Goal: Information Seeking & Learning: Learn about a topic

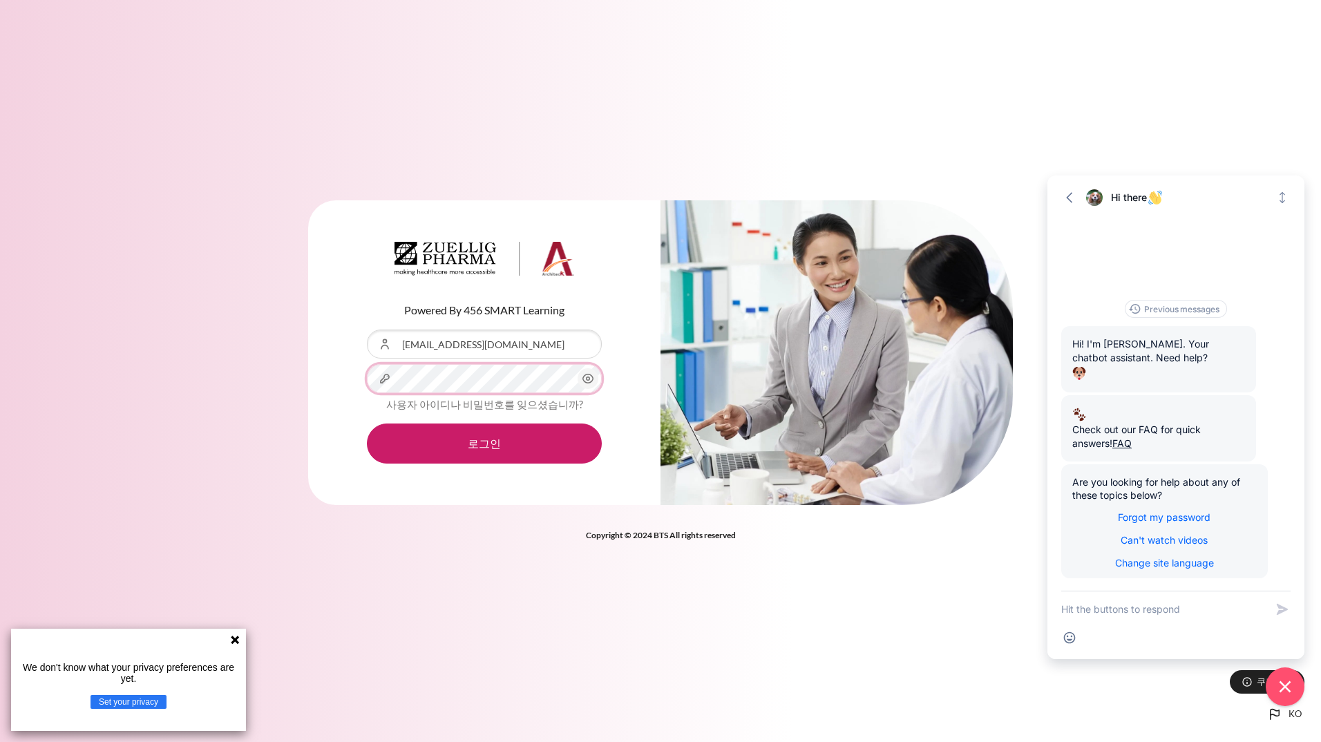
click at [367, 423] on button "로그인" at bounding box center [484, 443] width 235 height 40
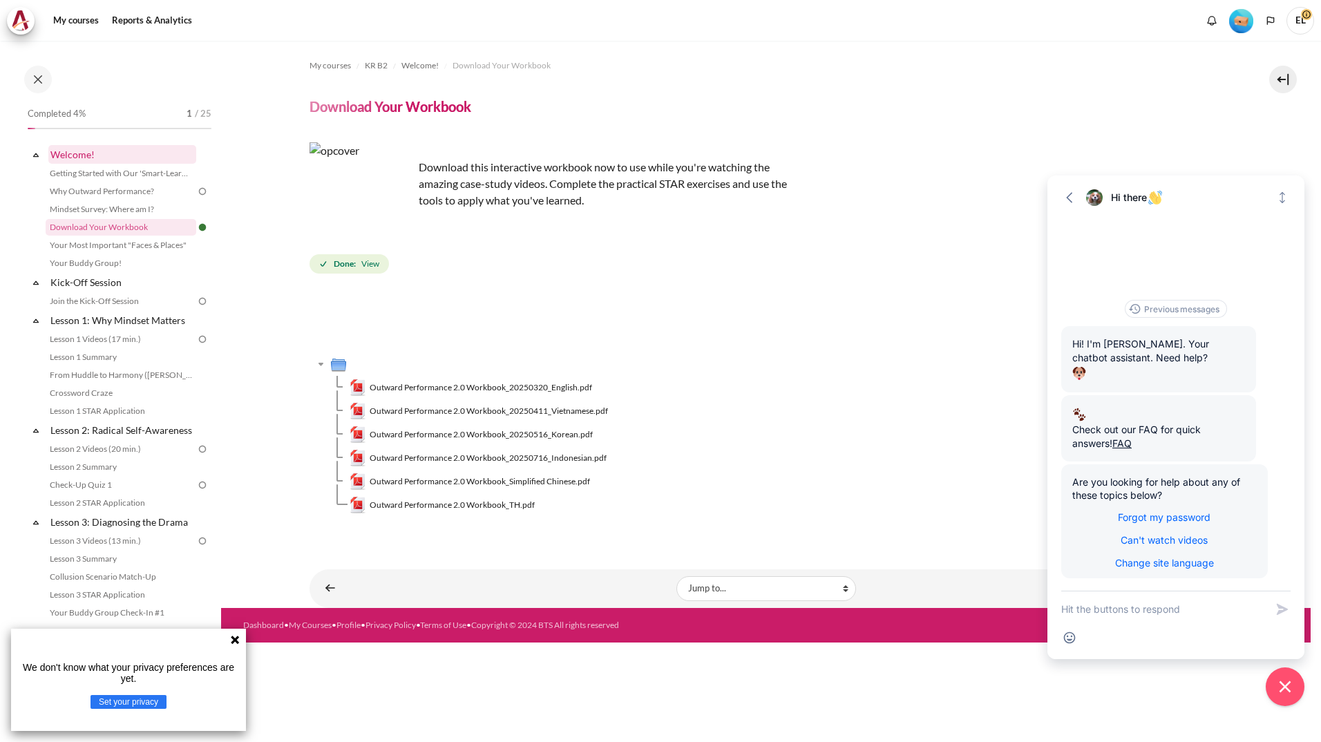
click at [78, 157] on link "Welcome!" at bounding box center [122, 154] width 148 height 19
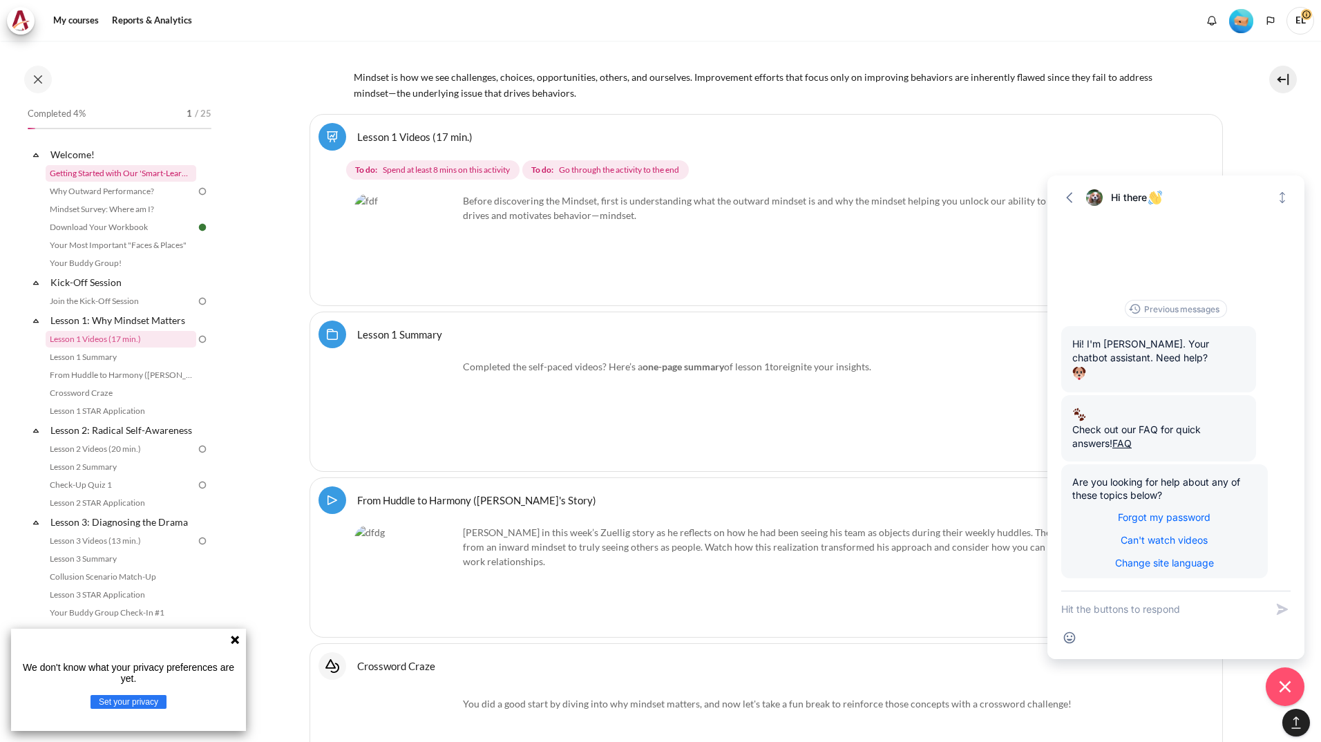
click at [124, 169] on link "Getting Started with Our 'Smart-Learning' Platform" at bounding box center [121, 173] width 151 height 17
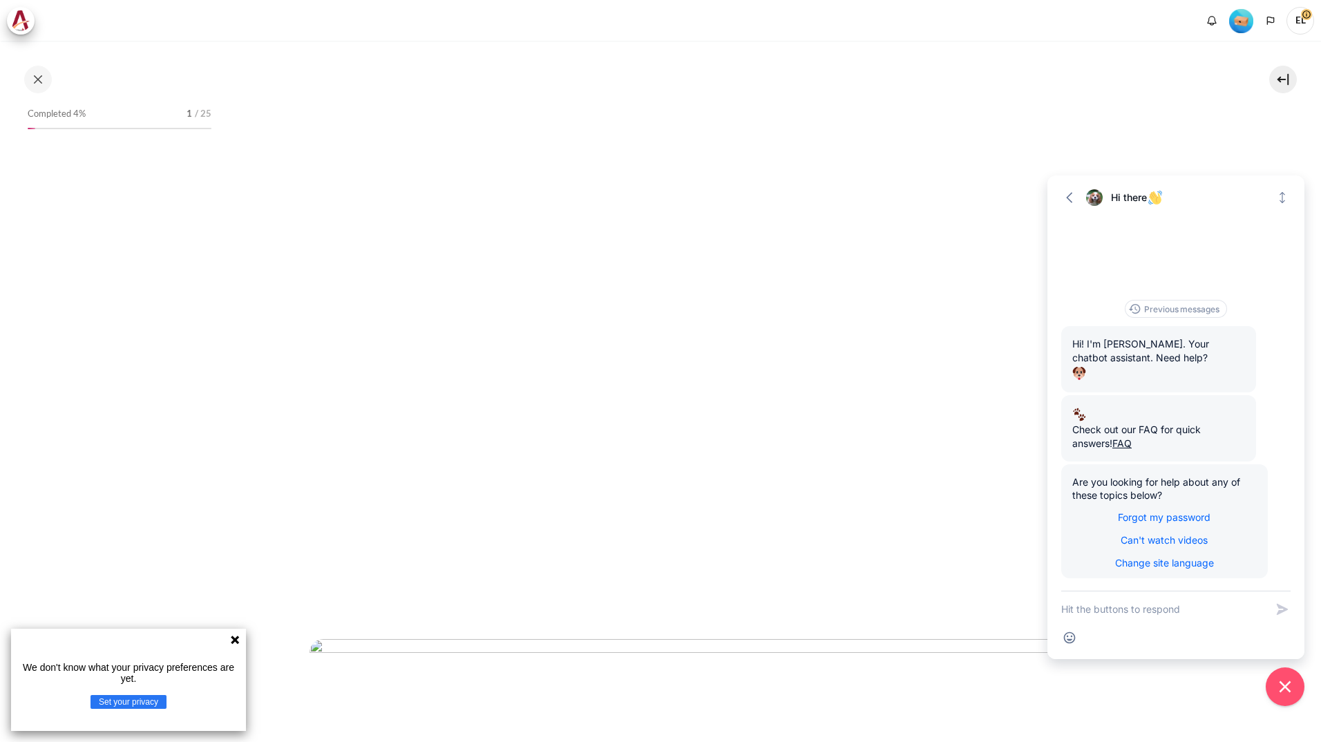
scroll to position [345, 0]
click at [235, 635] on icon at bounding box center [234, 639] width 11 height 11
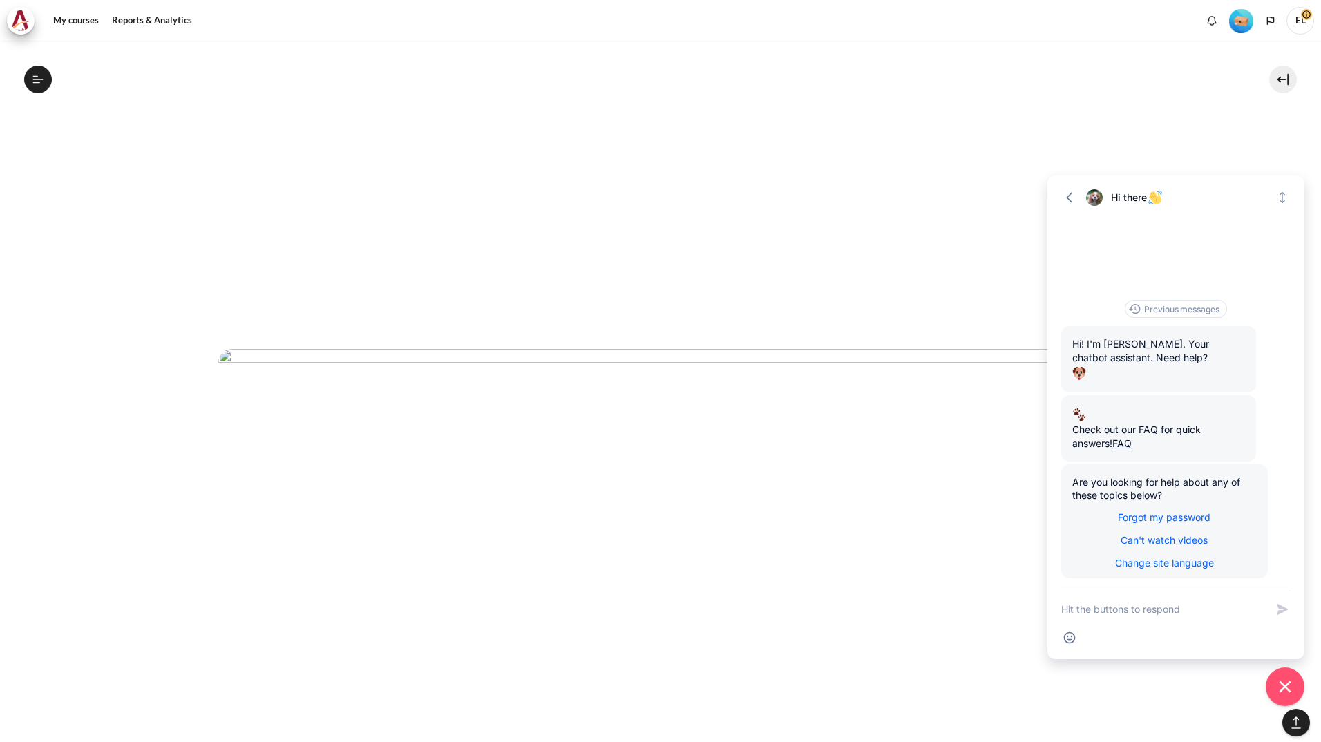
scroll to position [4463, 0]
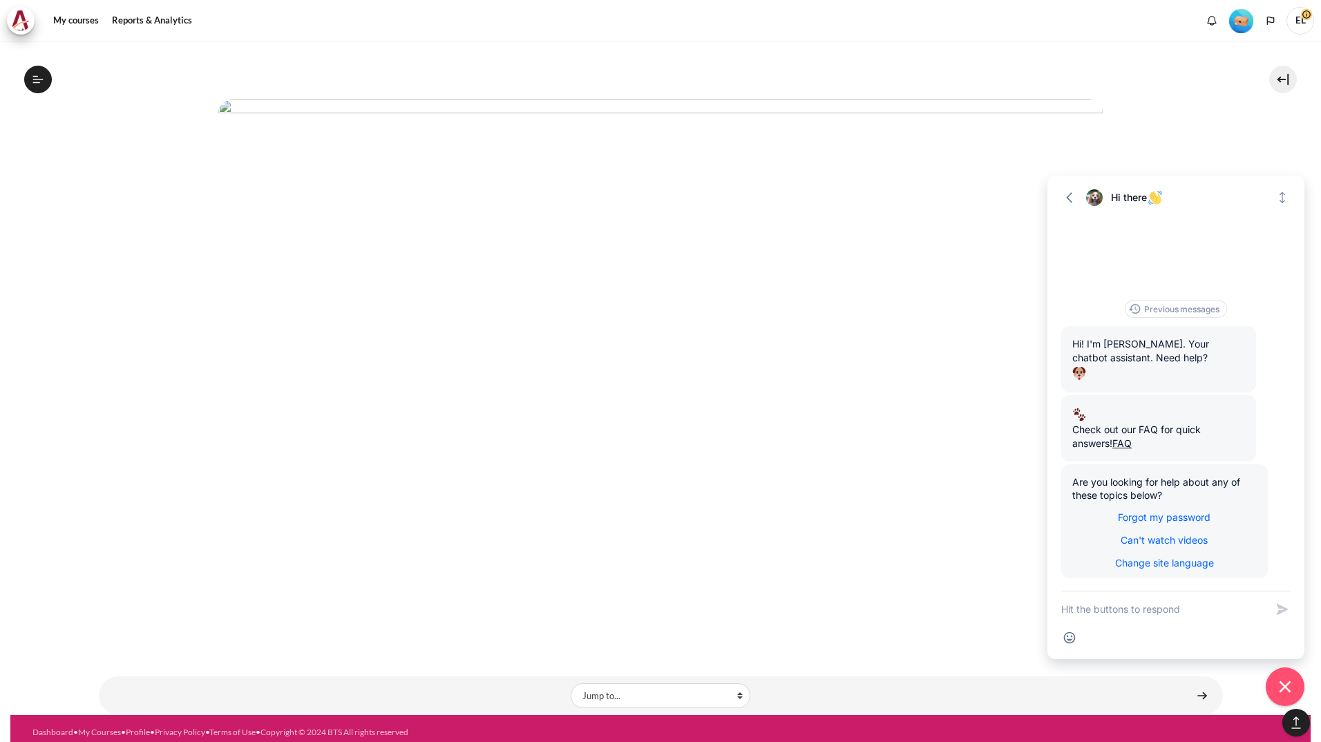
click at [761, 627] on div "Last modified: Tuesday, 15 July 2025, 10:26 AM" at bounding box center [661, 628] width 1124 height 12
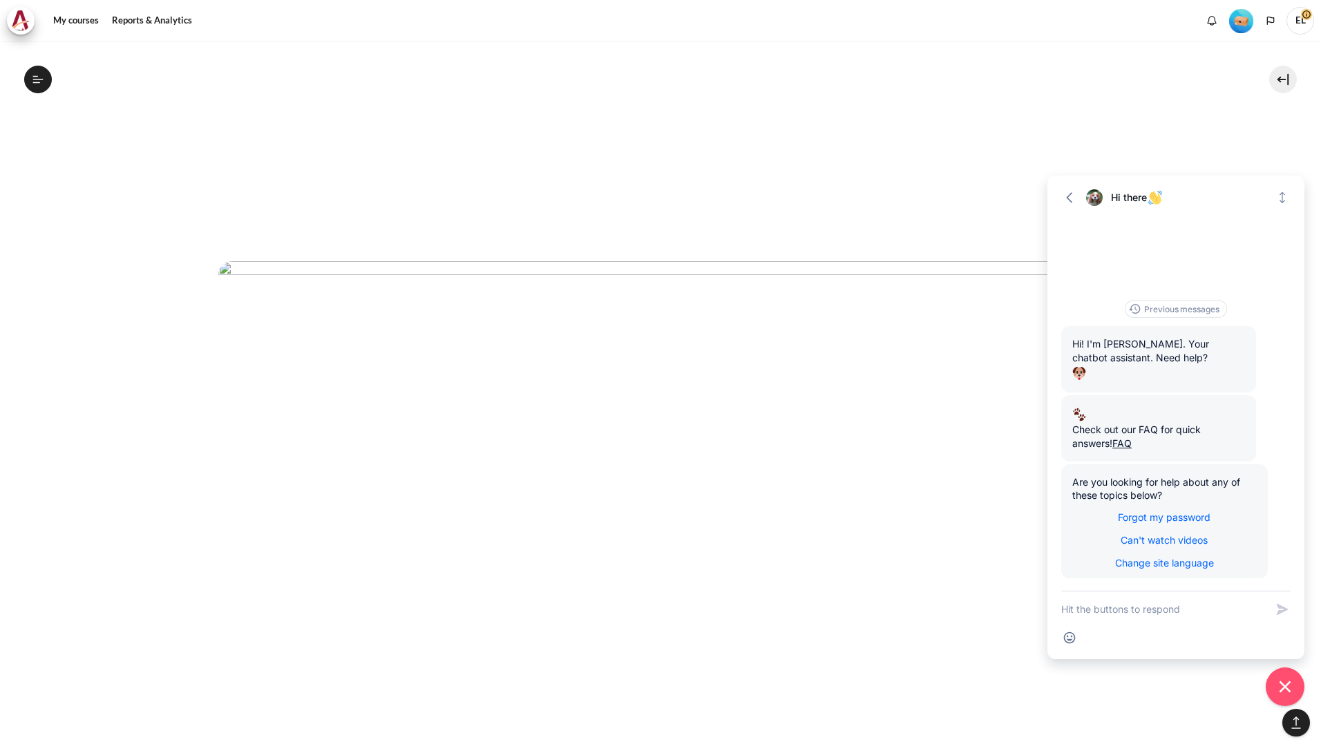
scroll to position [4325, 0]
click at [1045, 325] on img "Content" at bounding box center [660, 486] width 884 height 497
drag, startPoint x: 1218, startPoint y: 181, endPoint x: 1161, endPoint y: 88, distance: 109.1
click at [1161, 88] on body "Skip to main content Open course index Completed 4% 1 / 25 Expand Collapse" at bounding box center [660, 371] width 1321 height 742
drag, startPoint x: 1161, startPoint y: 88, endPoint x: 1257, endPoint y: 224, distance: 166.2
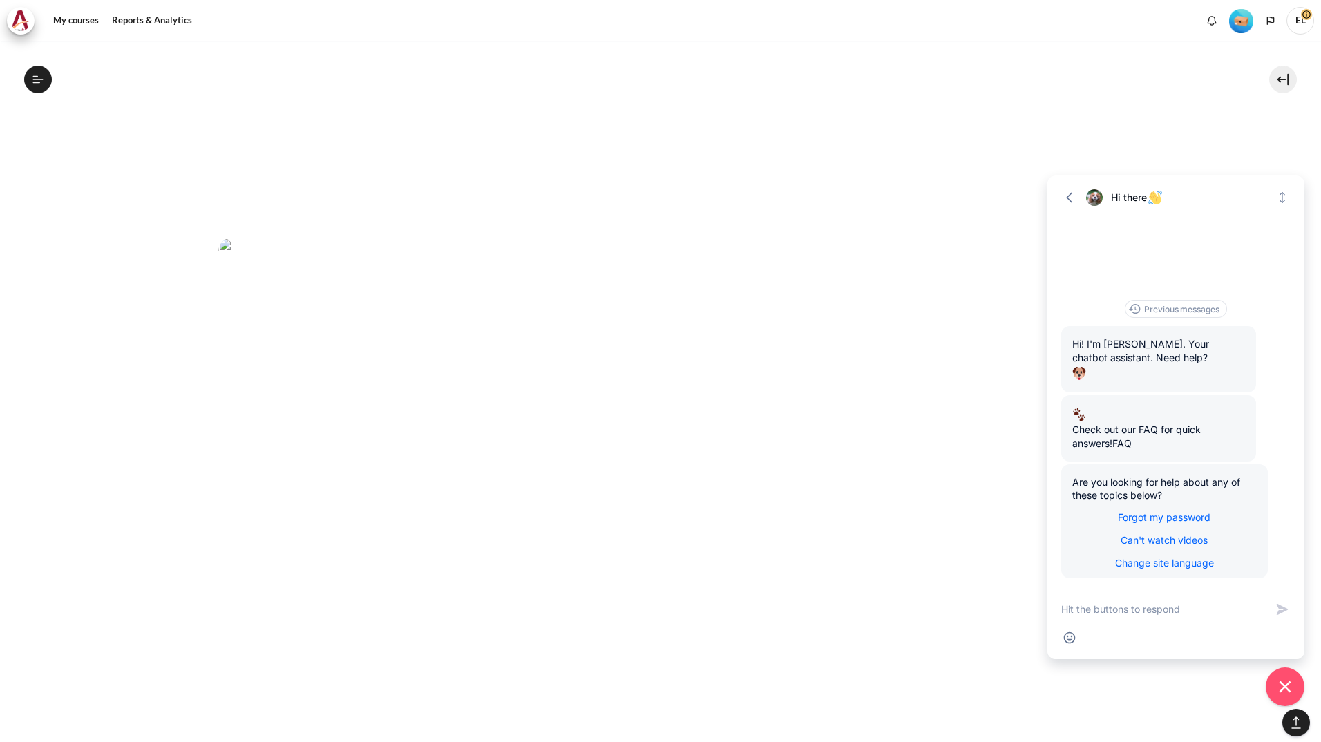
click at [1257, 224] on div "Previous messages Hi! I'm Jasper. Your chatbot assistant. Need help? Check out …" at bounding box center [1175, 404] width 257 height 374
click at [1279, 196] on icon "Expand" at bounding box center [1282, 198] width 14 height 14
drag, startPoint x: 1232, startPoint y: 656, endPoint x: 1056, endPoint y: 246, distance: 446.3
click at [1212, 602] on div "Send Shortcut Emoji" at bounding box center [1175, 625] width 257 height 68
drag, startPoint x: 1080, startPoint y: 18, endPoint x: 885, endPoint y: 46, distance: 197.4
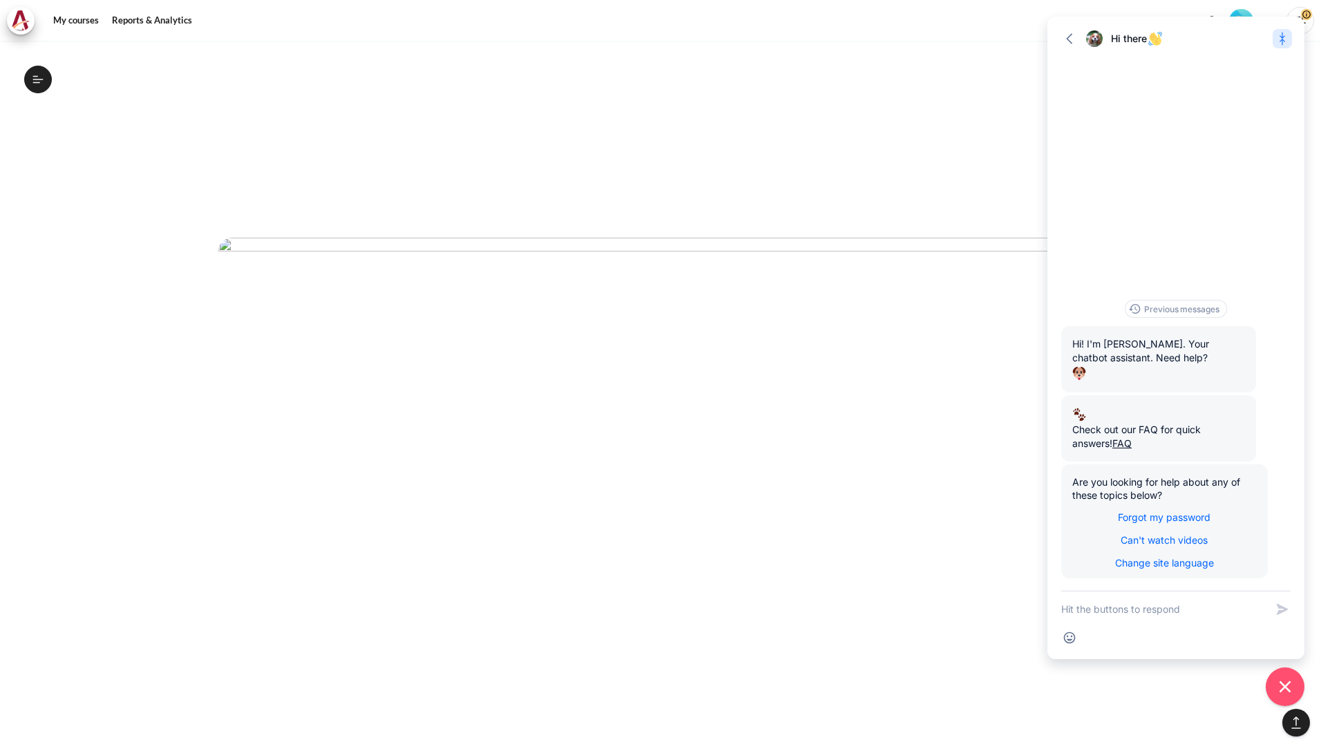
click at [885, 46] on body "Skip to main content Open course index Completed 4% 1 / 25 Expand Collapse" at bounding box center [660, 371] width 1321 height 742
click at [115, 352] on p "Content" at bounding box center [661, 487] width 1124 height 499
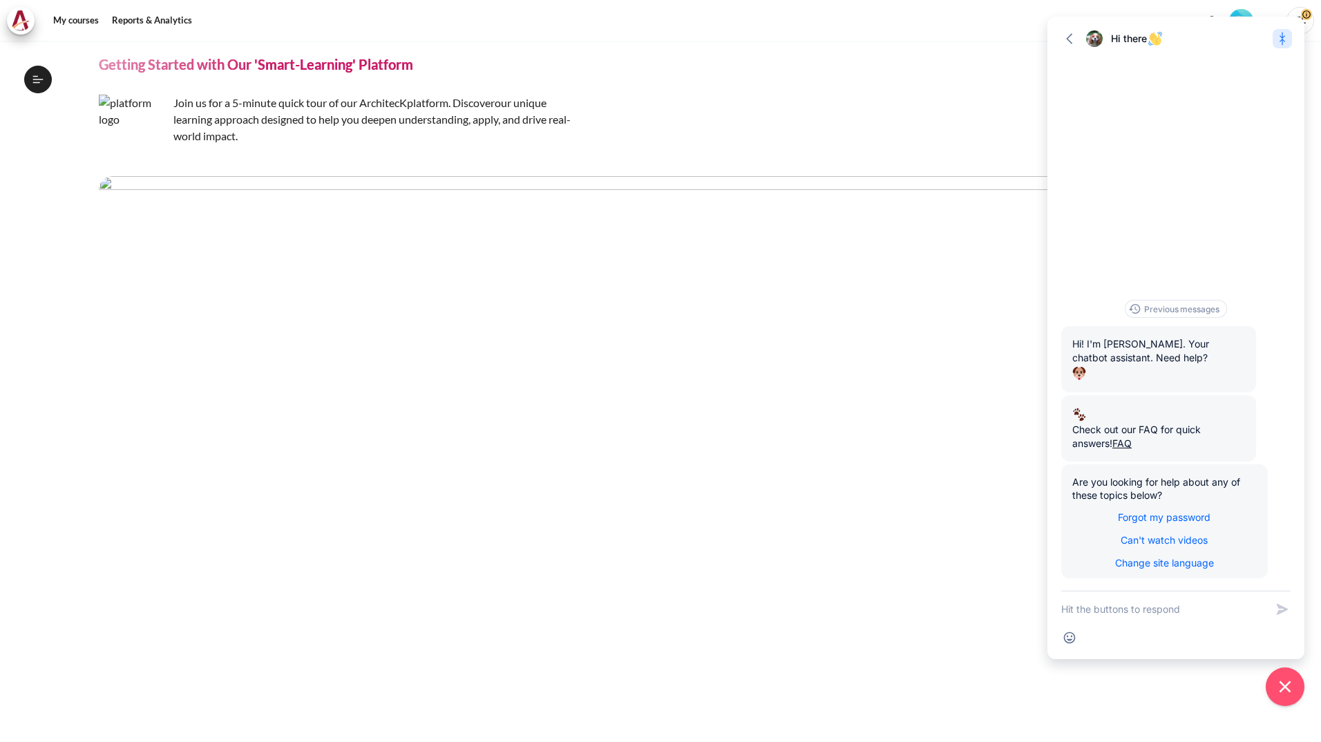
scroll to position [0, 0]
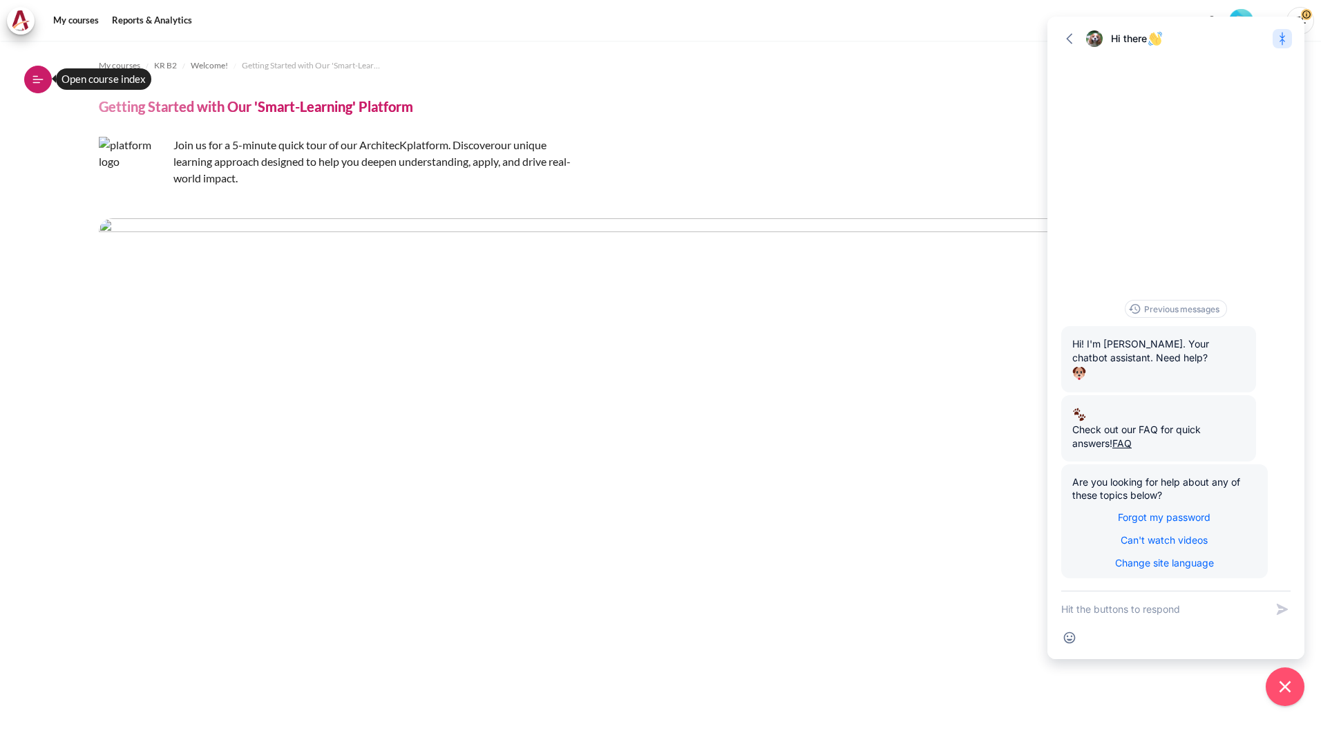
click at [37, 79] on icon at bounding box center [38, 79] width 10 height 1
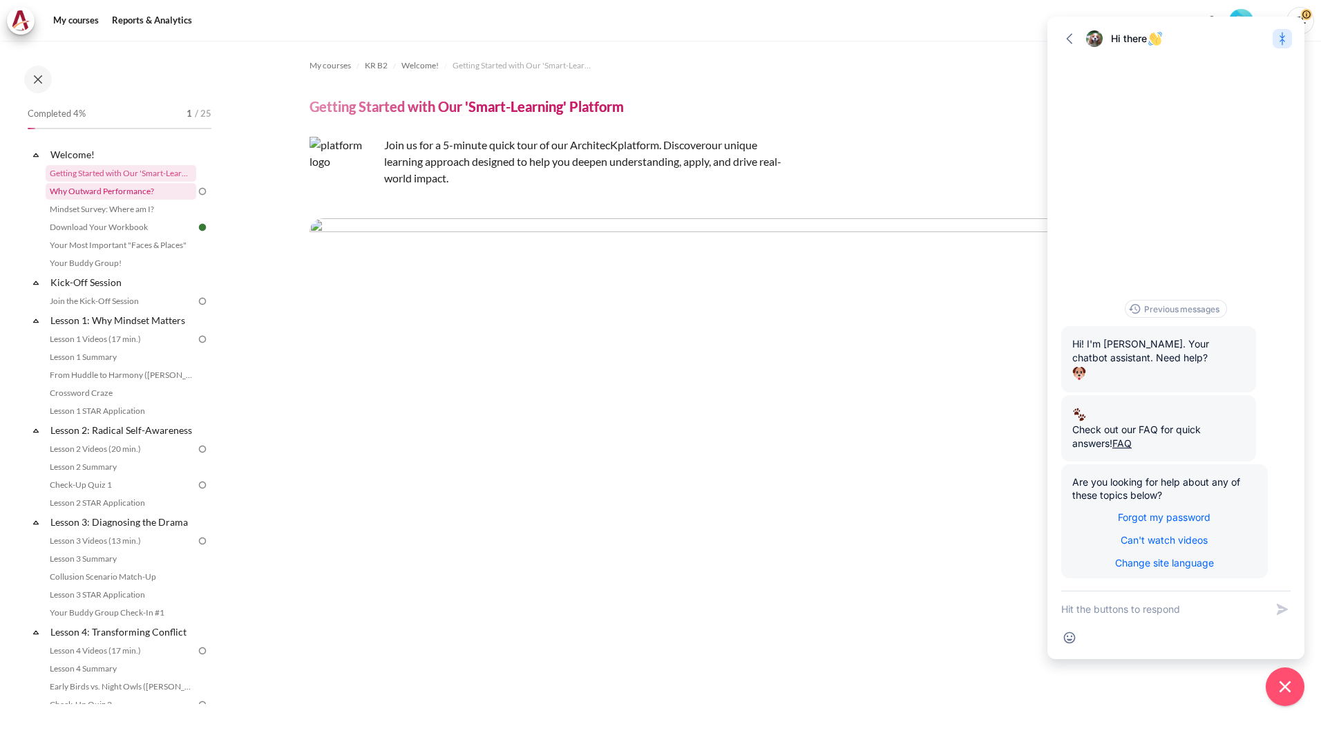
click at [96, 190] on link "Why Outward Performance?" at bounding box center [121, 191] width 151 height 17
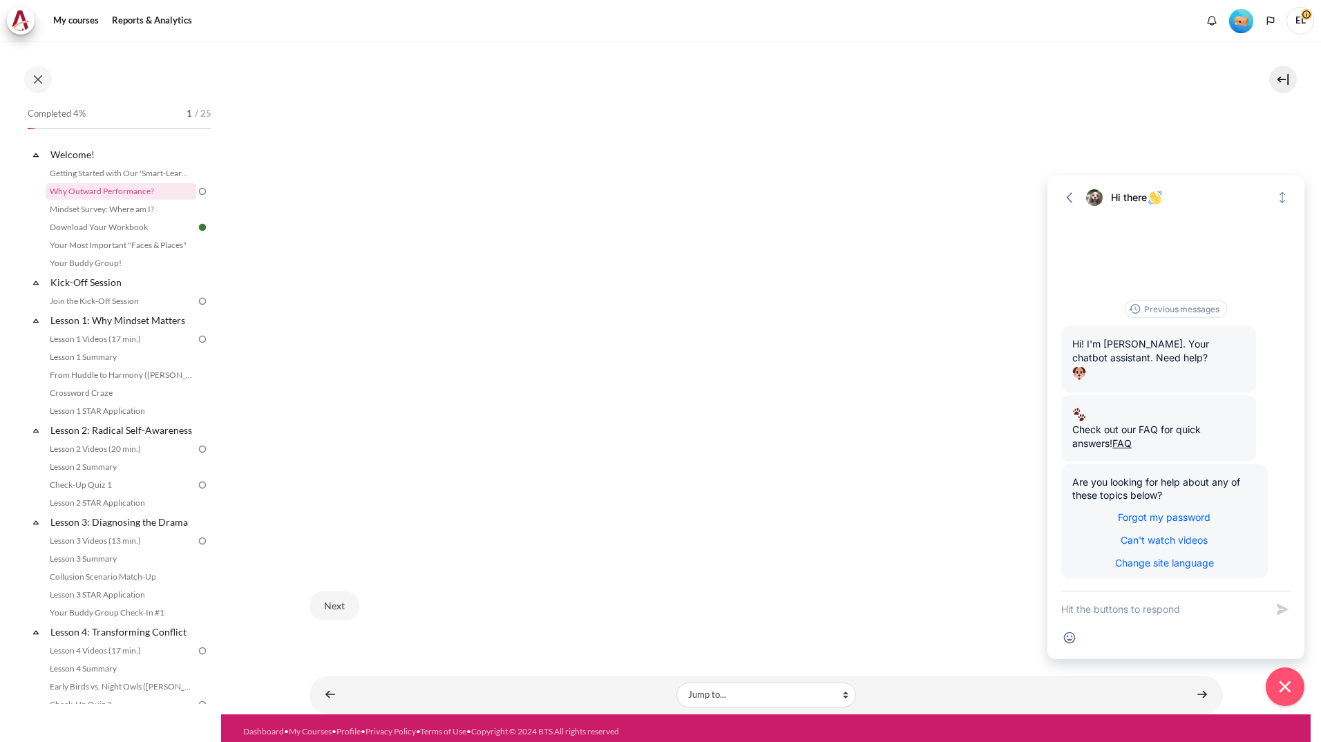
scroll to position [348, 0]
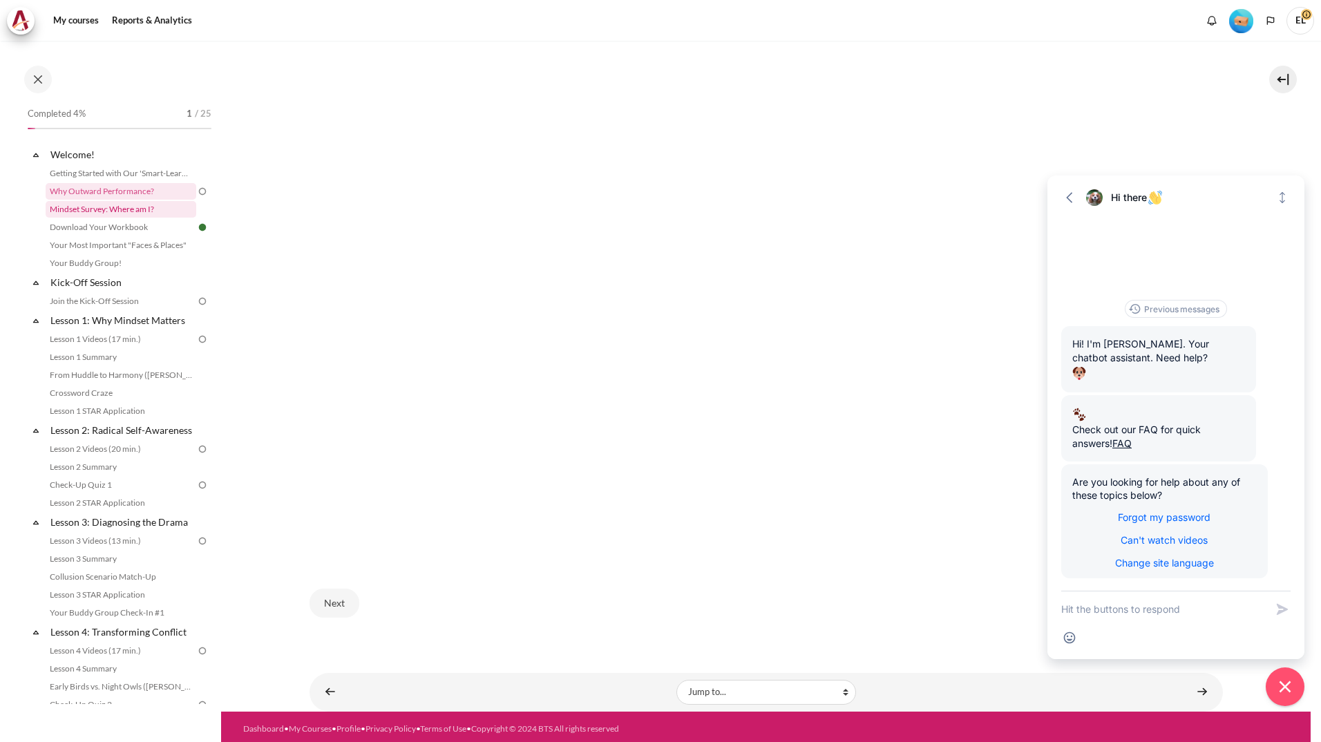
click at [131, 209] on link "Mindset Survey: Where am I?" at bounding box center [121, 209] width 151 height 17
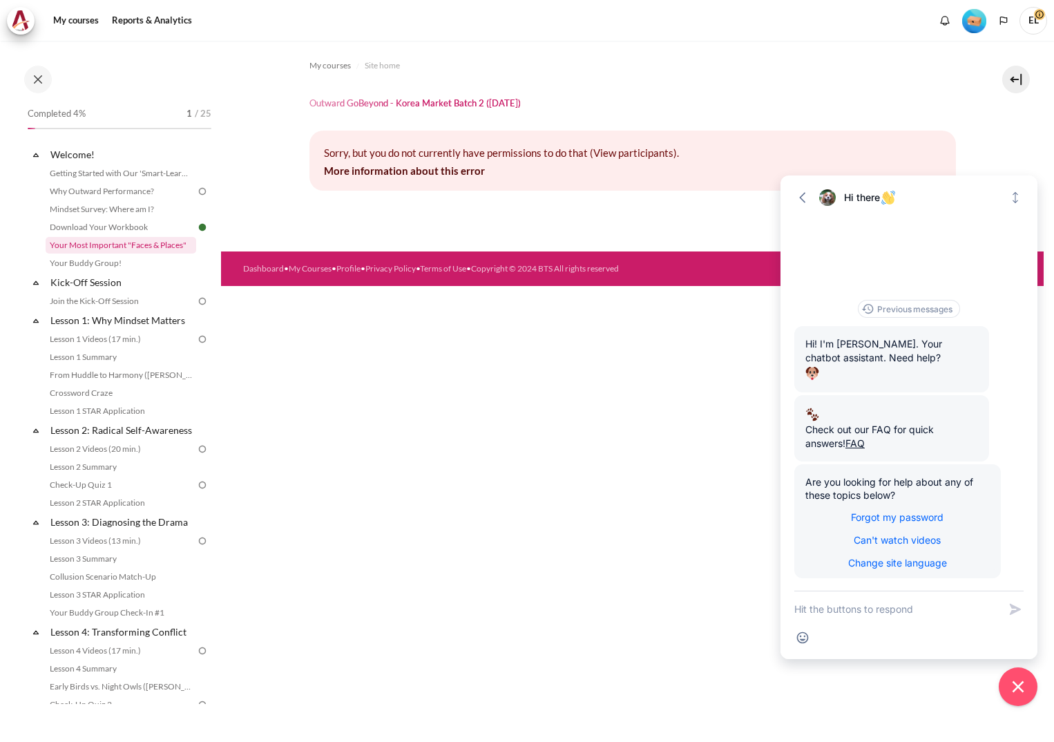
click at [109, 240] on link "Your Most Important "Faces & Places"" at bounding box center [121, 245] width 151 height 17
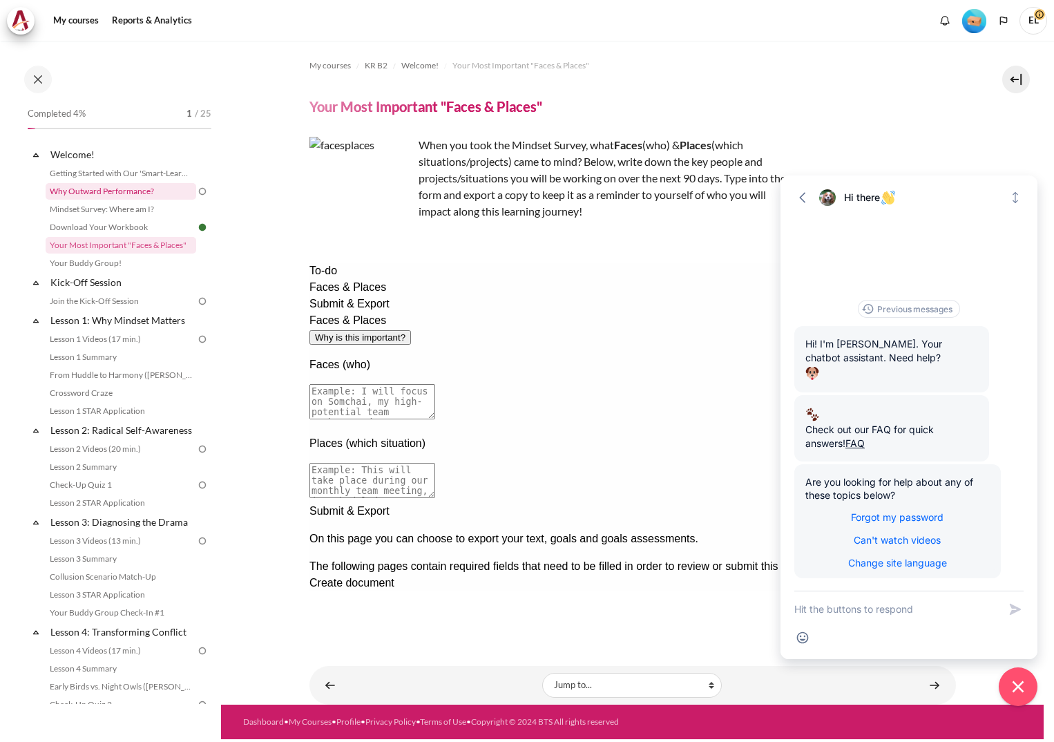
click at [81, 195] on link "Why Outward Performance?" at bounding box center [121, 191] width 151 height 17
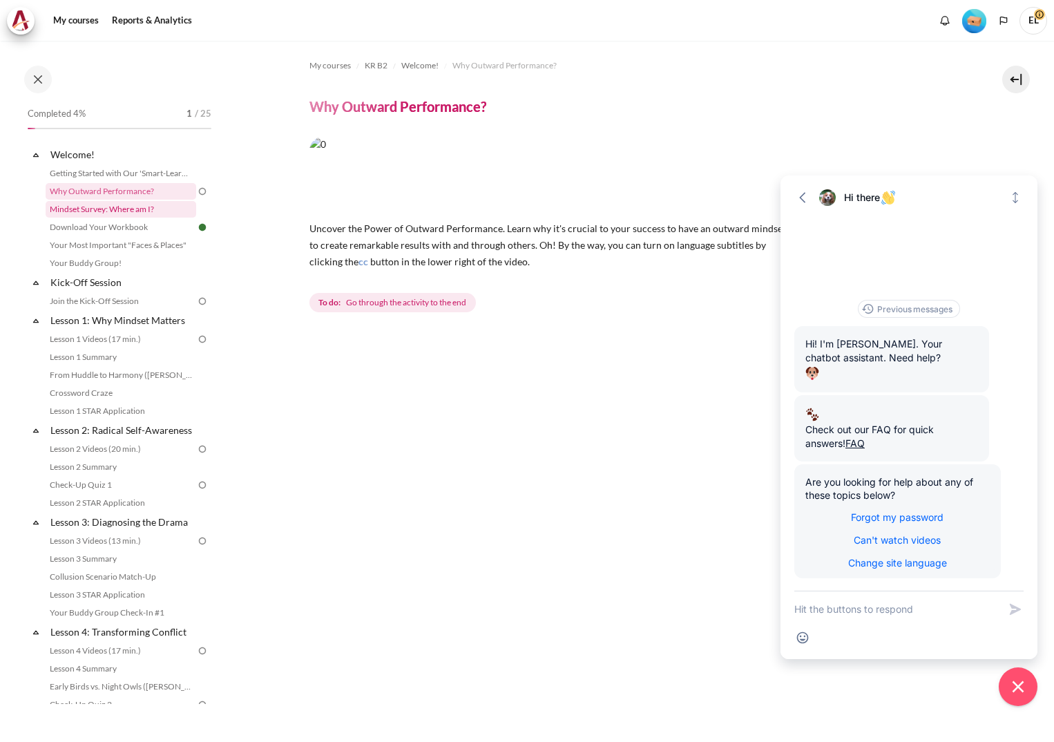
click at [82, 213] on link "Mindset Survey: Where am I?" at bounding box center [121, 209] width 151 height 17
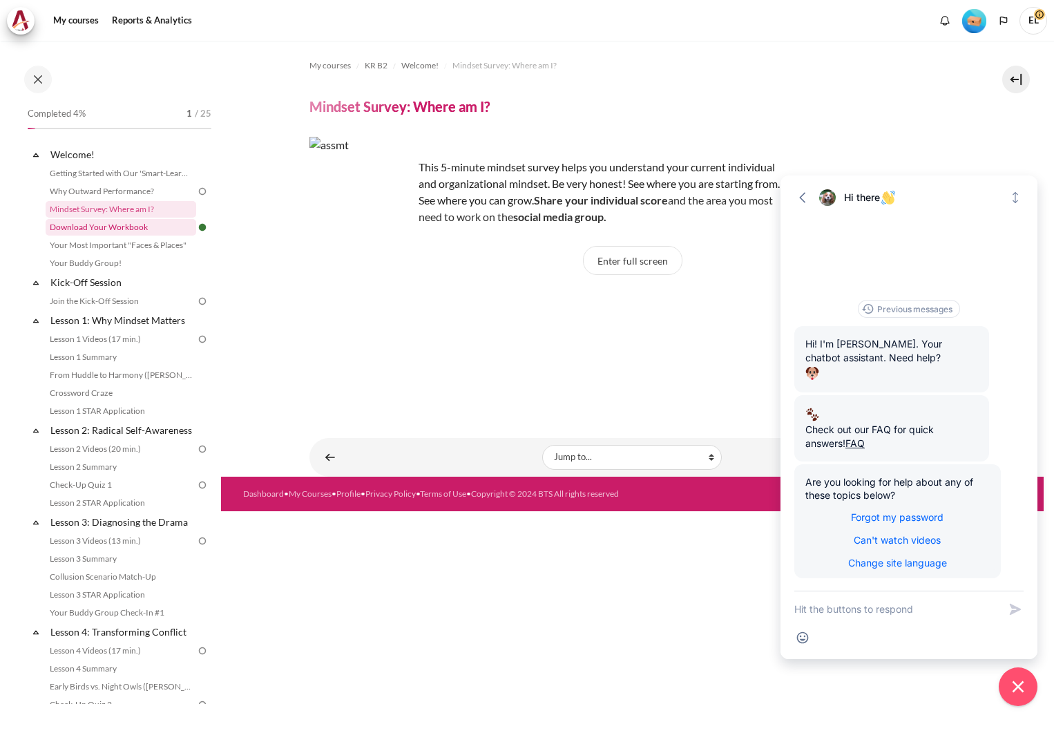
click at [88, 224] on link "Download Your Workbook" at bounding box center [121, 227] width 151 height 17
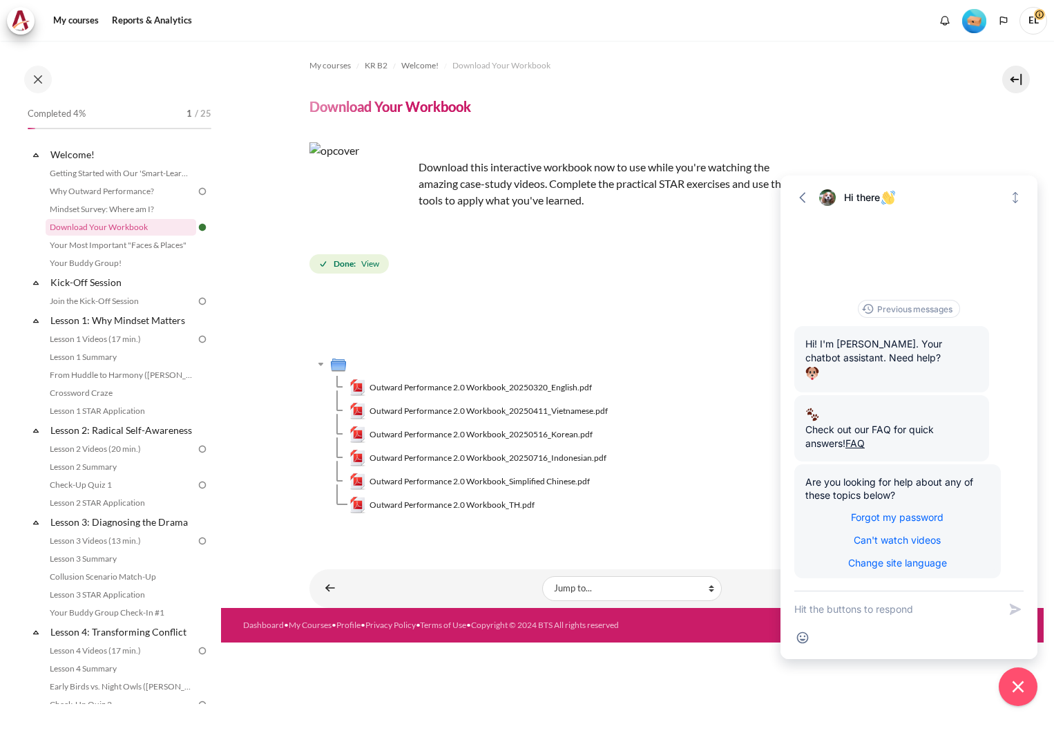
click at [339, 266] on strong "Done:" at bounding box center [345, 264] width 22 height 12
click at [109, 242] on link "Your Most Important "Faces & Places"" at bounding box center [121, 245] width 151 height 17
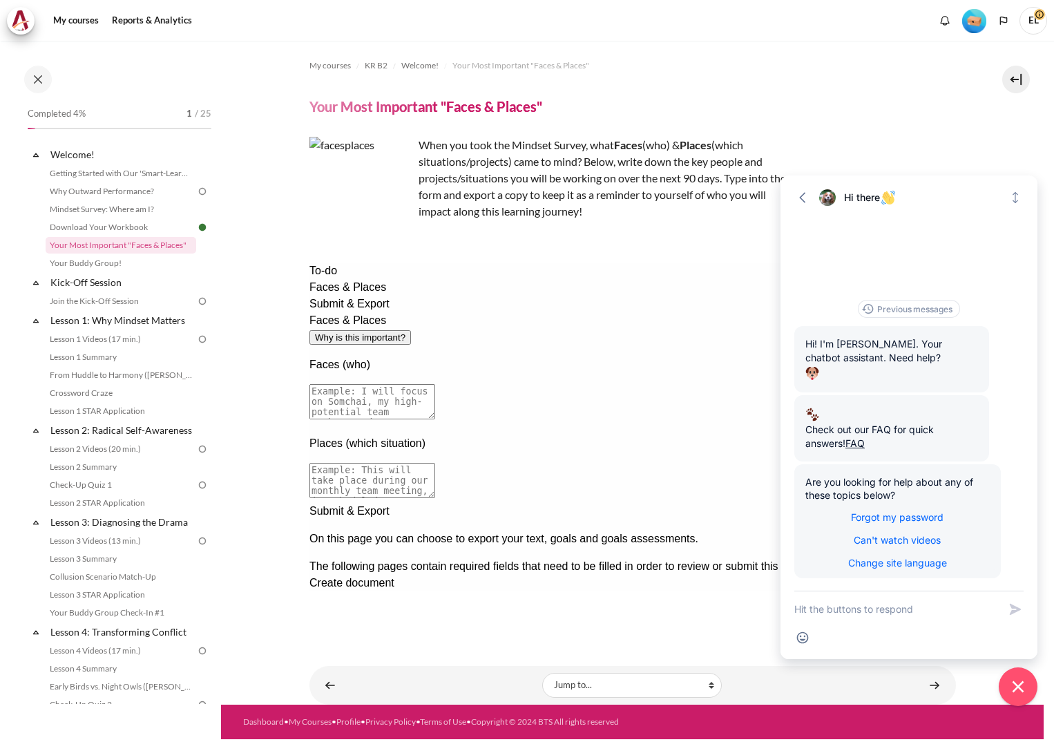
drag, startPoint x: 815, startPoint y: 182, endPoint x: 1041, endPoint y: 166, distance: 226.5
click at [1041, 166] on body "Skip to main content Open course index Completed 4% 1 / 25 Expand Collapse" at bounding box center [527, 371] width 1054 height 742
drag, startPoint x: 1041, startPoint y: 166, endPoint x: 986, endPoint y: 202, distance: 65.7
click at [987, 202] on div "Hi there" at bounding box center [920, 198] width 153 height 14
drag, startPoint x: 986, startPoint y: 202, endPoint x: 985, endPoint y: 189, distance: 13.8
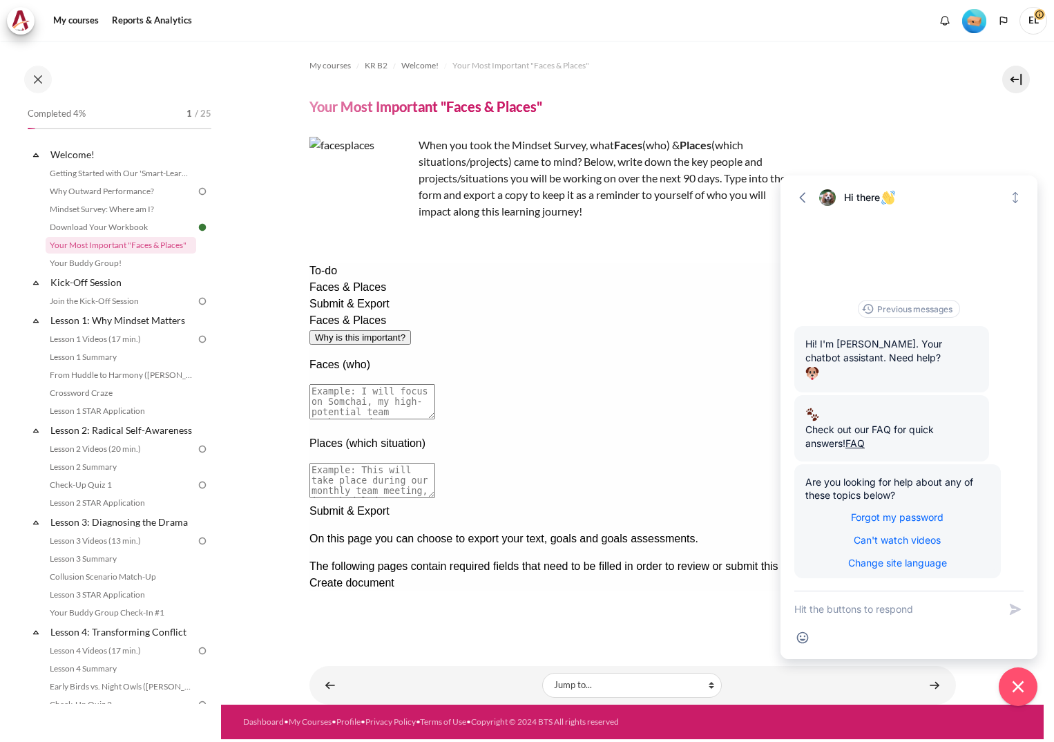
click at [985, 189] on div "Go back Hi there Expand" at bounding box center [909, 195] width 257 height 41
click at [1016, 692] on icon "Close chat widget" at bounding box center [1018, 686] width 21 height 21
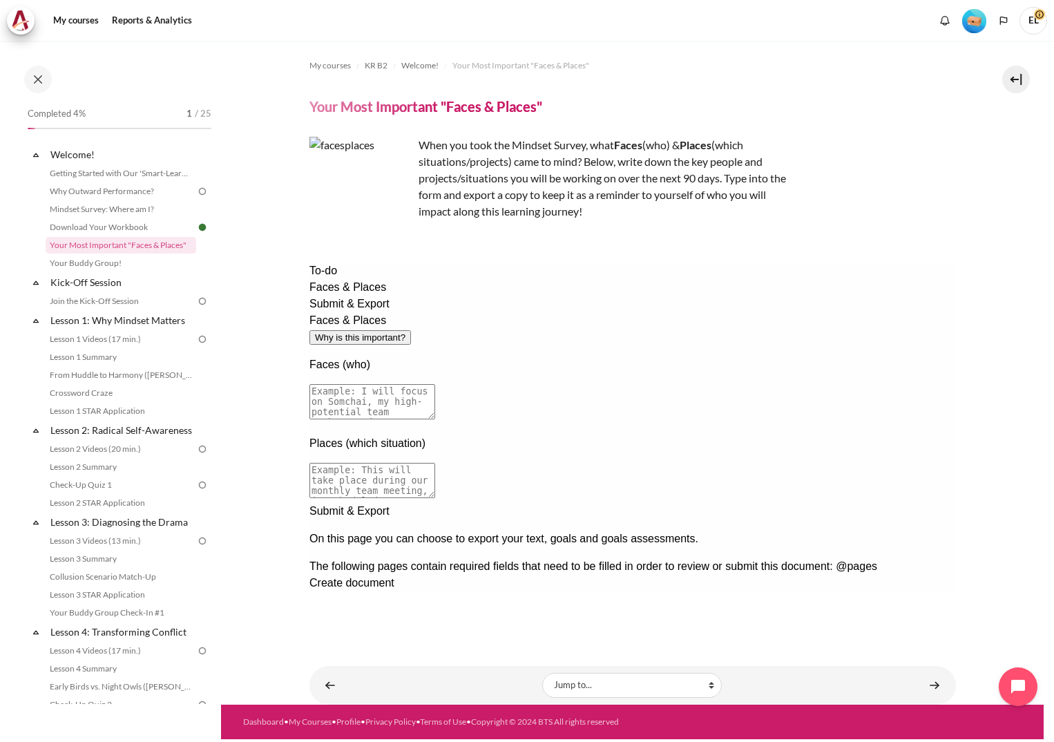
click at [928, 503] on div "Next documentation step" at bounding box center [632, 503] width 647 height 0
click at [939, 630] on div at bounding box center [632, 630] width 647 height 0
click at [95, 268] on link "Your Buddy Group!" at bounding box center [121, 263] width 151 height 17
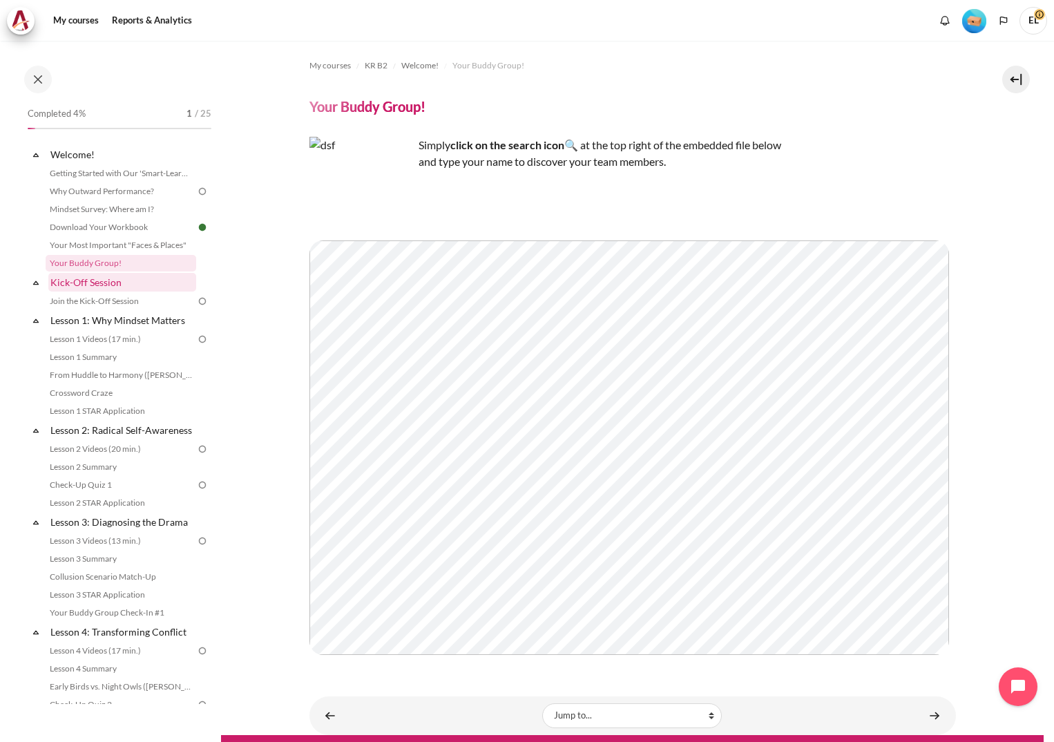
click at [95, 284] on link "Kick-Off Session" at bounding box center [122, 282] width 148 height 19
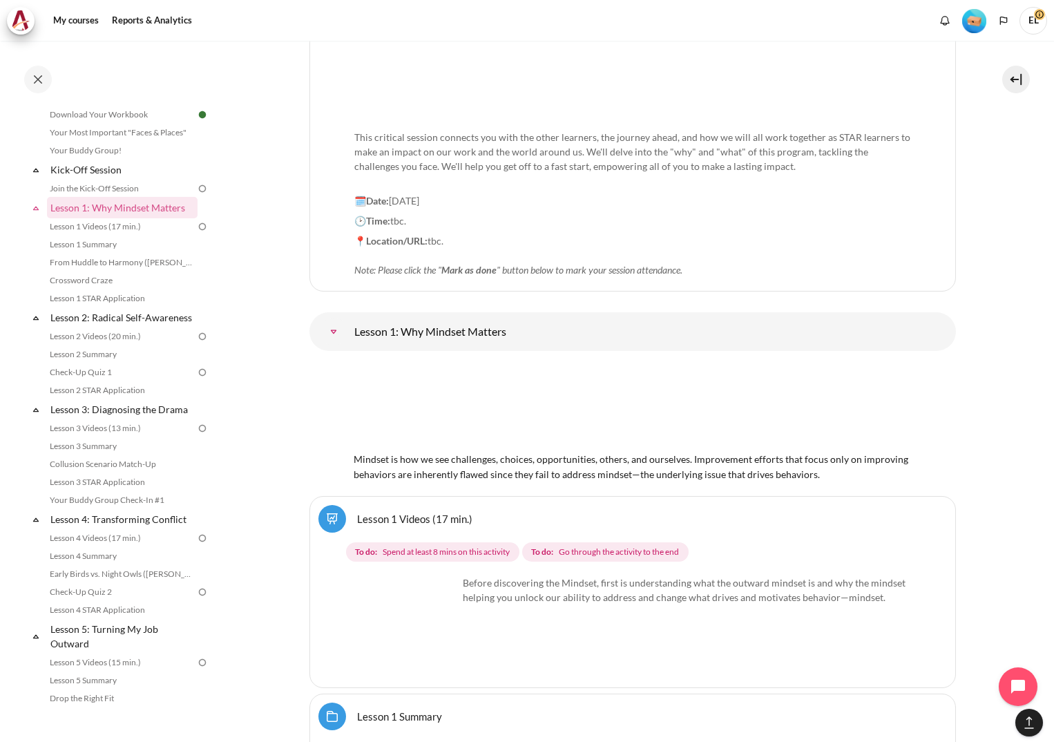
scroll to position [1599, 0]
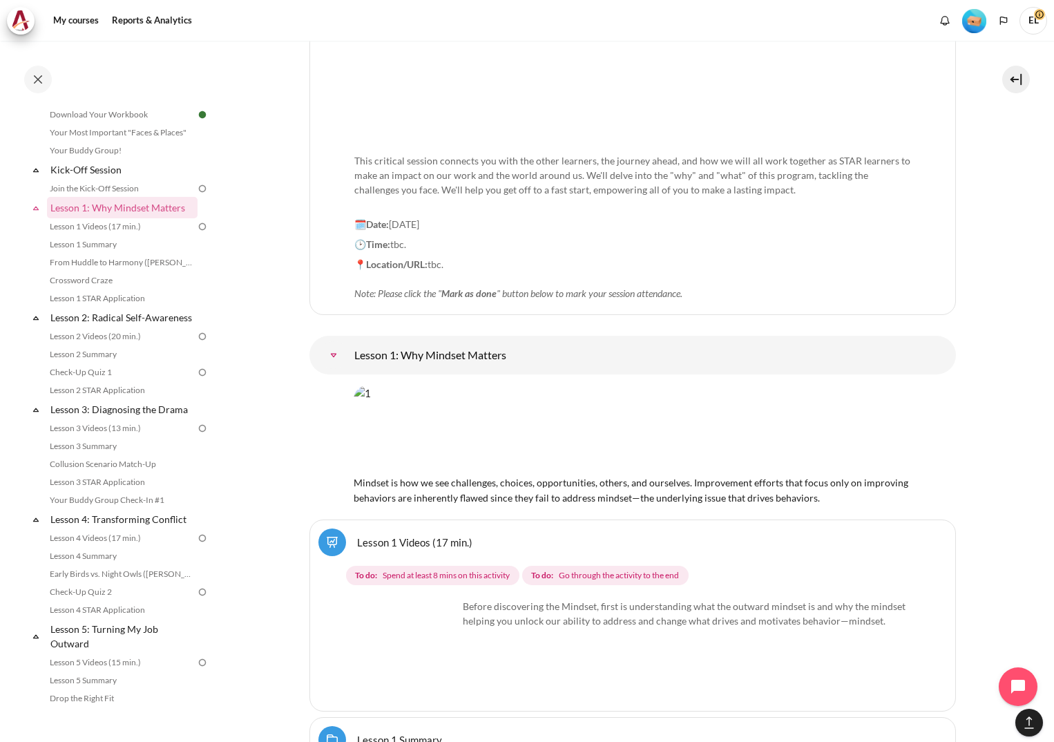
click at [634, 292] on em "Note: Please click the " Mark as done " button below to mark your session atten…" at bounding box center [518, 293] width 328 height 12
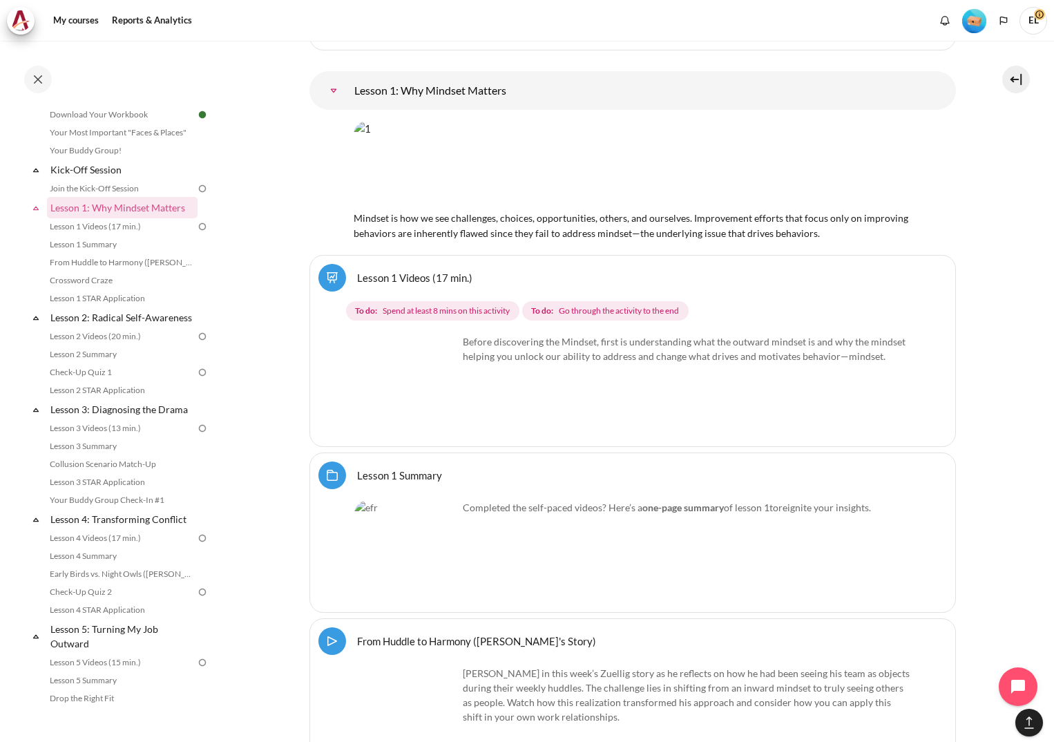
scroll to position [1875, 0]
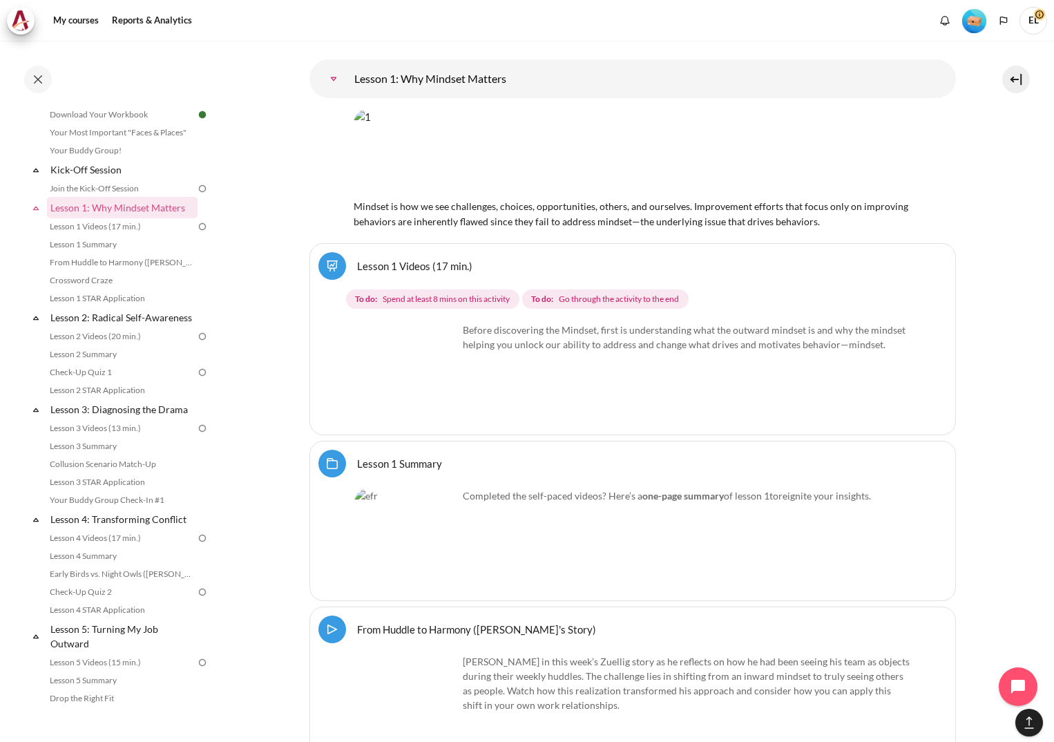
click at [439, 401] on img "Content" at bounding box center [406, 375] width 104 height 104
click at [433, 394] on img "Content" at bounding box center [406, 375] width 104 height 104
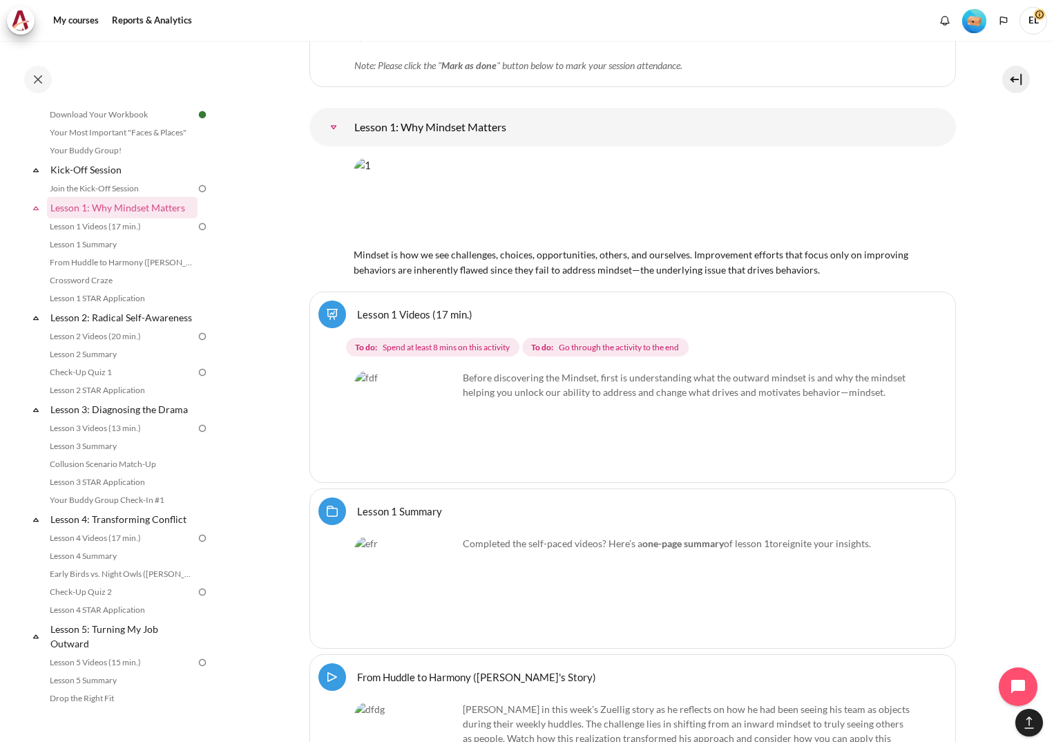
click at [413, 381] on img "Content" at bounding box center [406, 422] width 104 height 104
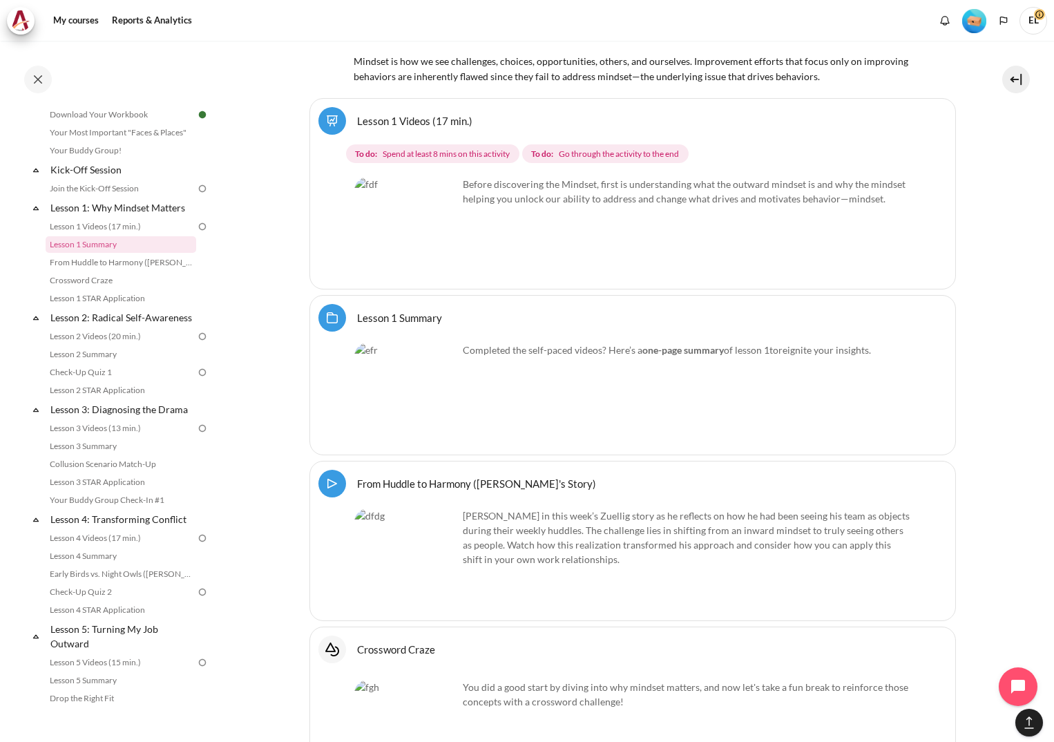
scroll to position [2082, 0]
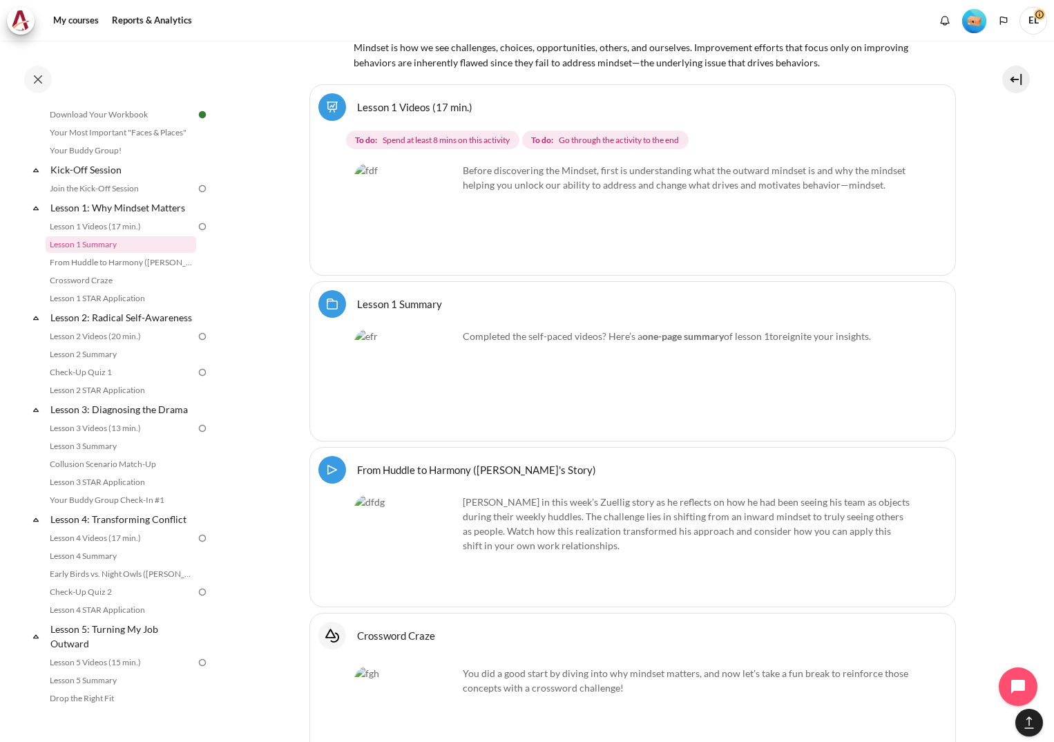
click at [366, 329] on img "Content" at bounding box center [406, 381] width 104 height 104
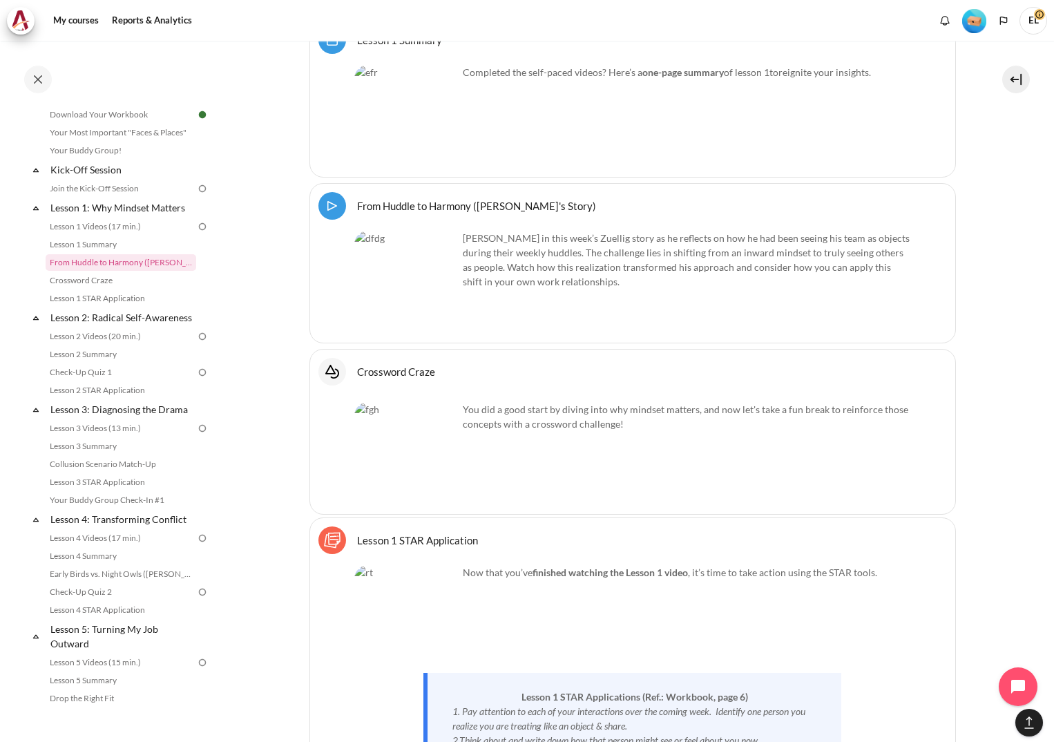
scroll to position [2289, 0]
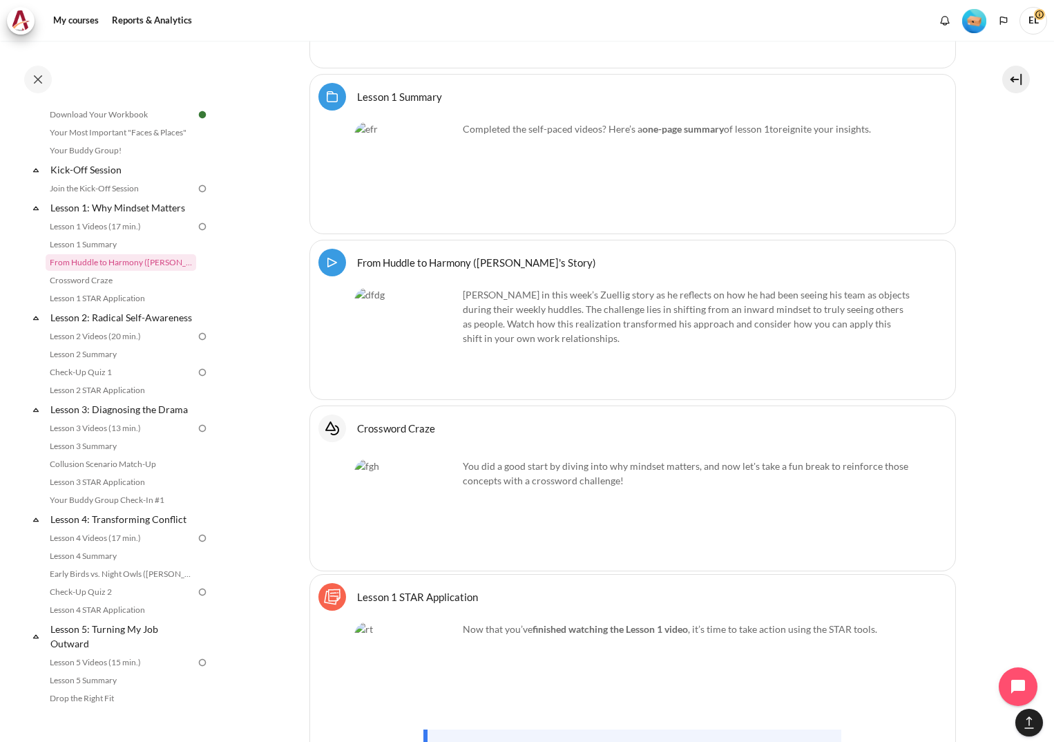
click at [553, 287] on p "Join Khoo Ghi Peng in this week’s Zuellig story as he reflects on how he had be…" at bounding box center [632, 316] width 557 height 58
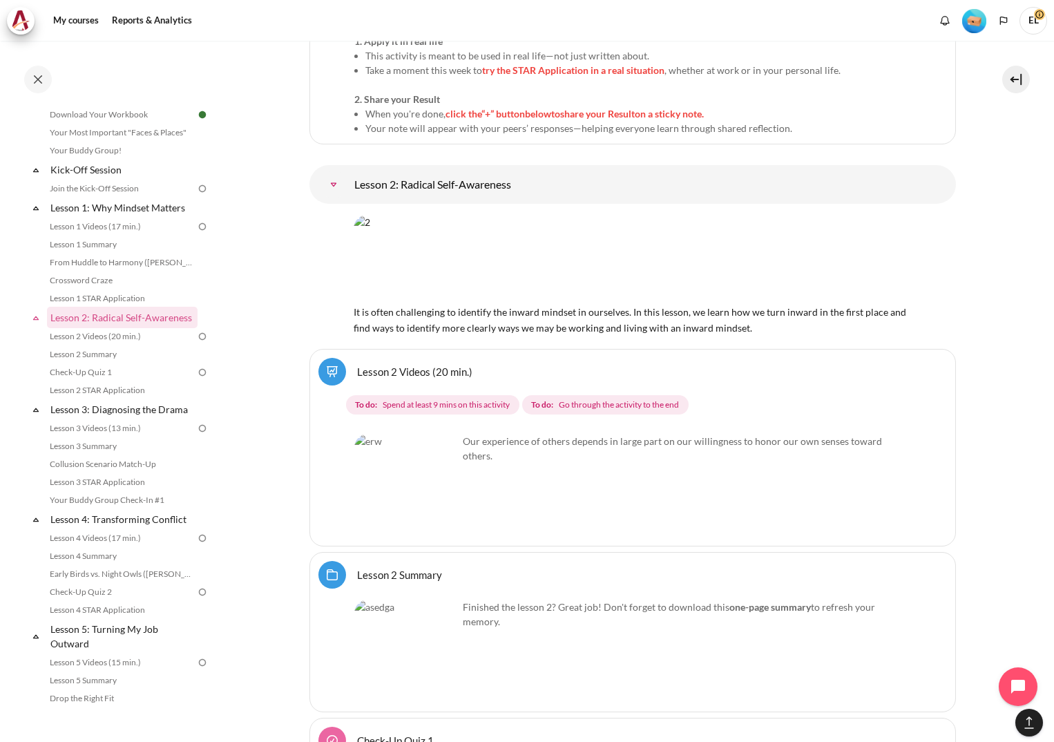
scroll to position [3187, 0]
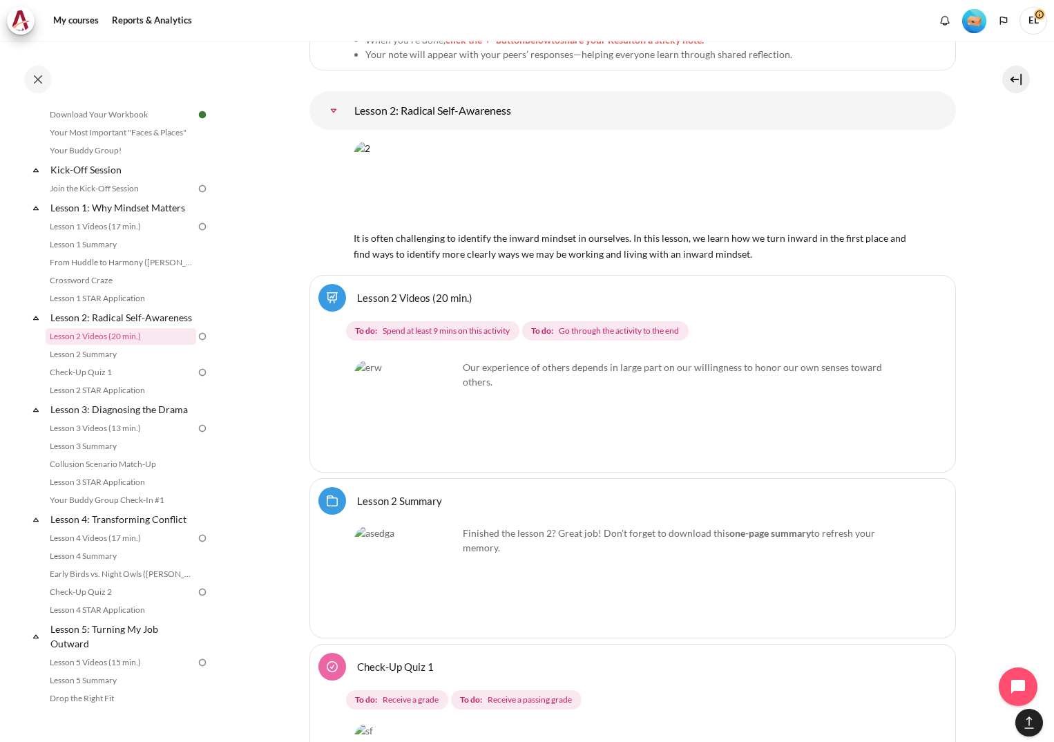
click at [436, 371] on img "Content" at bounding box center [406, 412] width 104 height 104
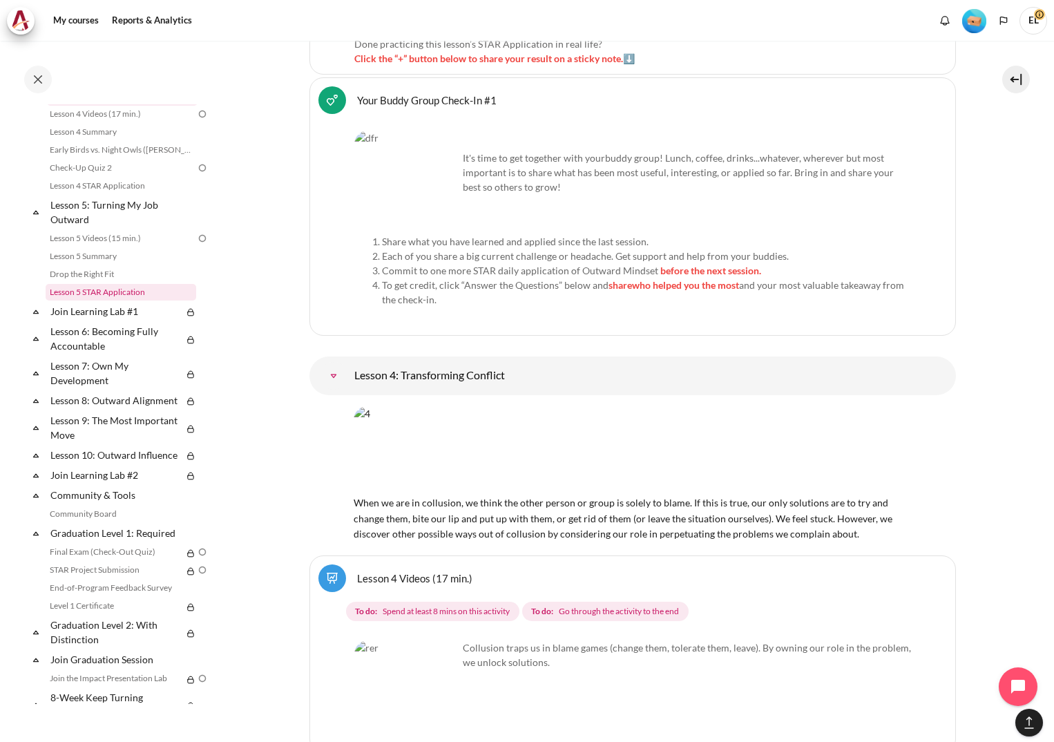
scroll to position [569, 0]
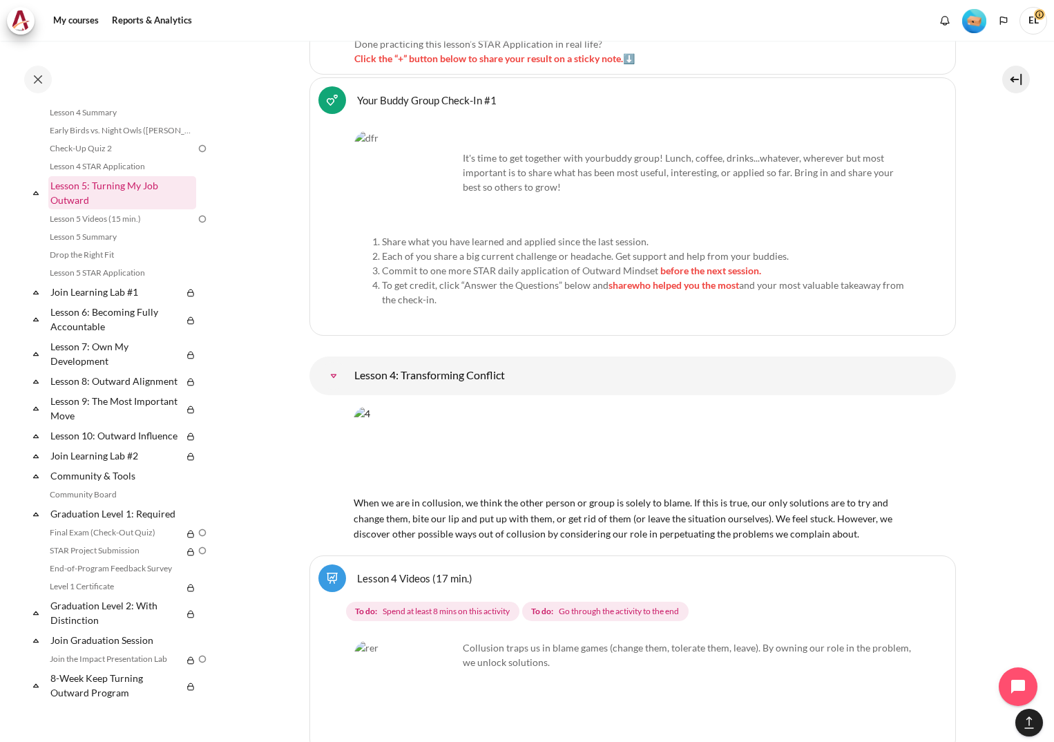
click at [117, 190] on link "Lesson 5: Turning My Job Outward" at bounding box center [122, 192] width 148 height 33
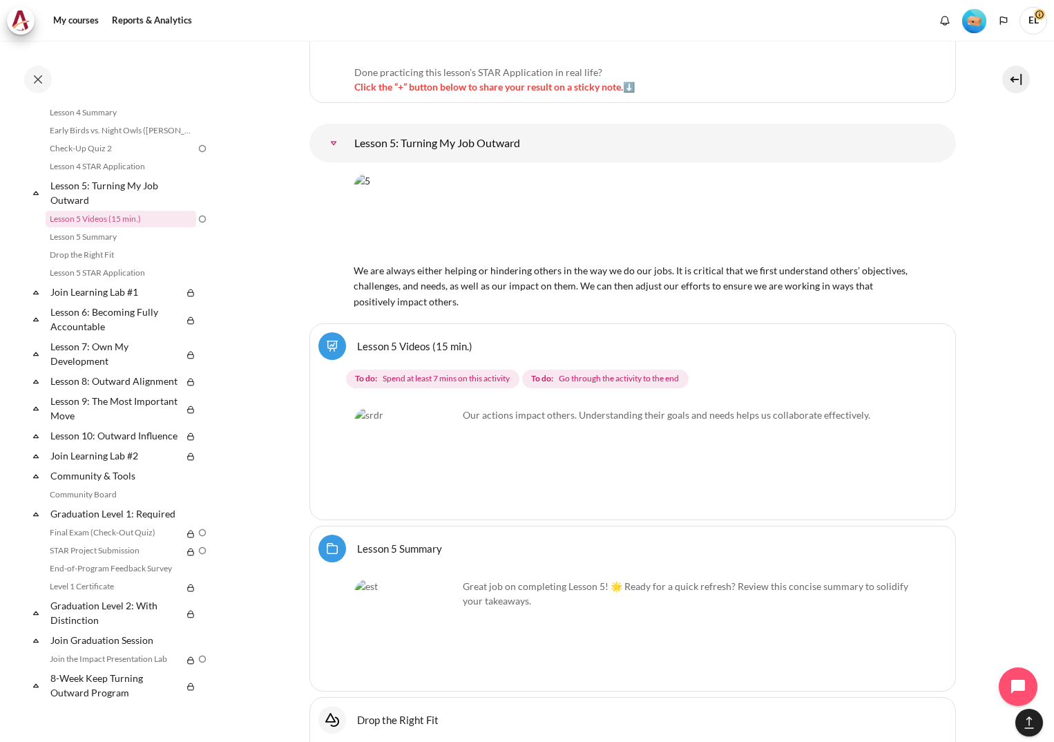
click at [435, 428] on img "Content" at bounding box center [406, 460] width 104 height 104
click at [173, 281] on link "Lesson 5 STAR Application" at bounding box center [121, 273] width 151 height 17
click at [395, 417] on img "Content" at bounding box center [406, 460] width 104 height 104
click at [436, 339] on link "Lesson 5 Videos (15 min.)" at bounding box center [414, 345] width 115 height 13
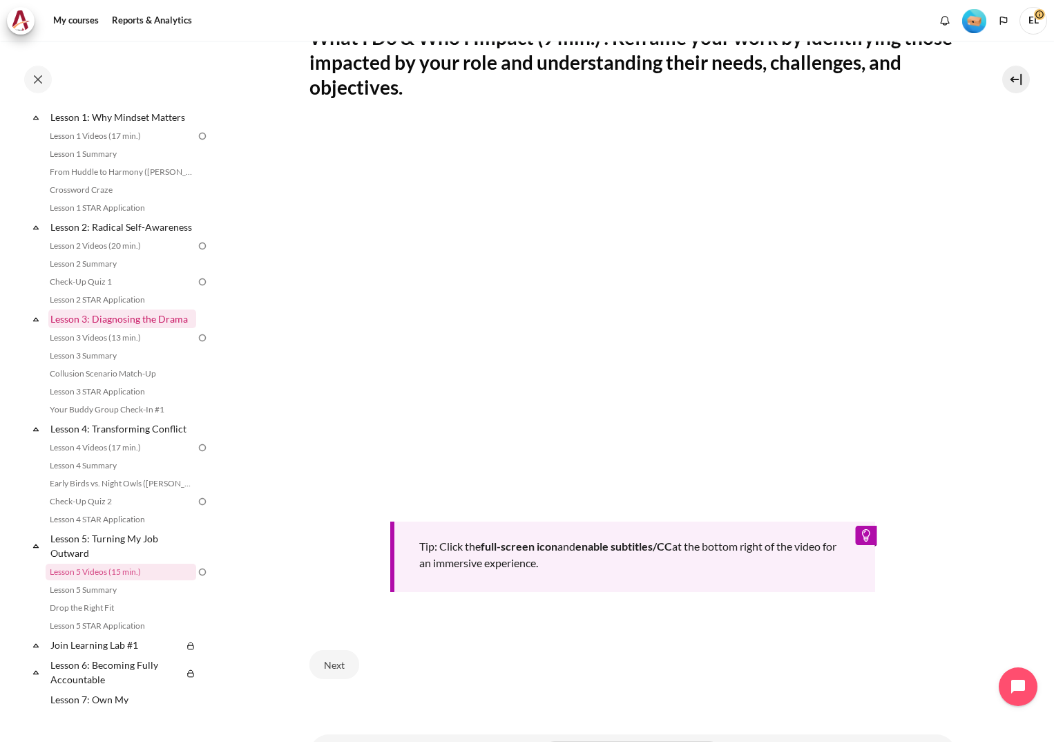
scroll to position [207, 0]
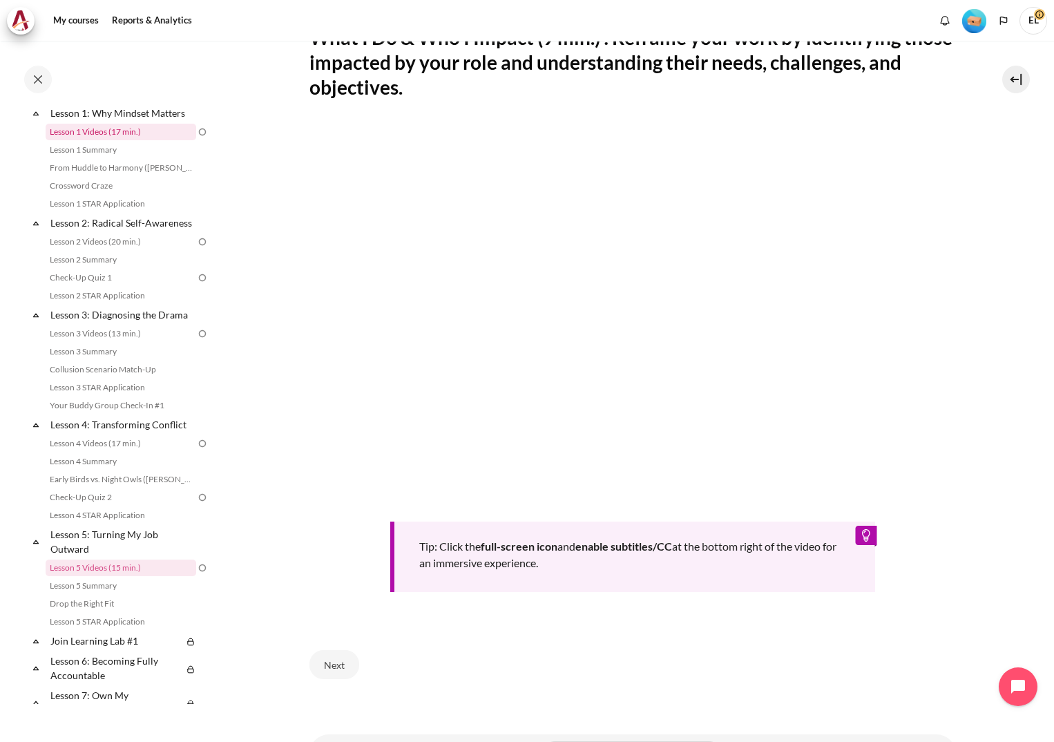
click at [92, 131] on link "Lesson 1 Videos (17 min.)" at bounding box center [121, 132] width 151 height 17
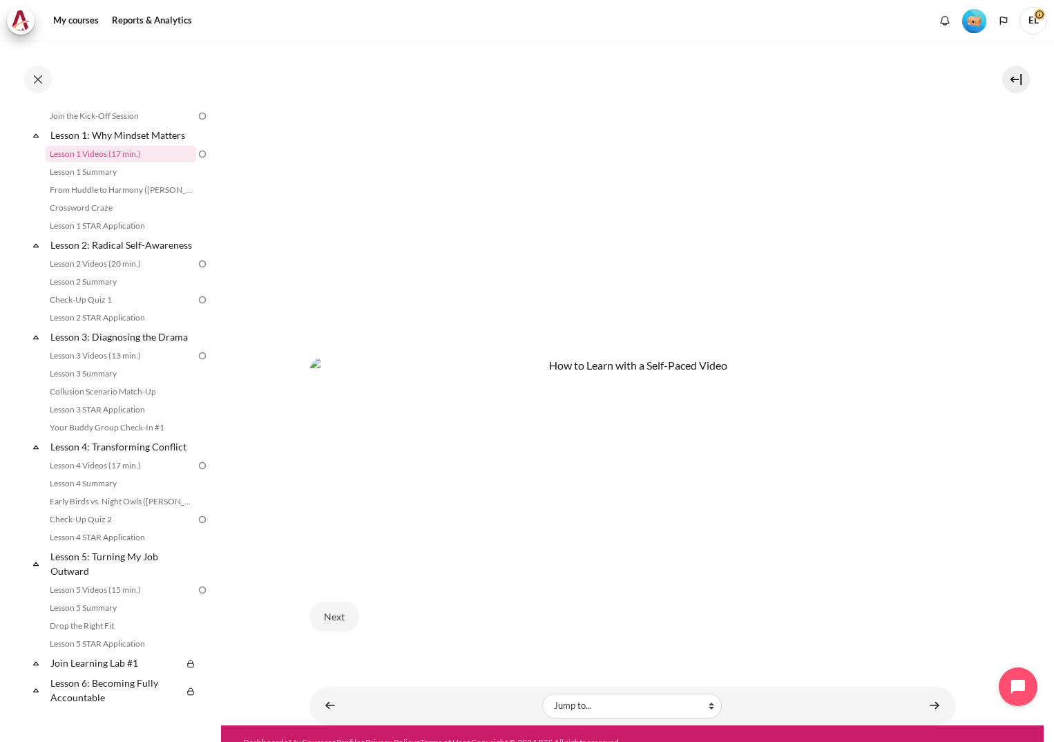
scroll to position [458, 0]
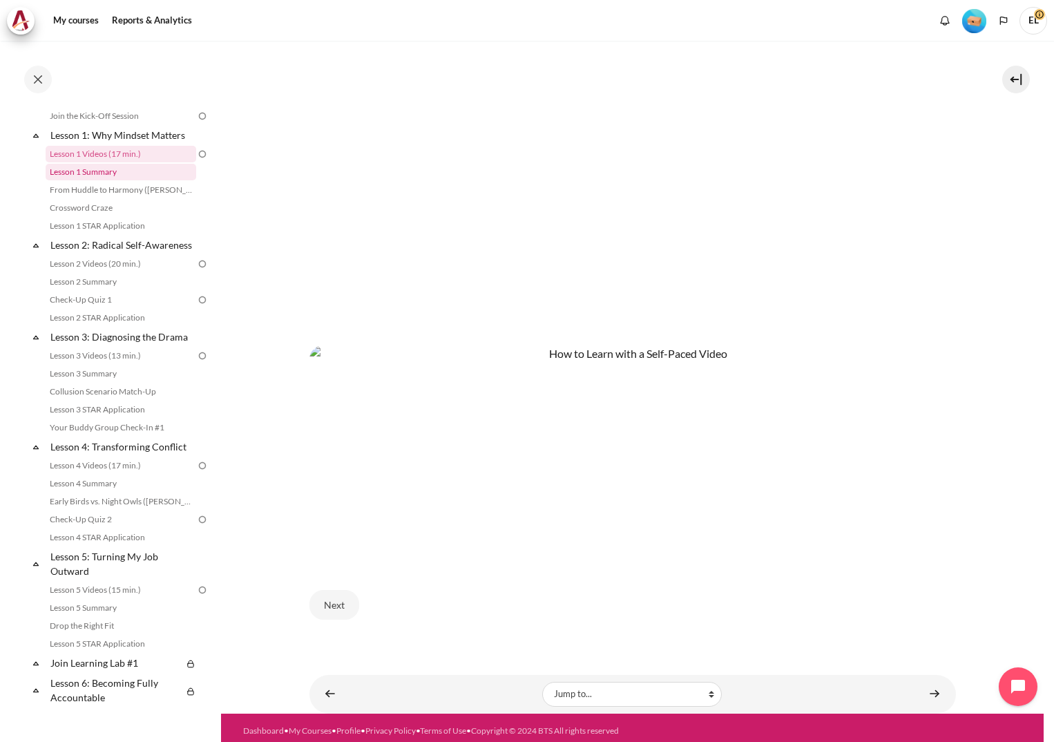
click at [103, 177] on link "Lesson 1 Summary" at bounding box center [121, 172] width 151 height 17
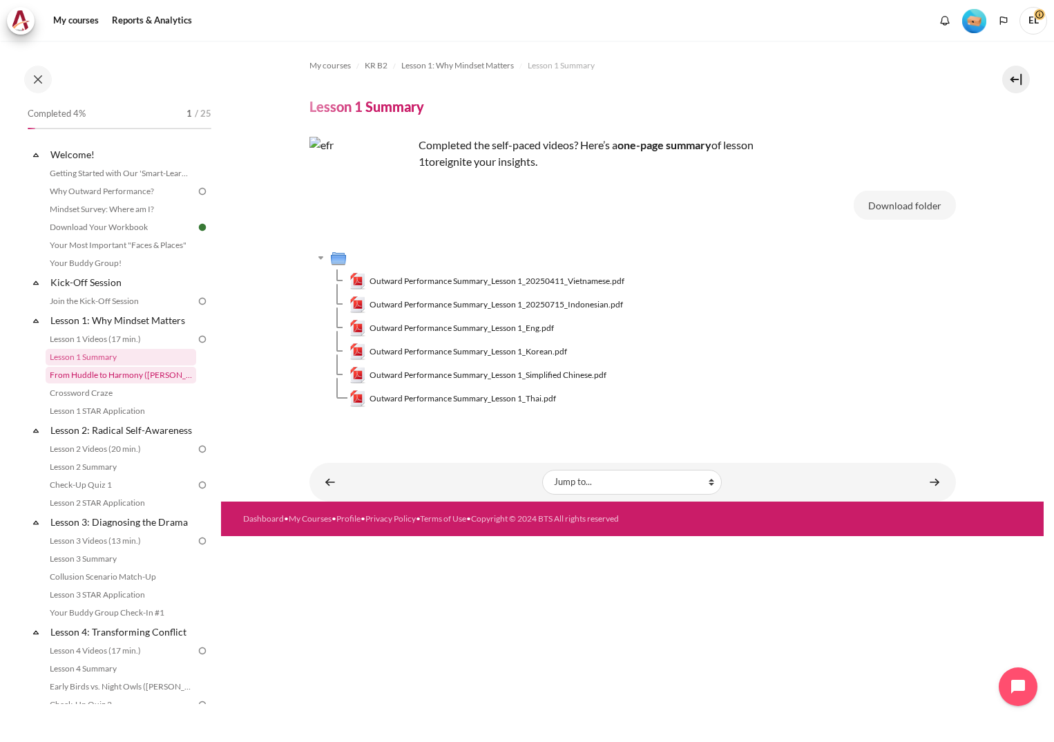
click at [124, 370] on link "From Huddle to Harmony ([PERSON_NAME]'s Story)" at bounding box center [121, 375] width 151 height 17
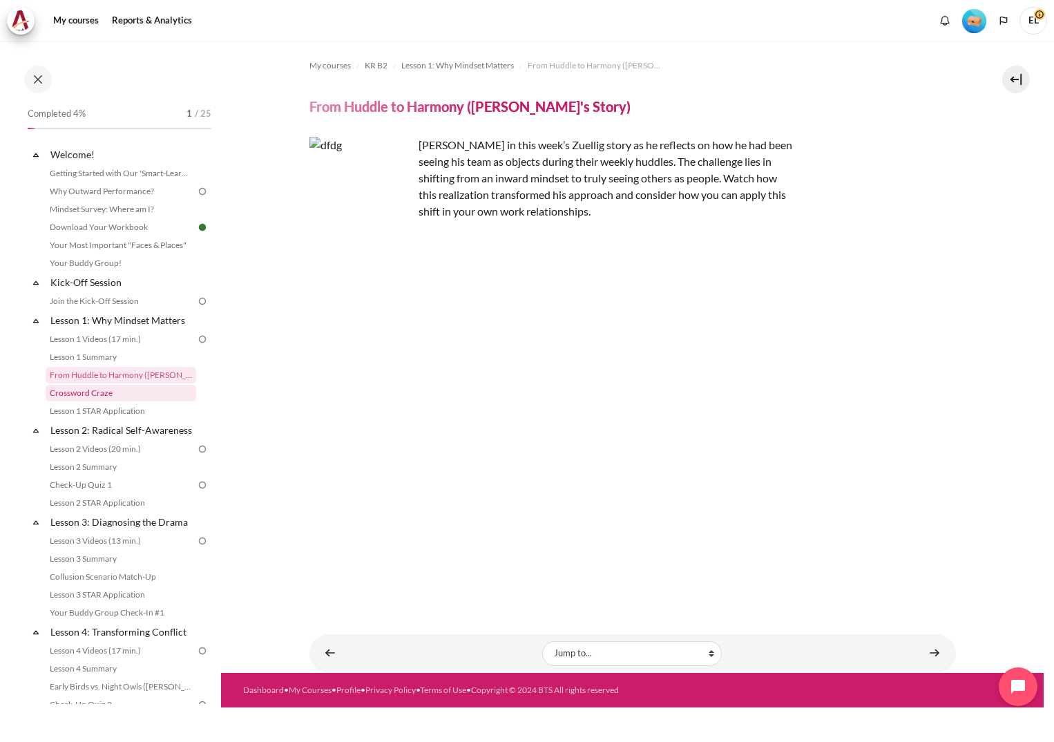
click at [83, 398] on link "Crossword Craze" at bounding box center [121, 393] width 151 height 17
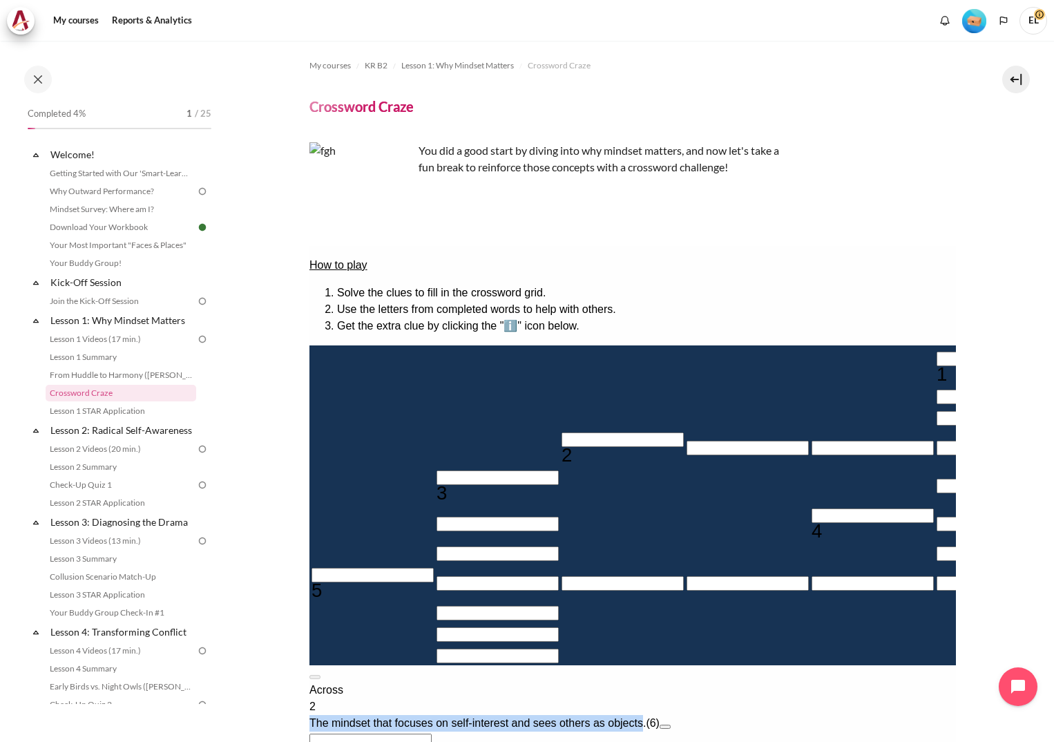
drag, startPoint x: 936, startPoint y: 374, endPoint x: 756, endPoint y: 365, distance: 179.8
click at [756, 698] on div "2 The mindset that focuses on self-interest and sees others as objects. (6)" at bounding box center [632, 714] width 647 height 33
copy div "The mindset that focuses on self-interest and sees others as objects"
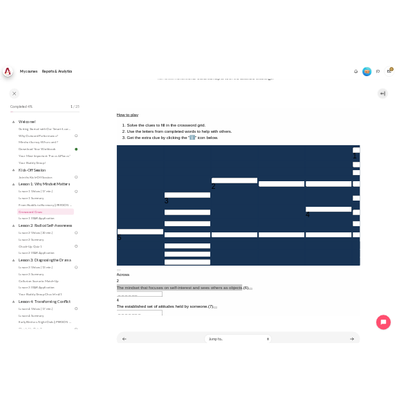
scroll to position [172, 0]
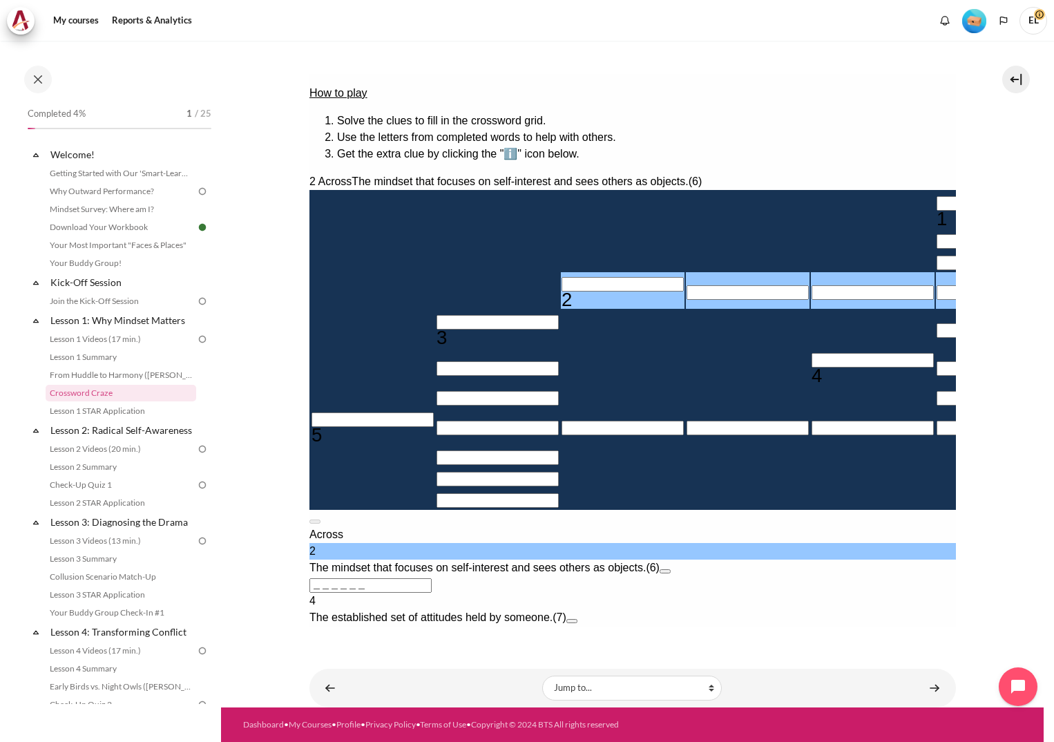
click at [561, 292] on input "Row 4, Column 3. 2 Across. The mindset that focuses on self-interest and sees o…" at bounding box center [622, 284] width 122 height 15
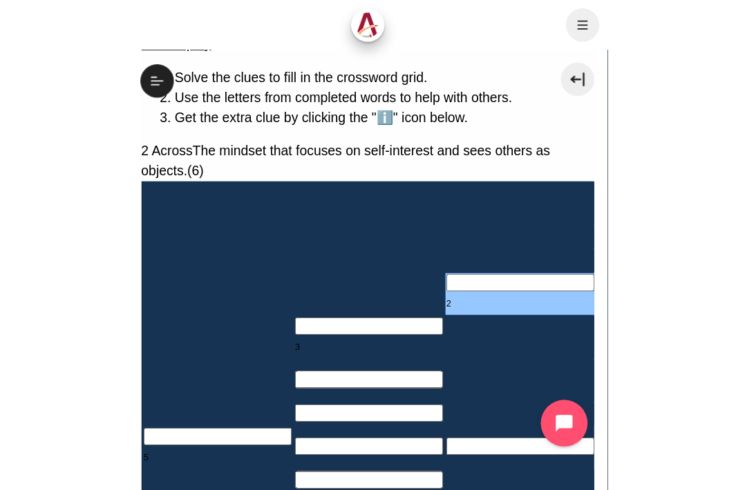
scroll to position [241, 0]
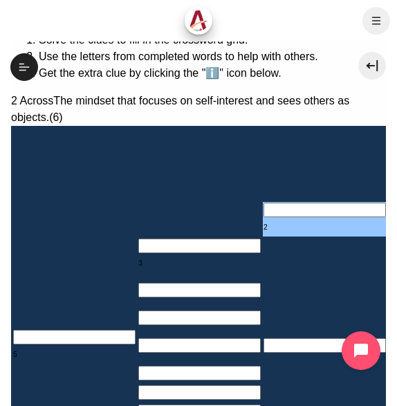
click at [263, 205] on input "Row 4, Column 3. 2 Across. The mindset that focuses on self-interest and sees o…" at bounding box center [324, 209] width 122 height 15
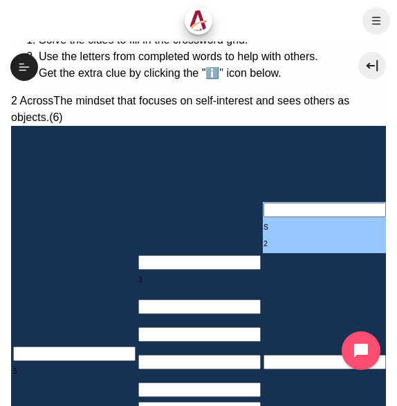
type input "＿＿＿＿＿＿"
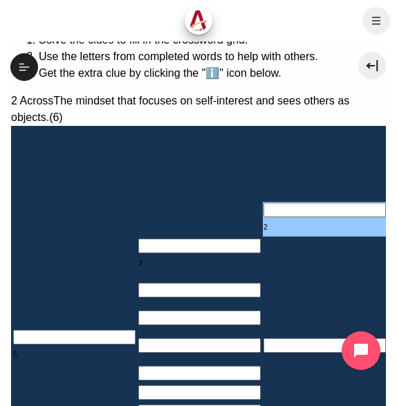
type input "S＿＿＿＿＿"
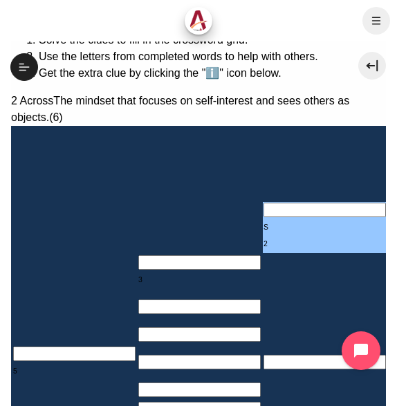
type input "SE＿＿＿＿"
type input "SEL＿＿＿"
type input "SELF＿＿"
type input "＿＿＿F＿＿＿＿"
type input "SELFI＿"
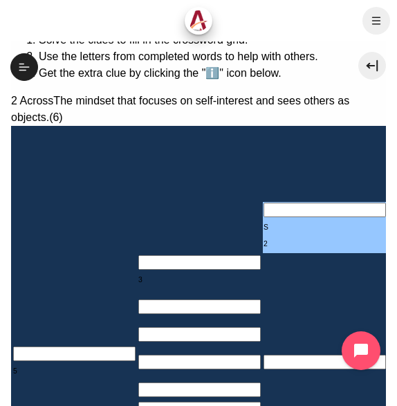
type input "SELFIS"
type input "SELFI＿"
click at [263, 219] on div "S" at bounding box center [324, 227] width 122 height 17
type input "D＿LFI＿"
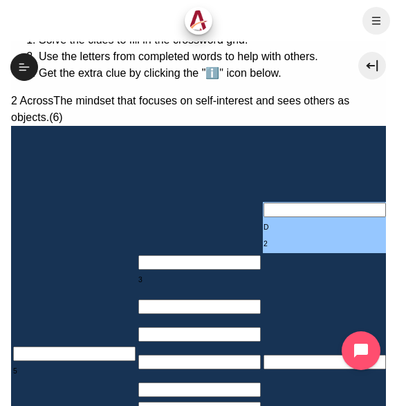
type input "DMLFI＿"
type input "MMLFI＿"
type input "MILFI＿"
type input "MINFI＿"
type input "MINDI＿"
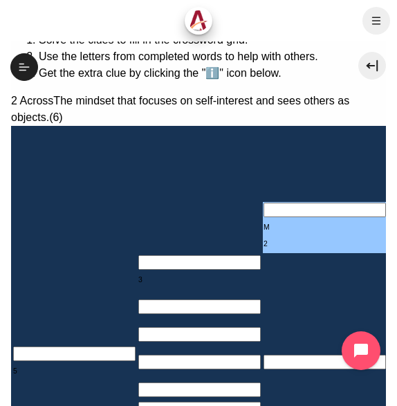
type input "＿＿＿D＿＿＿＿"
type input "MIN＿＿＿"
type input "＿＿＿＿＿＿＿＿"
type input "M＿＿＿＿＿"
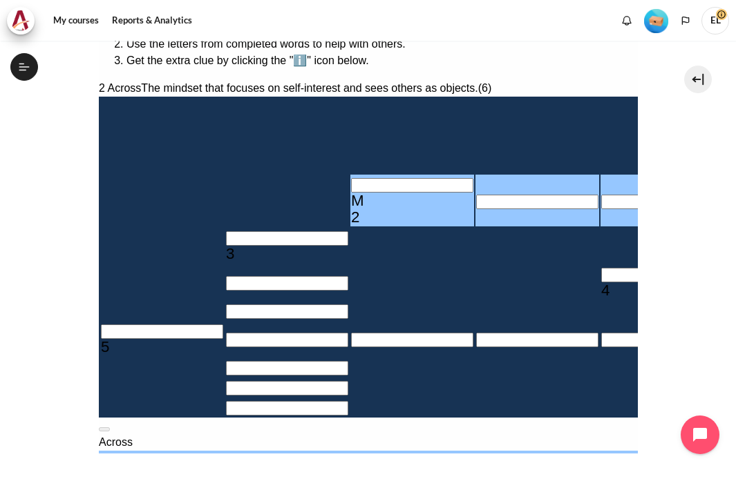
scroll to position [216, 0]
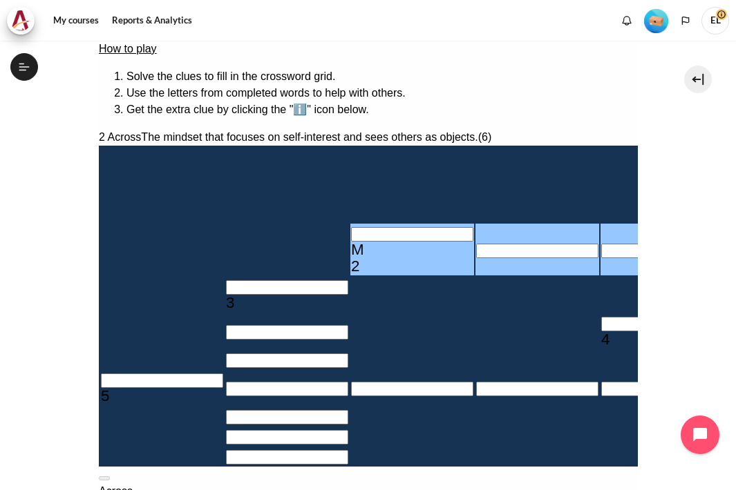
drag, startPoint x: 520, startPoint y: 244, endPoint x: 459, endPoint y: 222, distance: 65.1
drag, startPoint x: 459, startPoint y: 222, endPoint x: 465, endPoint y: 237, distance: 15.8
drag, startPoint x: 472, startPoint y: 214, endPoint x: 552, endPoint y: 245, distance: 85.7
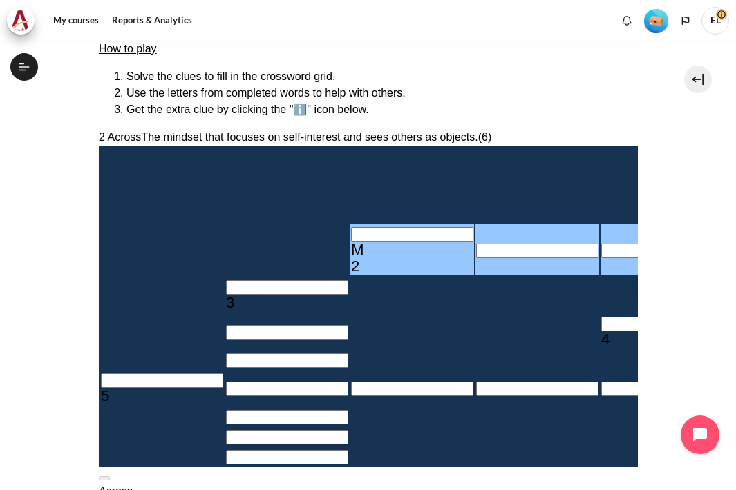
drag, startPoint x: 552, startPoint y: 245, endPoint x: 607, endPoint y: 240, distance: 55.4
drag, startPoint x: 394, startPoint y: 319, endPoint x: 243, endPoint y: 216, distance: 183.4
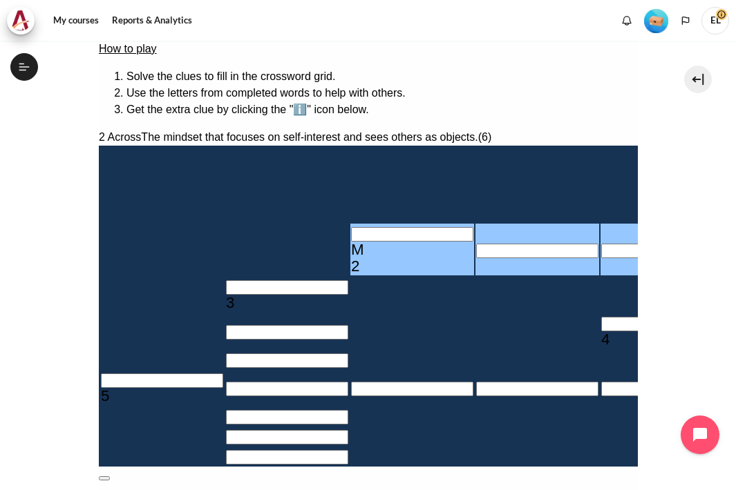
copy div "When I'm ______ , I start to see others as objects. Vehicles that I use Obstacl…"
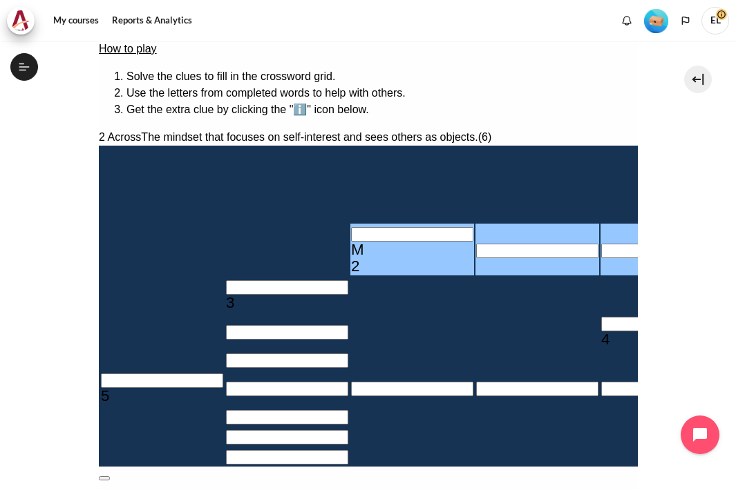
drag, startPoint x: 313, startPoint y: 311, endPoint x: 495, endPoint y: 188, distance: 219.4
click at [109, 477] on button at bounding box center [103, 479] width 11 height 4
click at [350, 242] on div "M" at bounding box center [411, 250] width 122 height 17
type input "V＿＿＿＿＿"
type input "VE＿＿＿＿"
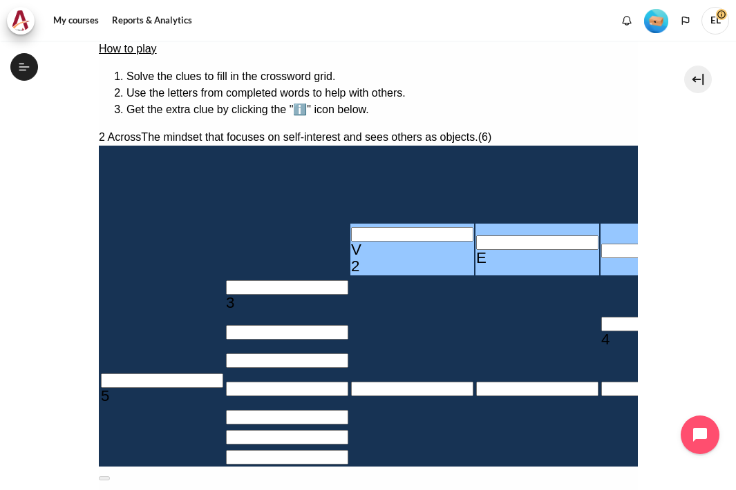
type input "VEH＿＿＿"
type input "VEHI＿＿"
type input "＿＿＿I＿＿＿＿"
type input "VEHIC＿"
drag, startPoint x: 557, startPoint y: 175, endPoint x: 462, endPoint y: 149, distance: 98.4
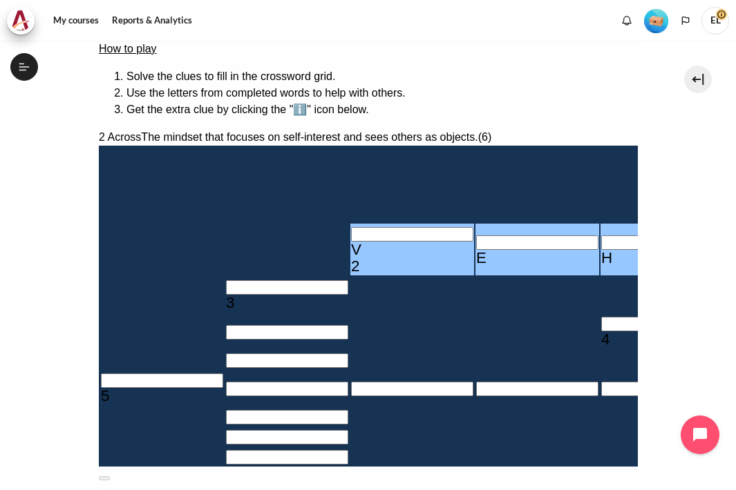
copy div "The mindset that focuses on self-interest and sees others as objects"
drag, startPoint x: 497, startPoint y: 184, endPoint x: 387, endPoint y: 178, distance: 110.0
click at [387, 178] on div "2 Across The mindset that focuses on self-interest and sees others as objects. …" at bounding box center [367, 497] width 539 height 736
type input "EHICL＿"
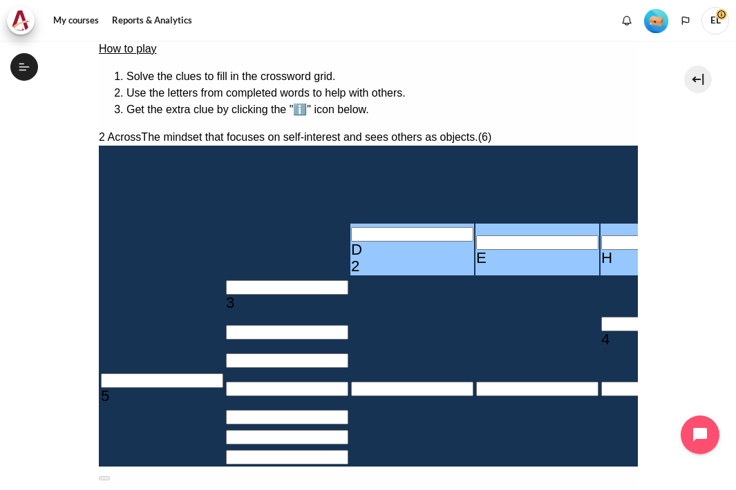
type input "＿＿＿C＿＿＿＿"
type input "HICL＿＿"
type input "＿＿＿L＿＿＿＿"
type input "ICL＿＿＿"
type input "＿＿＿＿＿＿＿＿"
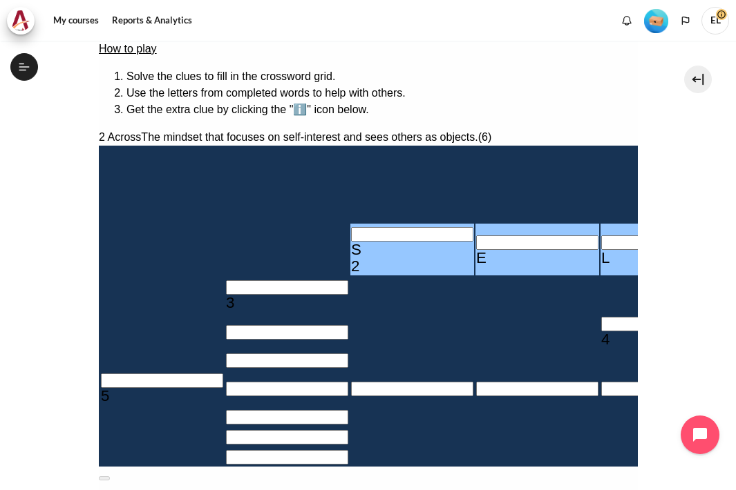
type input "SELF＿＿"
type input "＿＿＿F＿＿＿＿"
type input "SELFIS"
drag, startPoint x: 526, startPoint y: 192, endPoint x: 349, endPoint y: 189, distance: 177.6
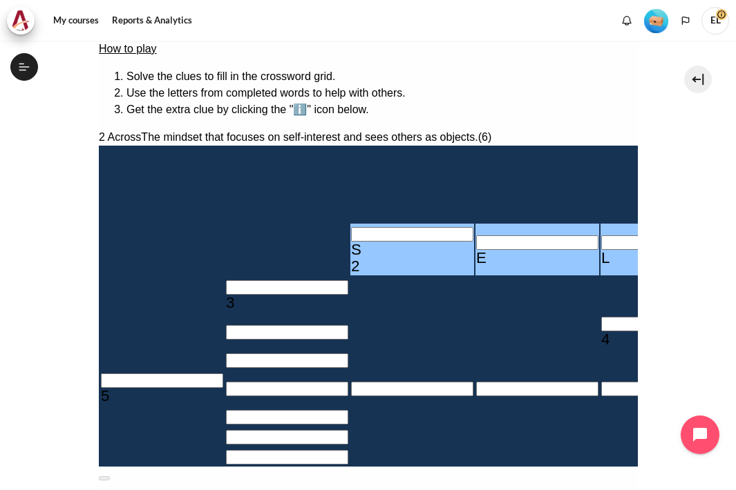
click at [349, 189] on div "2 Across The mindset that focuses on self-interest and sees others as objects. …" at bounding box center [367, 497] width 539 height 736
type input "＿＿＿＿＿＿"
type input "＿＿＿＿＿＿＿＿"
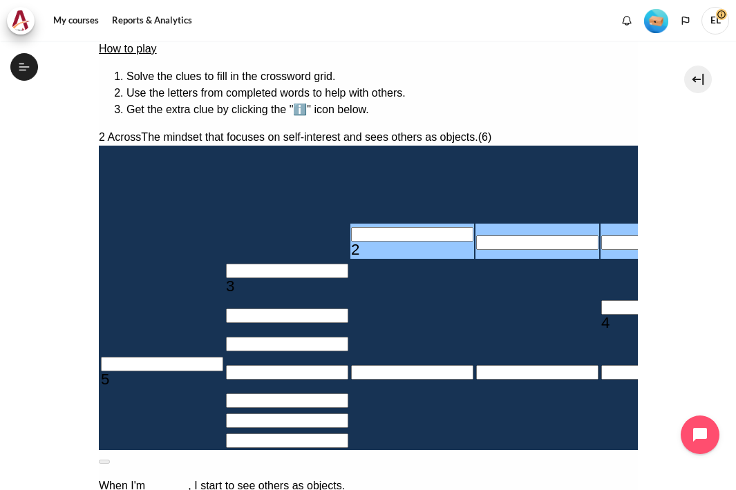
scroll to position [55, 0]
type input "＿＿＿＿＿＿"
drag, startPoint x: 604, startPoint y: 350, endPoint x: 464, endPoint y: 328, distance: 141.2
copy div "Focusing on changing mindset before ________ yields greater results. (8)"
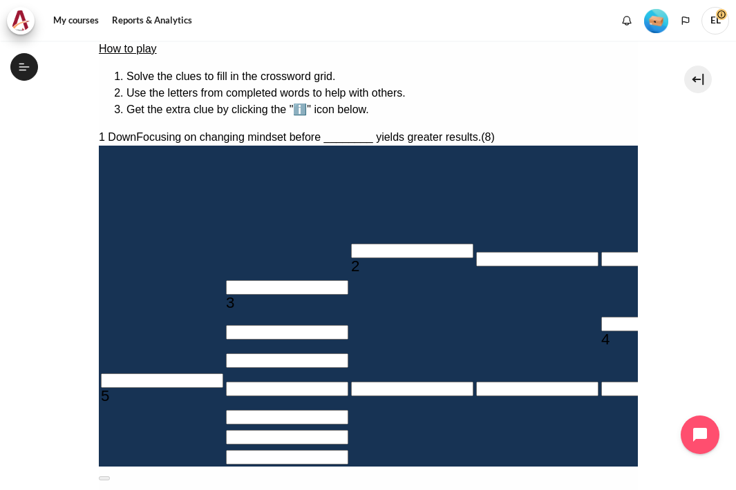
type input "＿＿Ac＿＿＿＿"
type input "＿＿＿C＿＿"
type input "＿＿ACTi＿＿"
type input "＿I＿＿＿＿＿"
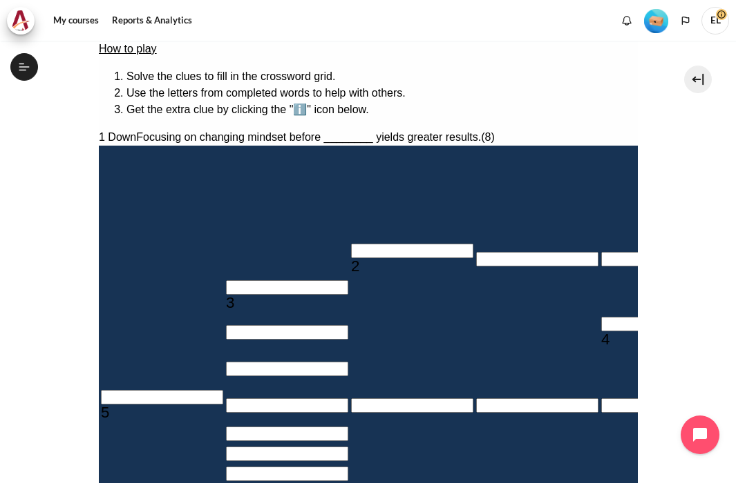
type input "＿＿ACTIOn"
type input "＿＿＿＿＿N＿"
type input "＿＿ACTION"
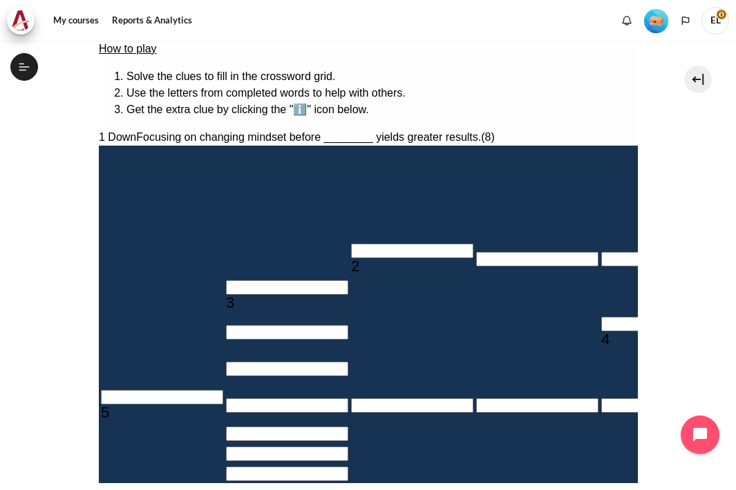
drag, startPoint x: 450, startPoint y: 280, endPoint x: 240, endPoint y: 254, distance: 211.6
copy p "According to Arbinger mindset model, Mindset drives ________. (The middle of mo…"
click at [109, 493] on button at bounding box center [103, 495] width 11 height 4
drag, startPoint x: 543, startPoint y: 374, endPoint x: 376, endPoint y: 379, distance: 166.5
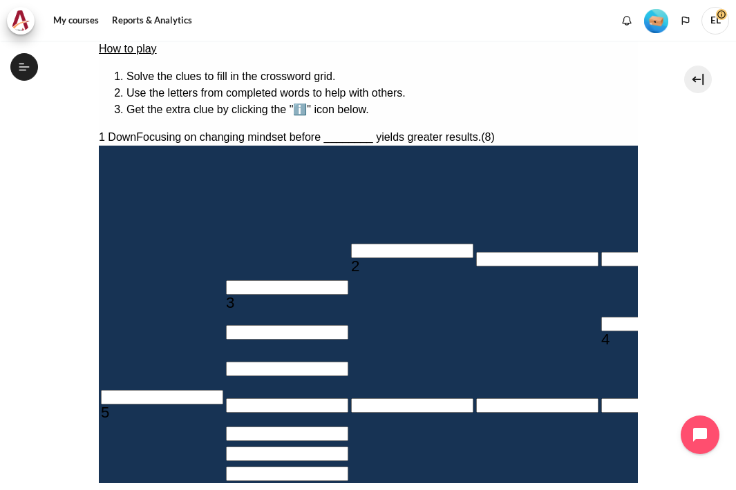
click at [376, 379] on div "1 Down Focusing on changing mindset before ________ yields greater results. (8)…" at bounding box center [367, 475] width 539 height 692
type input "＿＿＿＿＿＿"
type input "＿＿＿＿＿＿＿"
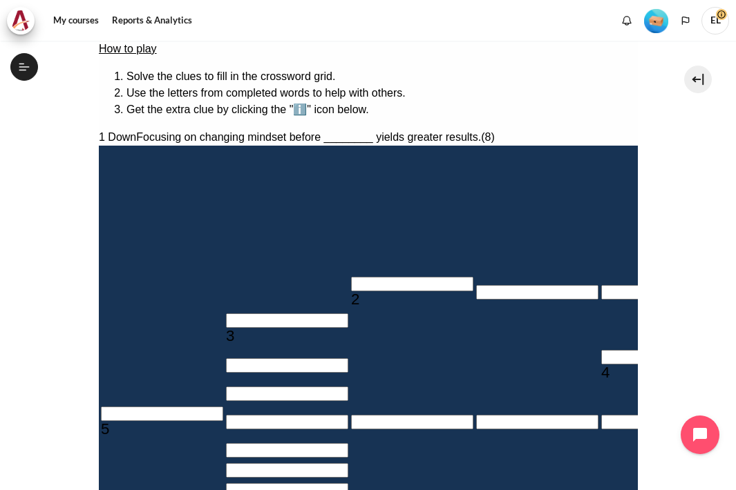
type input "ARBi＿＿＿＿"
type input "＿＿＿I＿＿"
type input "ARBINg＿＿"
type input "＿G＿＿＿＿＿"
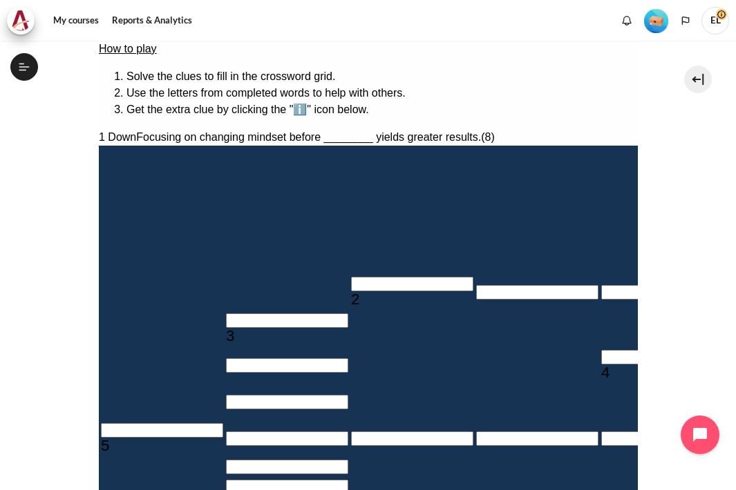
type input "ARBINGEr"
type input "＿＿＿＿＿R＿"
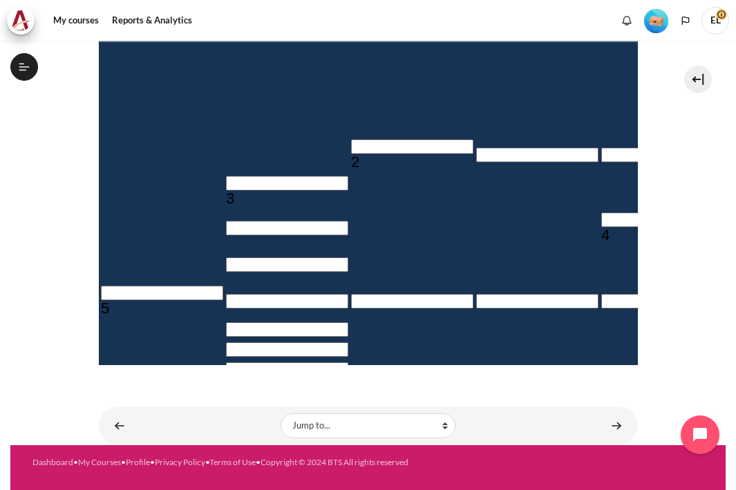
scroll to position [354, 0]
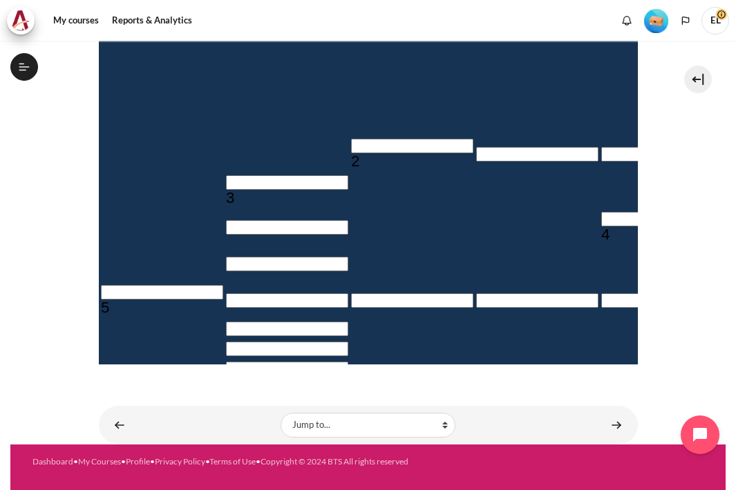
type input "ARBINGER"
drag, startPoint x: 471, startPoint y: 269, endPoint x: 571, endPoint y: 285, distance: 101.4
drag, startPoint x: 571, startPoint y: 285, endPoint x: 594, endPoint y: 282, distance: 23.1
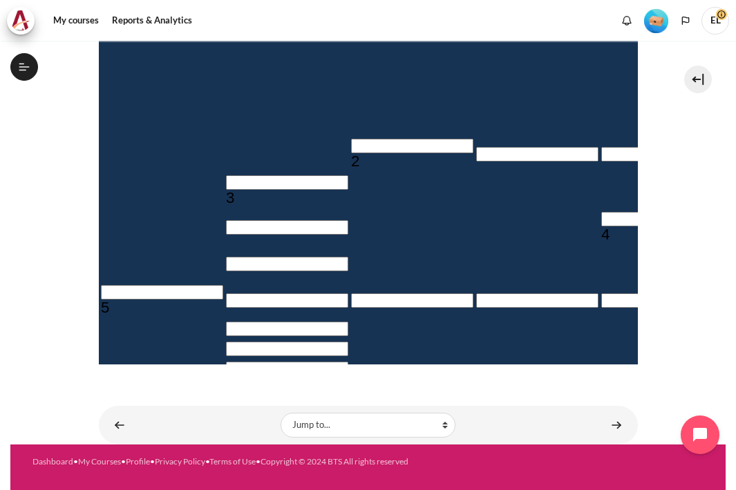
drag, startPoint x: 424, startPoint y: 137, endPoint x: 236, endPoint y: 122, distance: 188.6
click at [236, 406] on div "According to Arbinger mindset model, Behavior drives ________. (The top of mode…" at bounding box center [367, 414] width 539 height 17
copy p "According to Arbinger mindset model, Behavior drives ________. (The top of mode…"
click at [109, 388] on button at bounding box center [103, 390] width 11 height 4
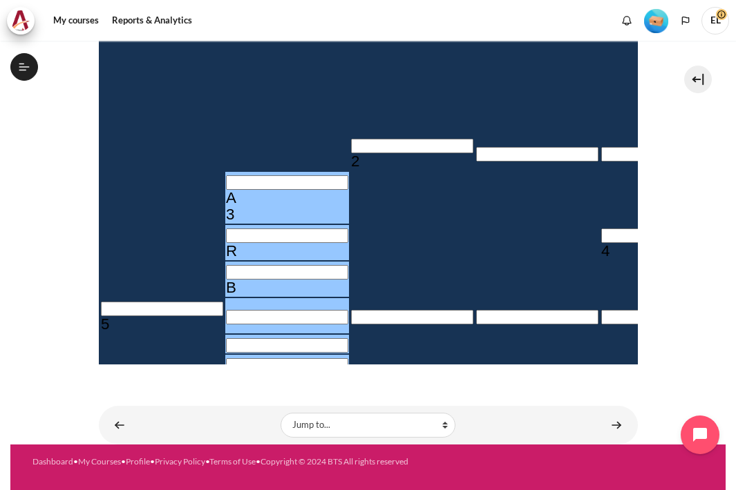
type input "ARBi＿＿＿"
type input "＿I＿＿＿R＿"
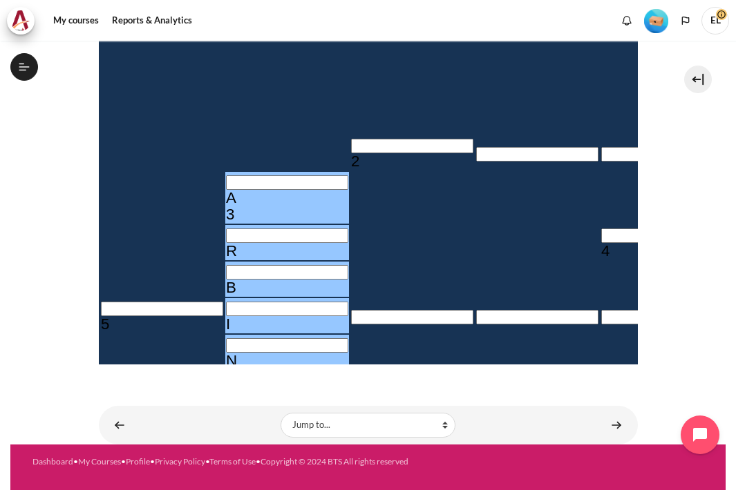
type input "A"
type input "＿＿＿＿＿R＿"
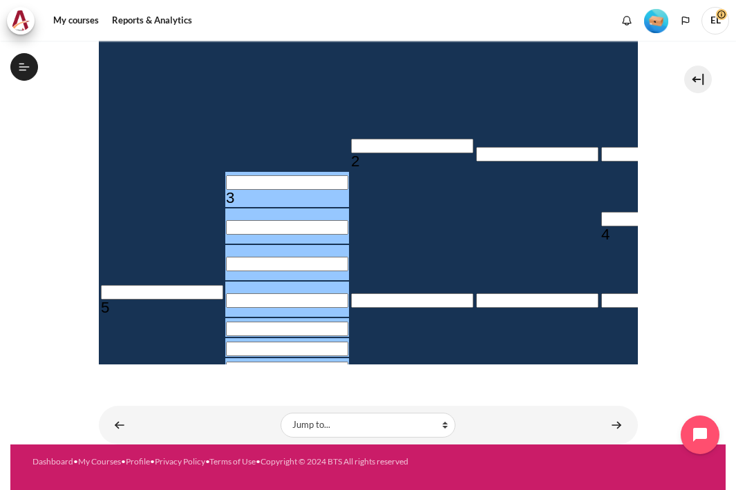
drag, startPoint x: 473, startPoint y: 269, endPoint x: 569, endPoint y: 282, distance: 96.9
copy span "Mindset drives behaviors that drive _______."
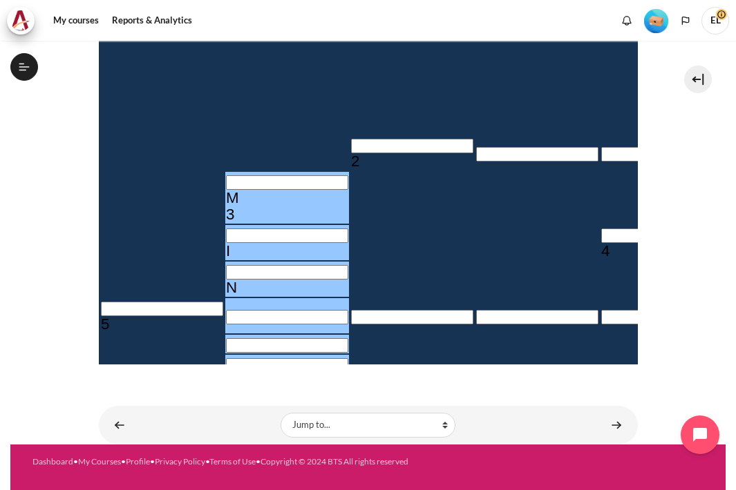
type input "MINd＿＿＿"
type input "＿D＿＿＿R＿"
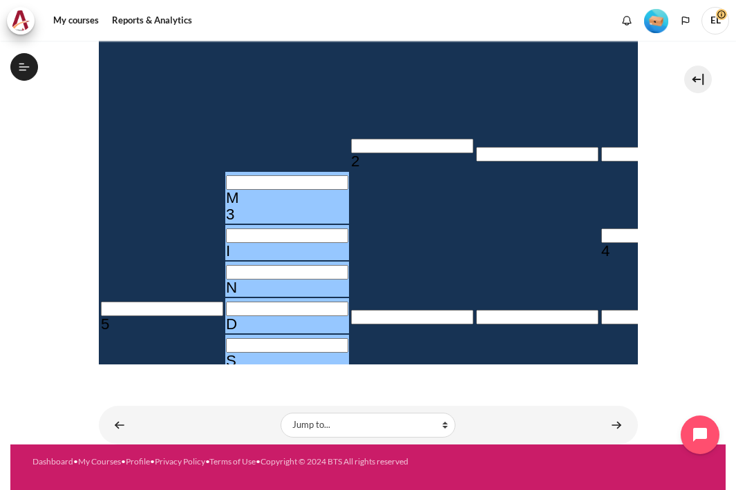
type input "MINDSET"
click at [541, 367] on div "My courses KR B2 Lesson 1: Why Mindset Matters Crossword Craze Crossword Craze" at bounding box center [368, 35] width 539 height 699
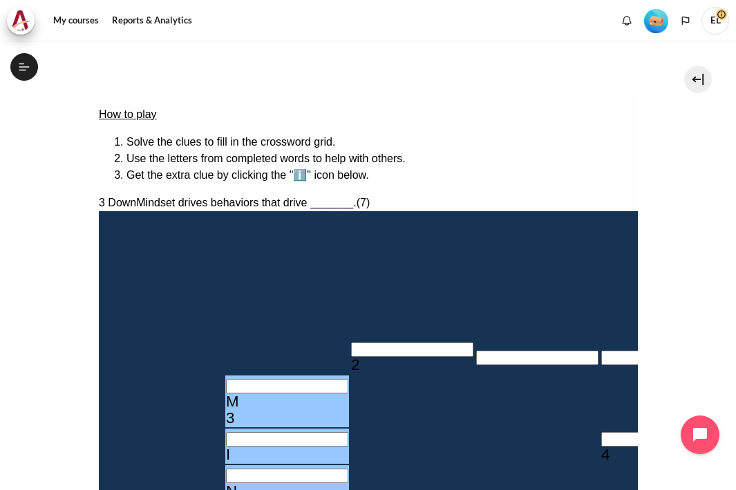
scroll to position [147, 0]
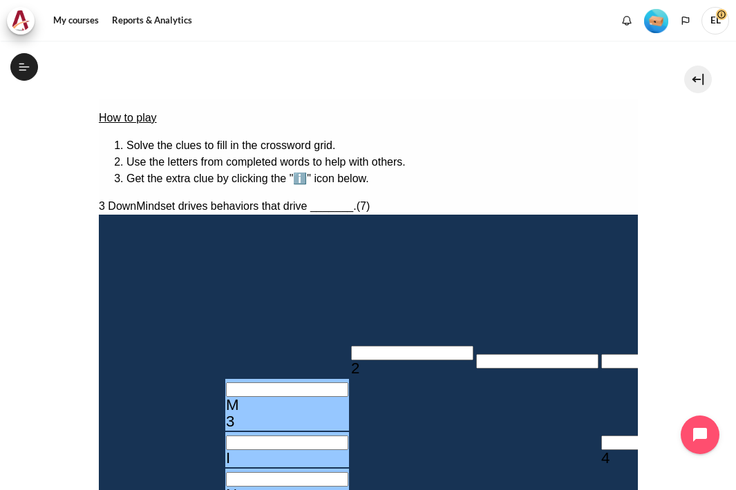
drag, startPoint x: 470, startPoint y: 297, endPoint x: 567, endPoint y: 316, distance: 98.6
copy span "The mindset that sees people as people."
drag, startPoint x: 320, startPoint y: 368, endPoint x: 237, endPoint y: 305, distance: 104.5
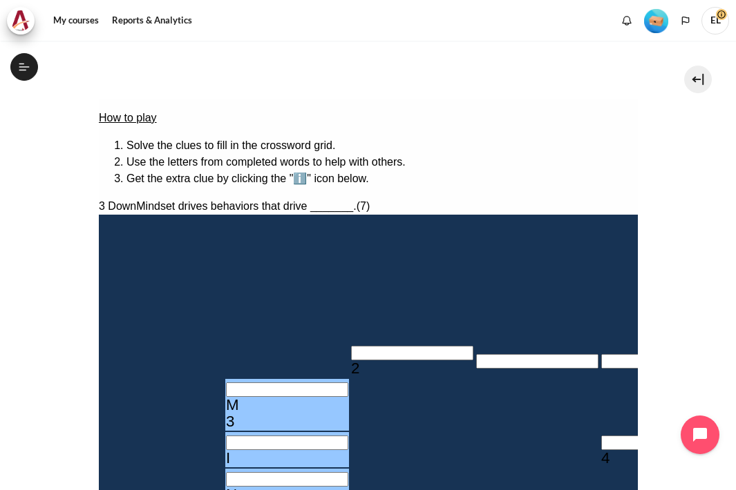
copy div "When I'm ______ , I start to see others as people. I care about their needs, ob…"
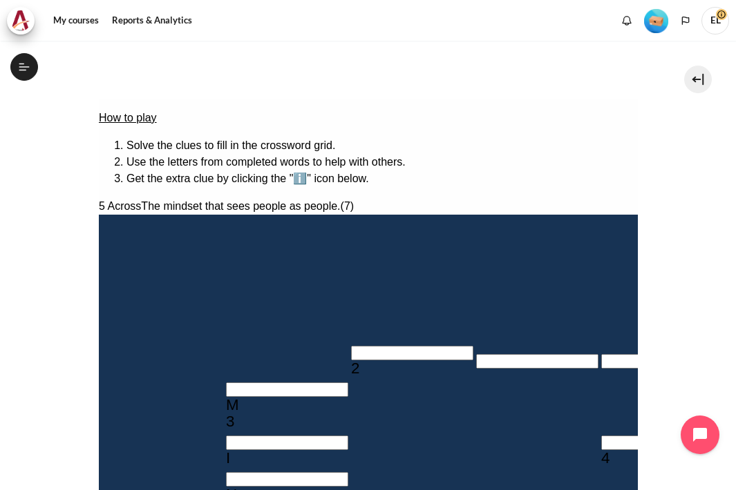
drag, startPoint x: 385, startPoint y: 345, endPoint x: 232, endPoint y: 323, distance: 154.3
copy p "In this course, we separate ______ into two types: Inward and Outward."
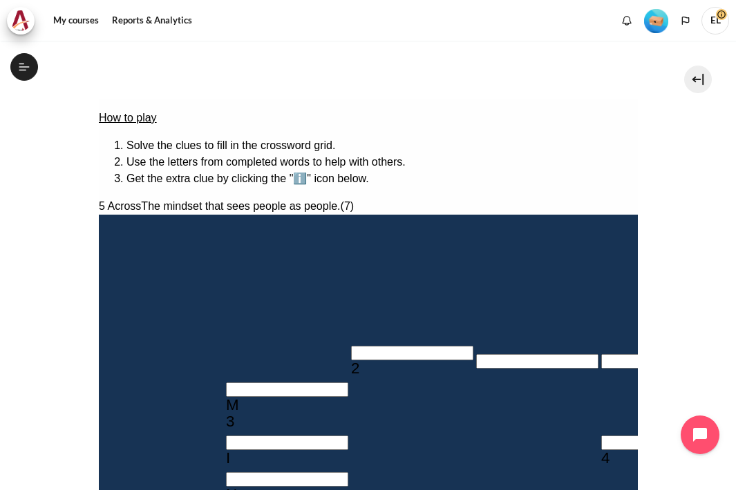
drag, startPoint x: 401, startPoint y: 387, endPoint x: 236, endPoint y: 285, distance: 193.2
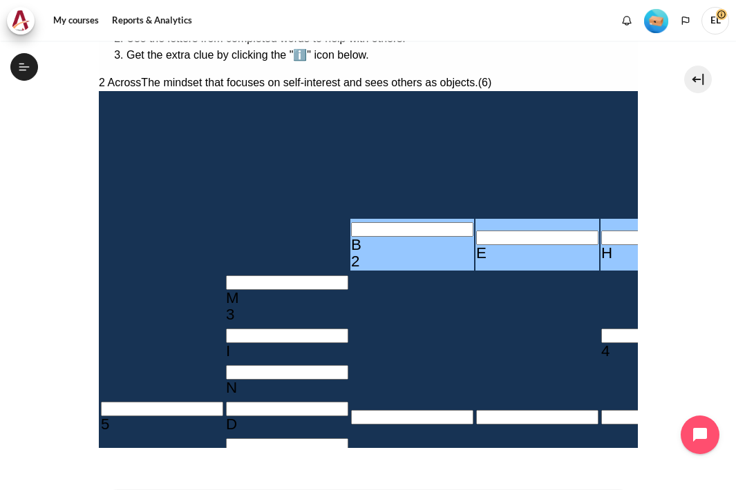
scroll to position [345, 0]
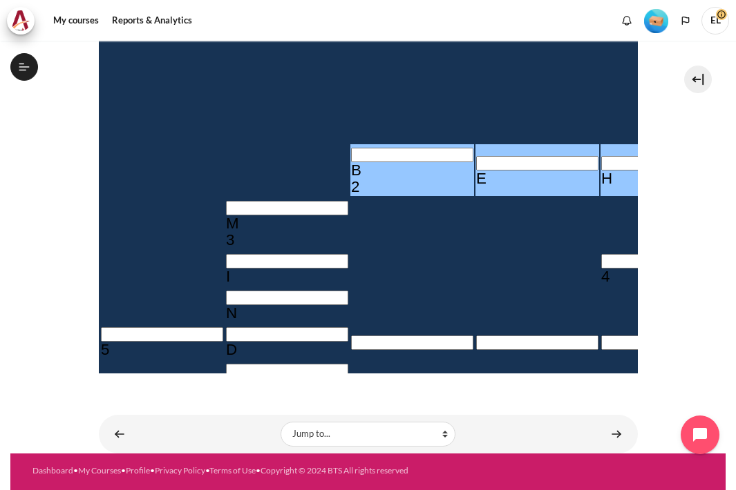
drag, startPoint x: 294, startPoint y: 175, endPoint x: 245, endPoint y: 99, distance: 90.2
click at [109, 480] on button at bounding box center [103, 482] width 11 height 4
drag, startPoint x: 472, startPoint y: 84, endPoint x: 521, endPoint y: 112, distance: 56.3
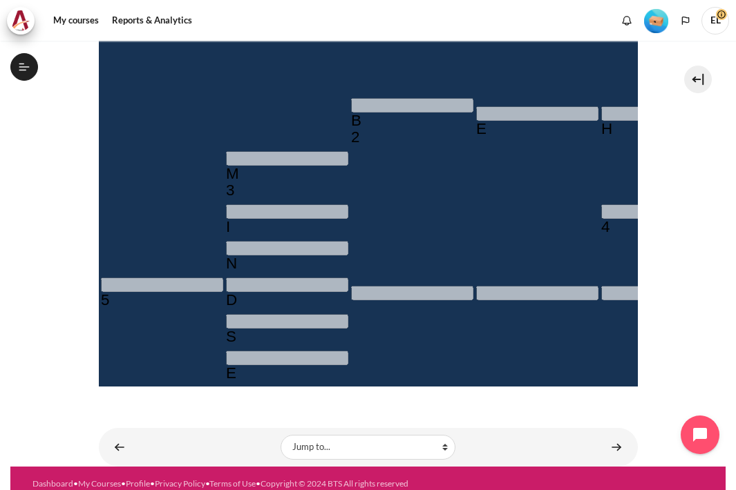
scroll to position [401, 0]
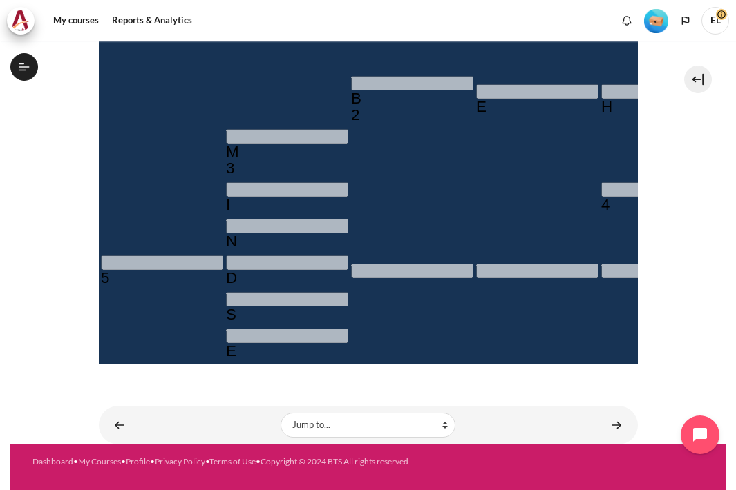
drag, startPoint x: 327, startPoint y: 318, endPoint x: 99, endPoint y: 298, distance: 228.9
click at [99, 298] on div "How to play Solve the clues to fill in the crossword grid. Use the letters from…" at bounding box center [367, 383] width 539 height 1076
click at [385, 383] on div "My courses KR B2 Lesson 1: Why Mindset Matters Crossword Craze Crossword Craze" at bounding box center [368, 12] width 539 height 745
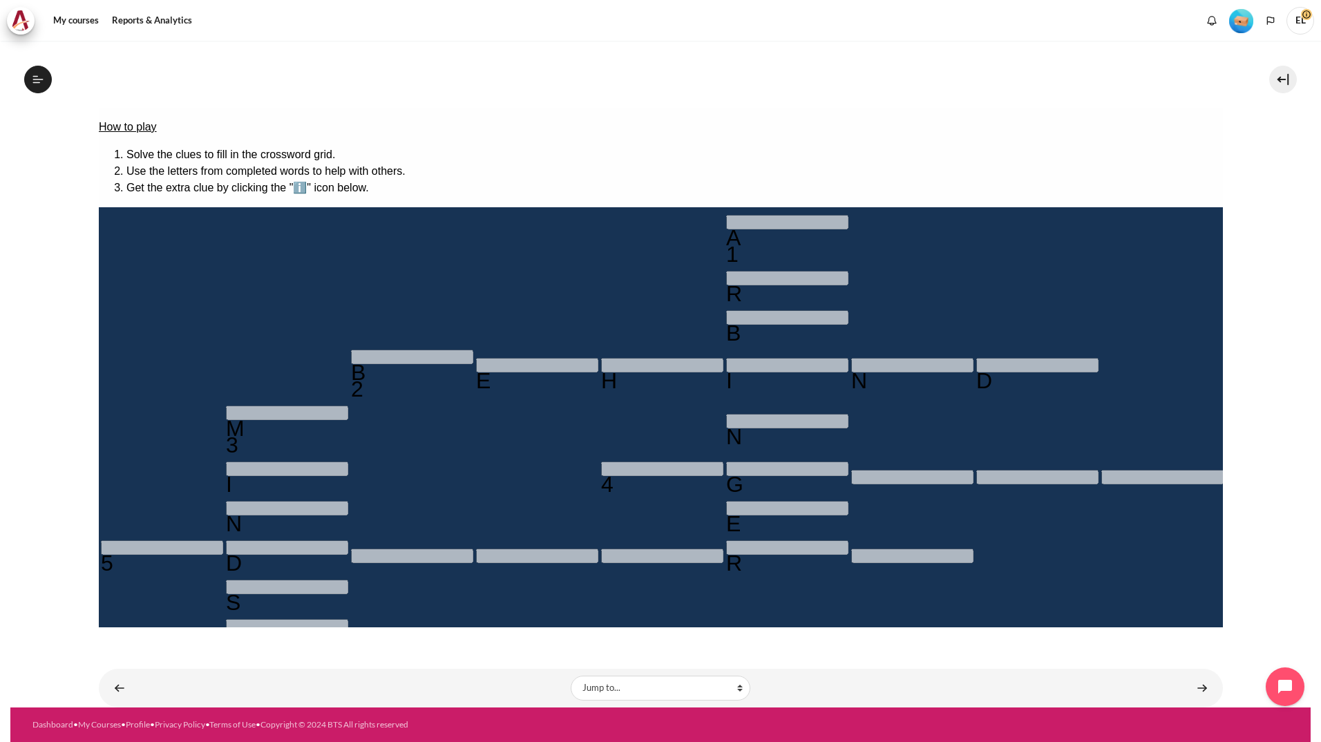
scroll to position [0, 0]
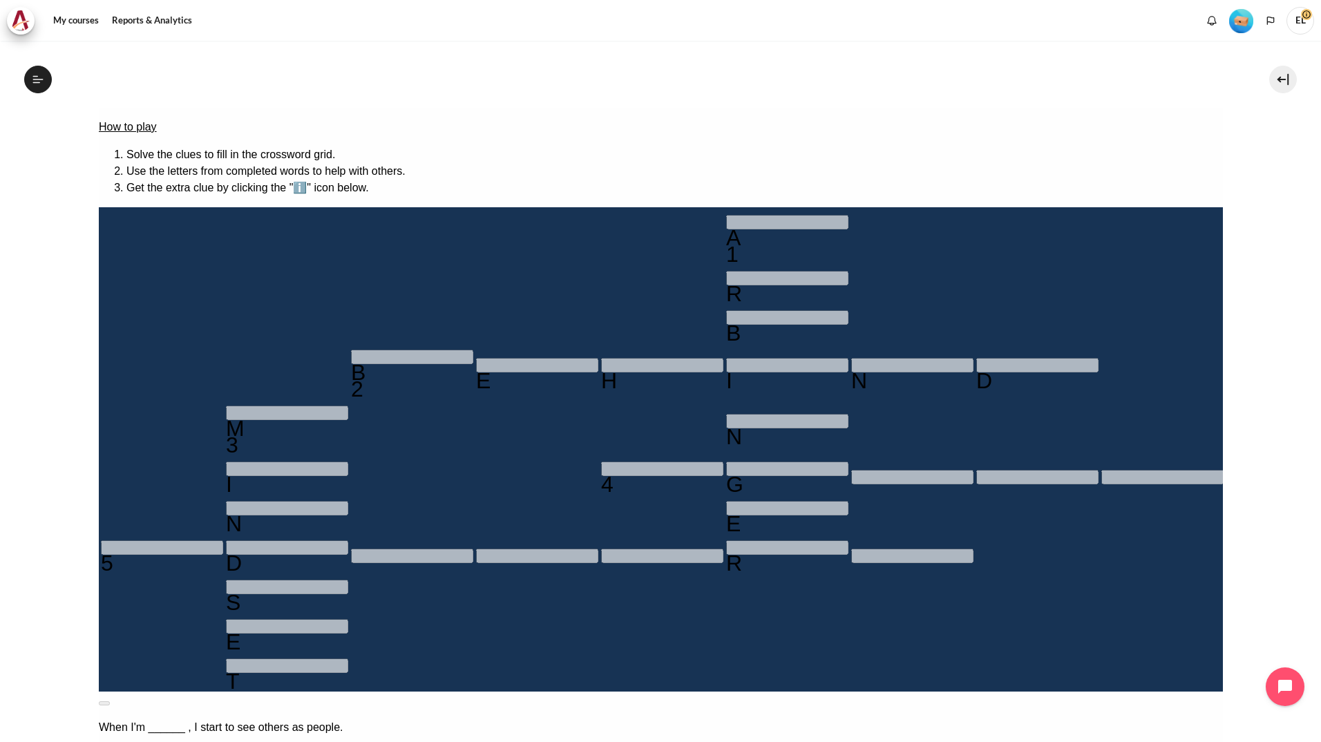
click at [766, 455] on div "A 1 R B B 2 E H I N D M 3 N I 4 G N E 5 D R S E T" at bounding box center [660, 449] width 1124 height 484
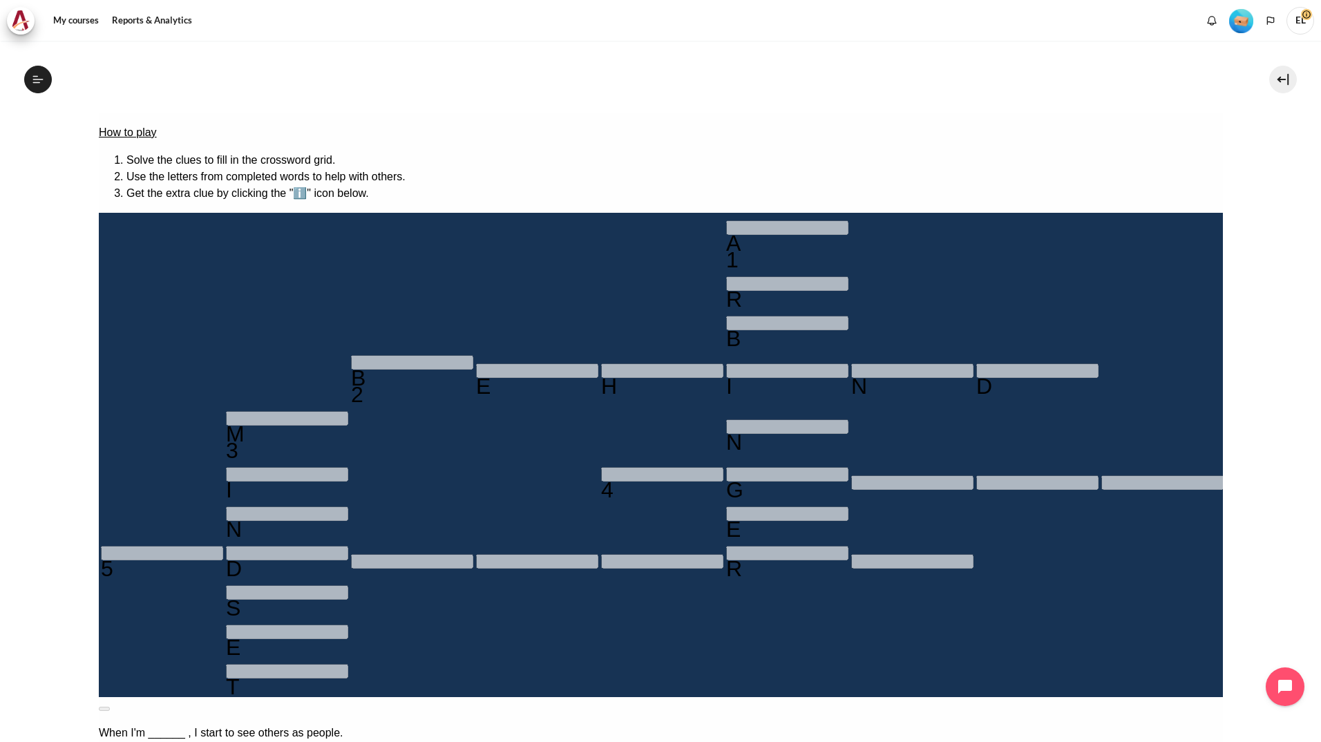
scroll to position [138, 0]
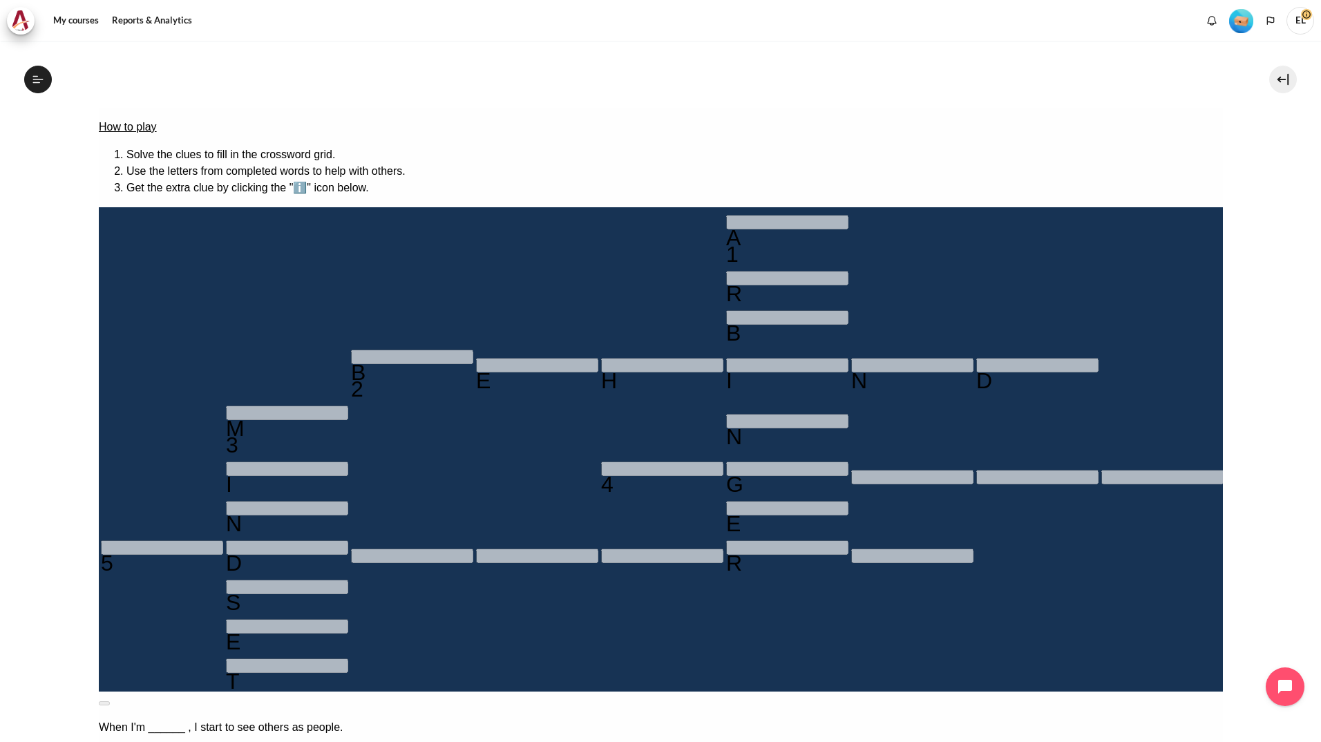
click at [725, 229] on div "A" at bounding box center [786, 237] width 122 height 17
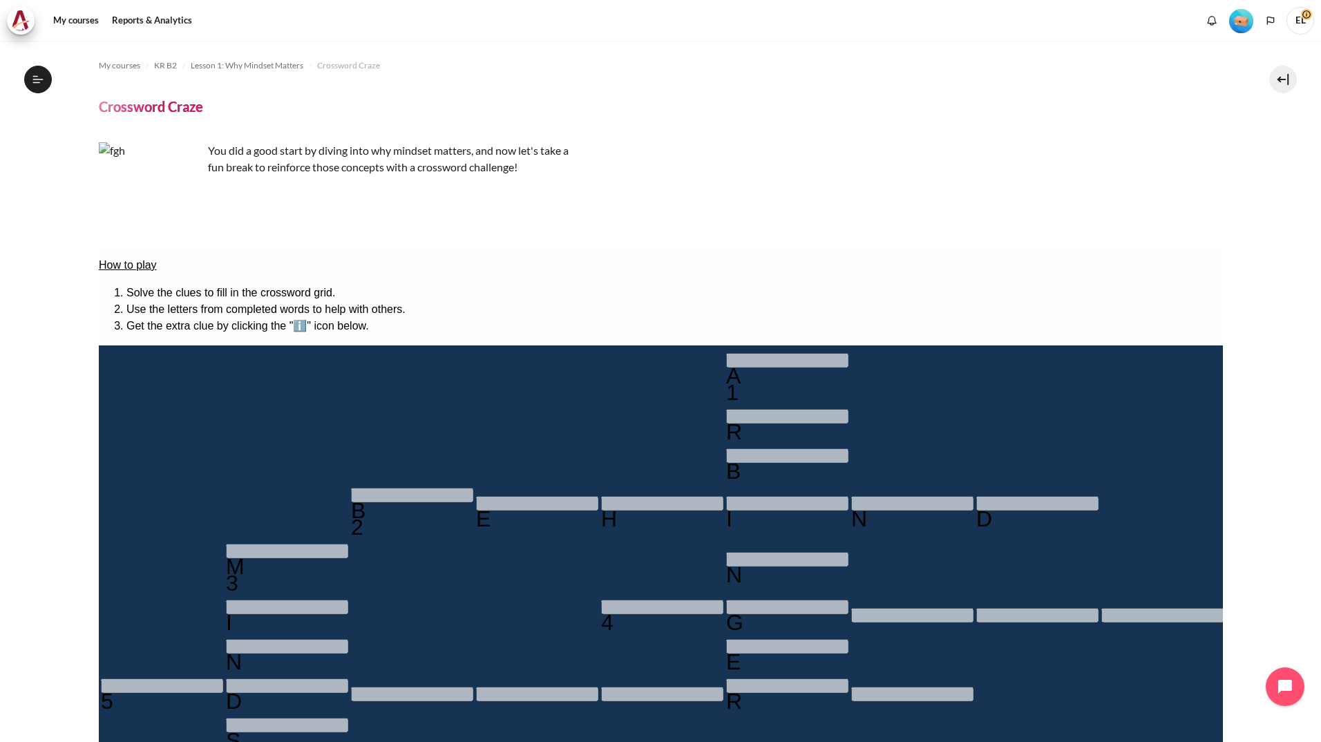
scroll to position [268, 0]
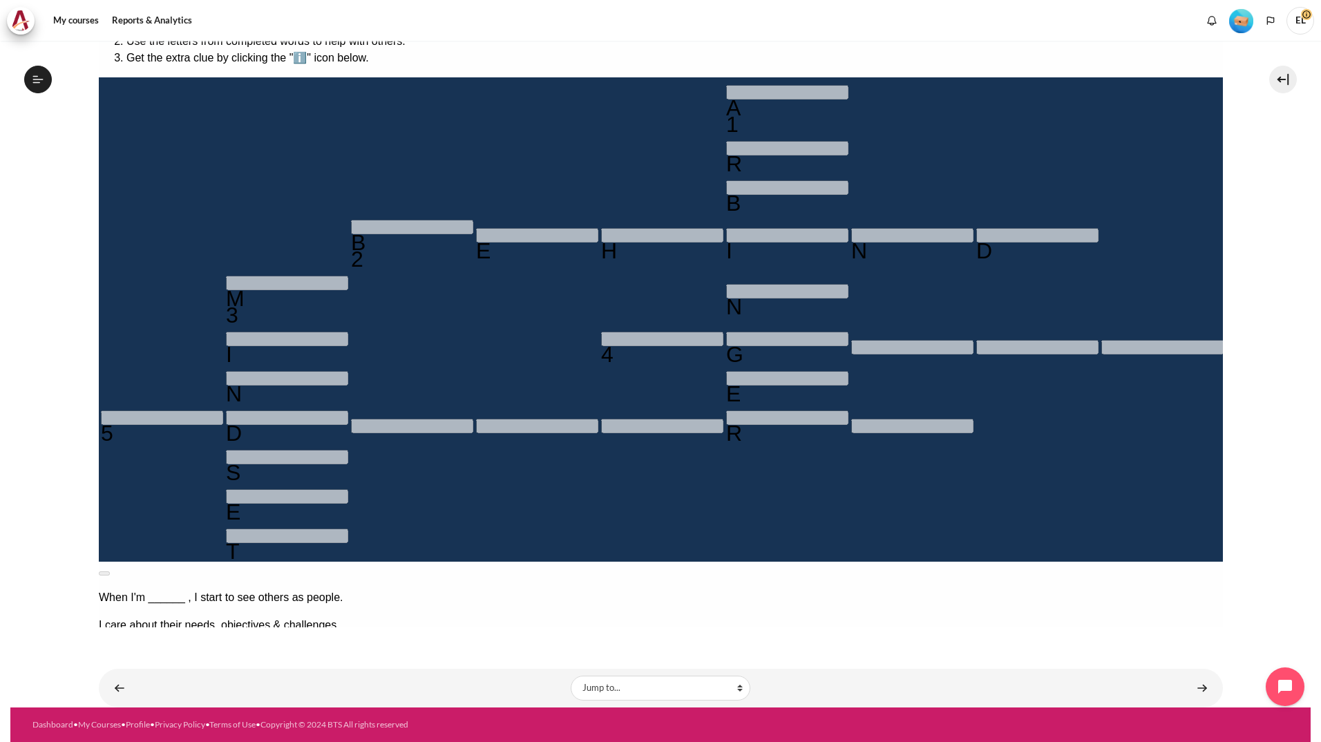
type input "＿＿＿＿＿＿"
type input "＿＿＿＿＿＿＿"
type input "＿＿＿＿＿＿＿＿"
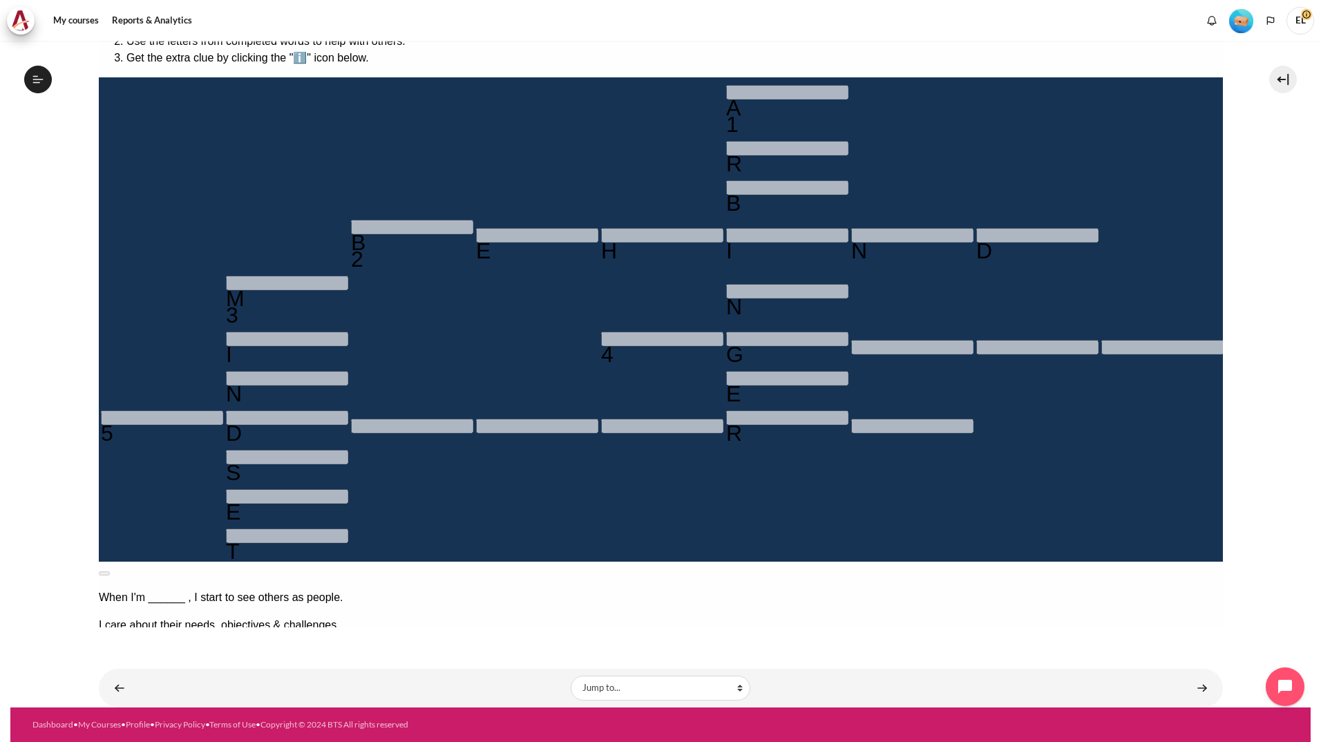
type input "＿＿＿＿＿＿＿"
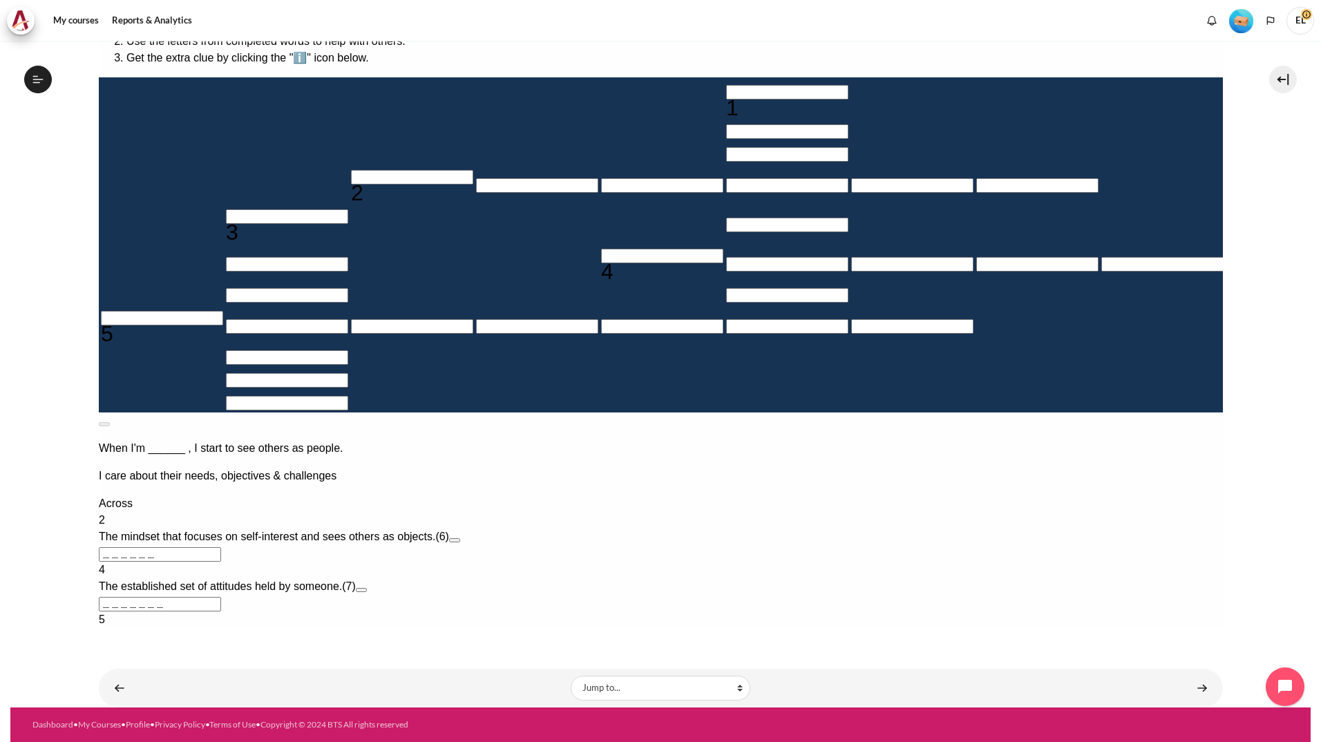
scroll to position [239, 0]
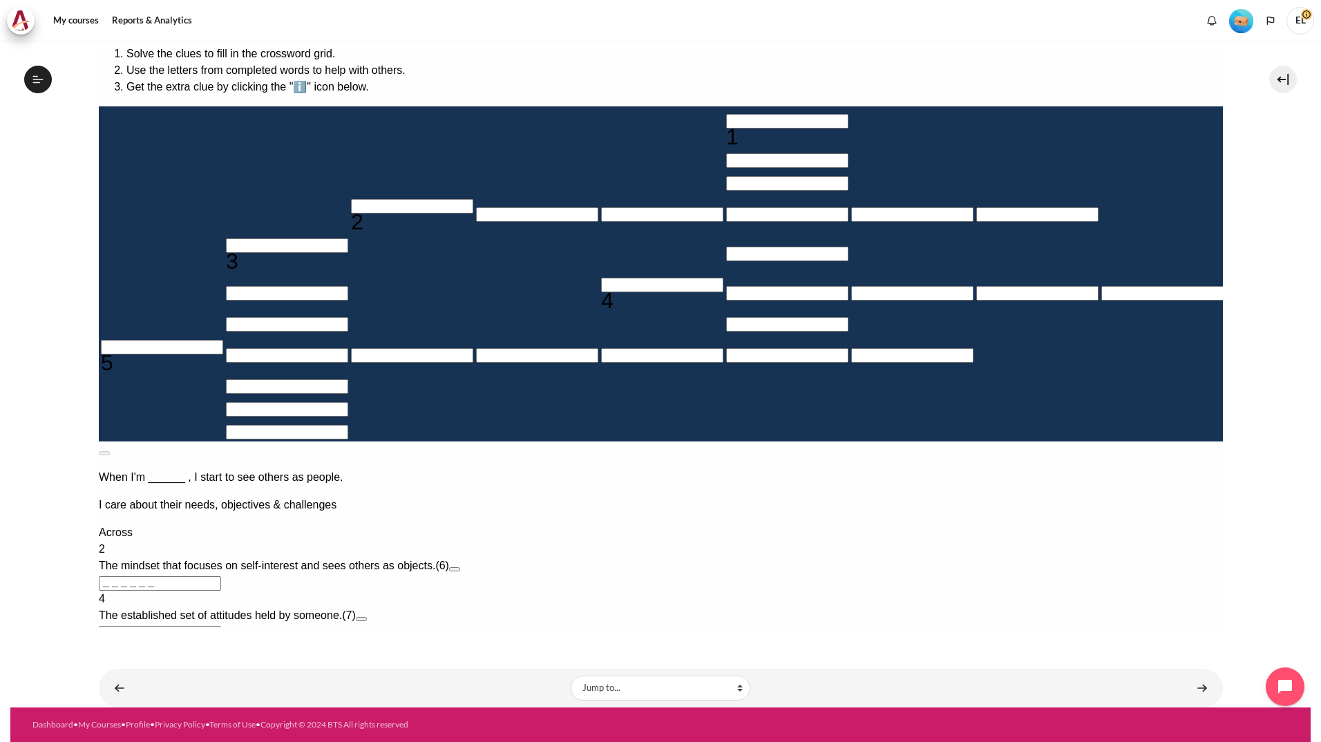
click at [220, 576] on input "＿＿＿＿＿＿" at bounding box center [159, 583] width 122 height 15
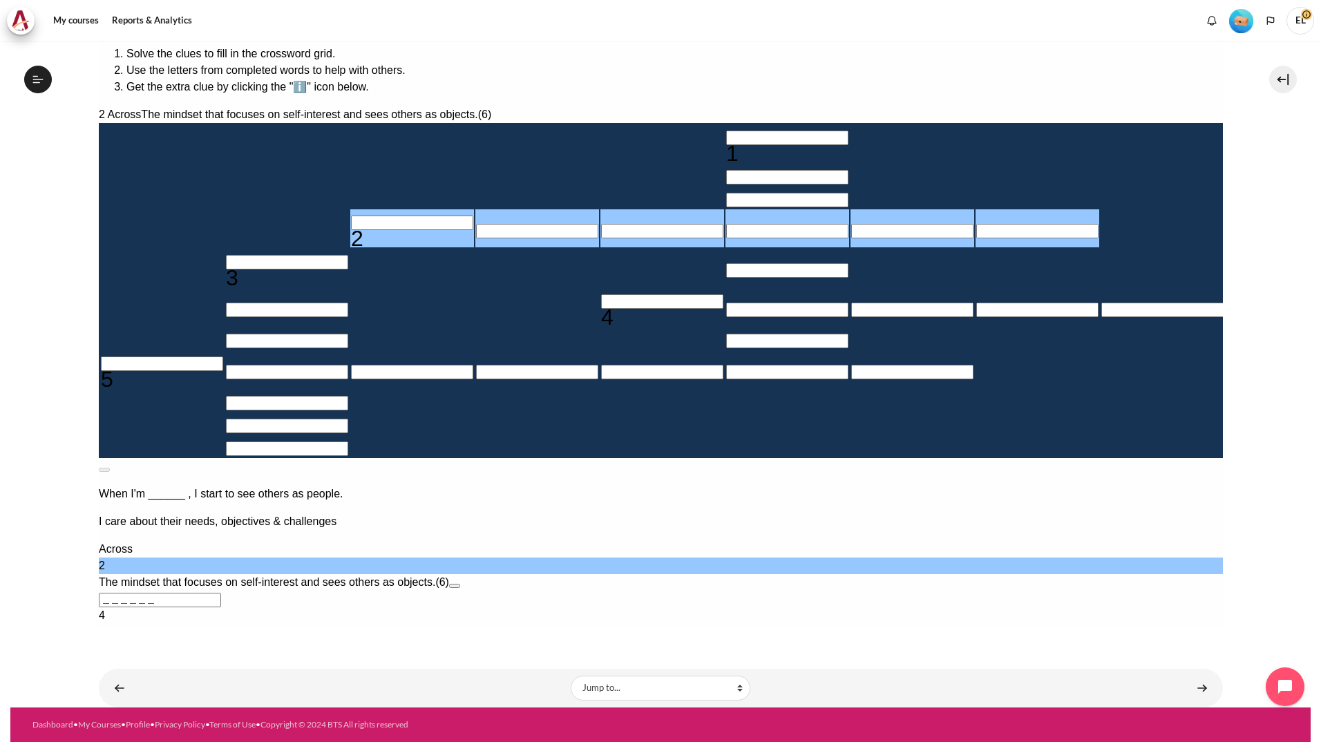
click at [725, 131] on input "Row 1, Column 6. 1 Down. Focusing on changing mindset before ________ yields gr…" at bounding box center [786, 138] width 122 height 15
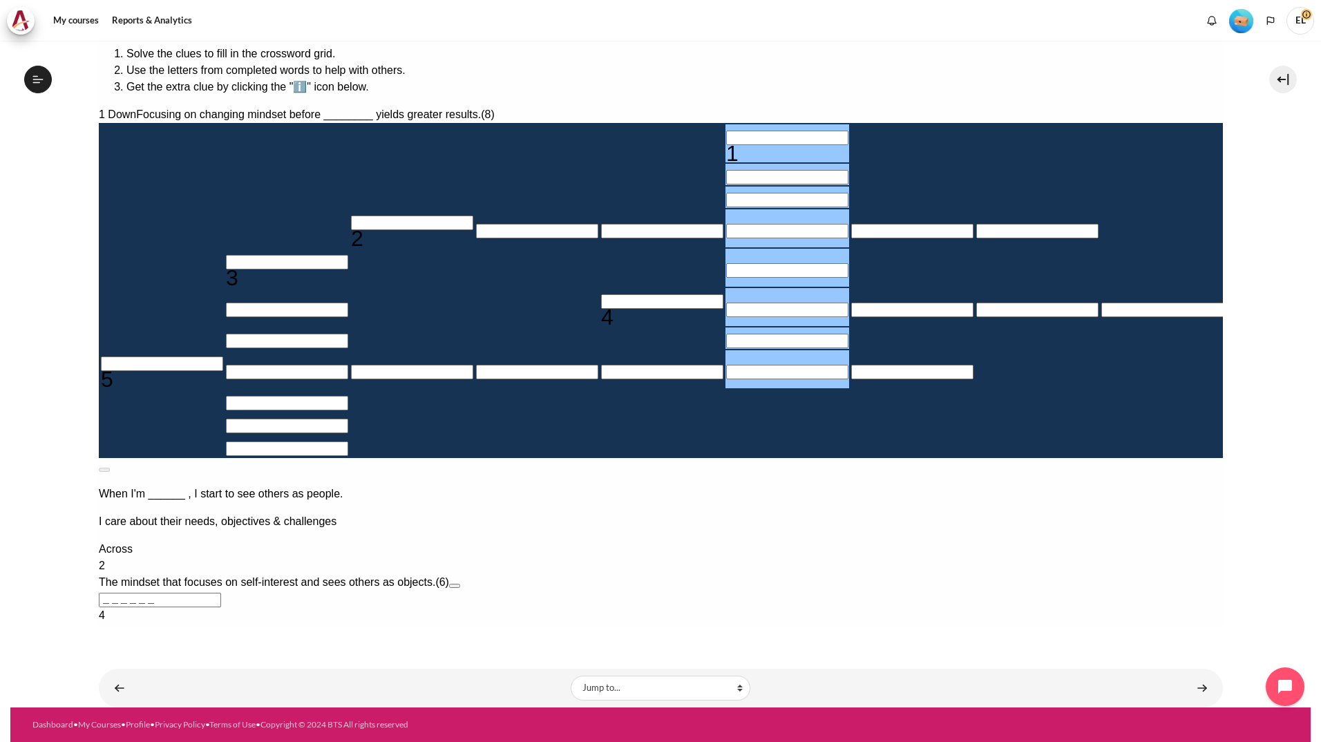
type input "B＿＿＿＿＿＿＿"
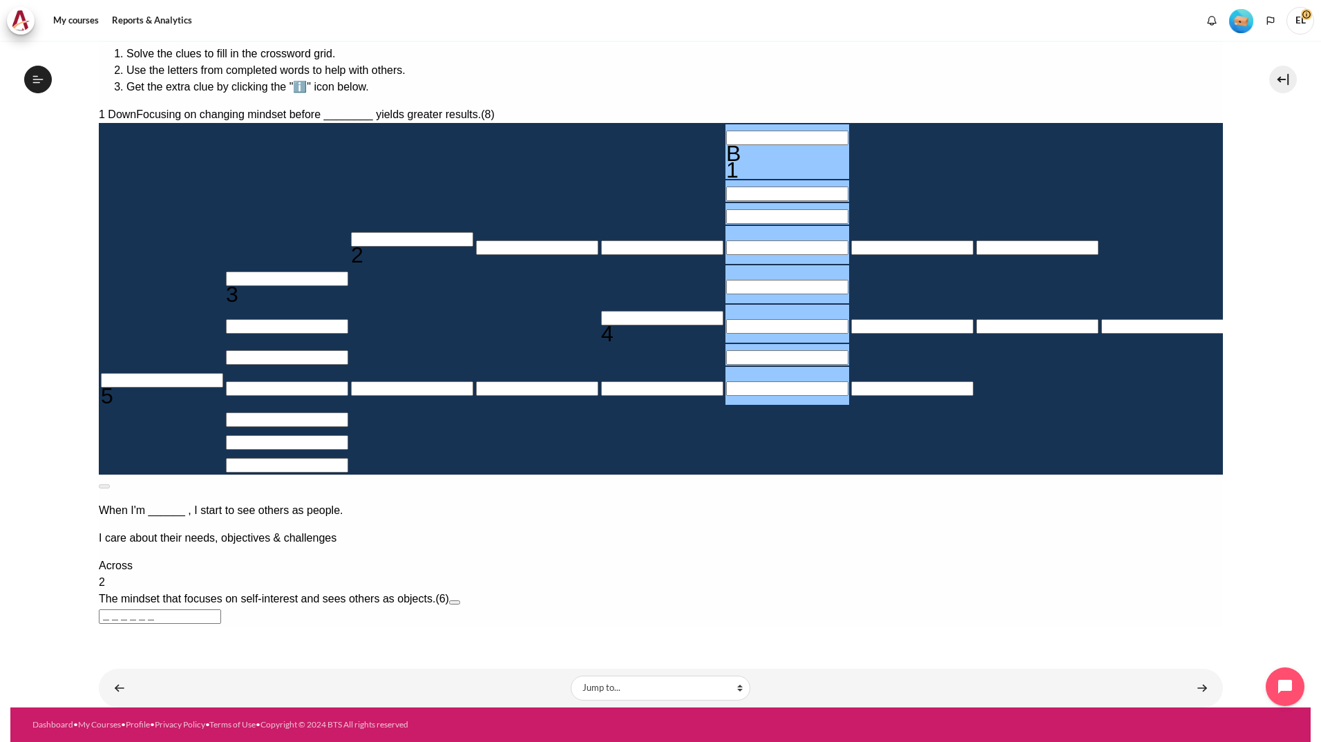
type input "BE＿＿＿＿＿＿"
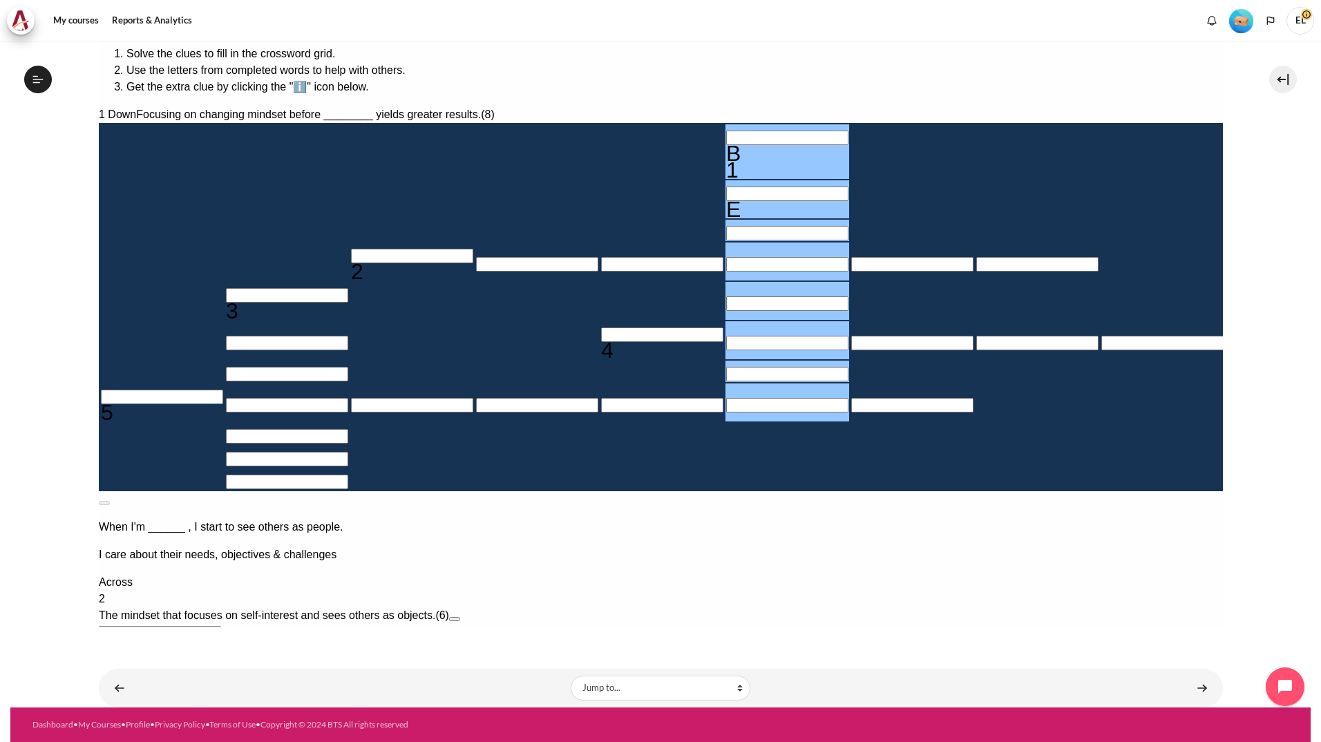
type input "BEH＿＿＿＿＿"
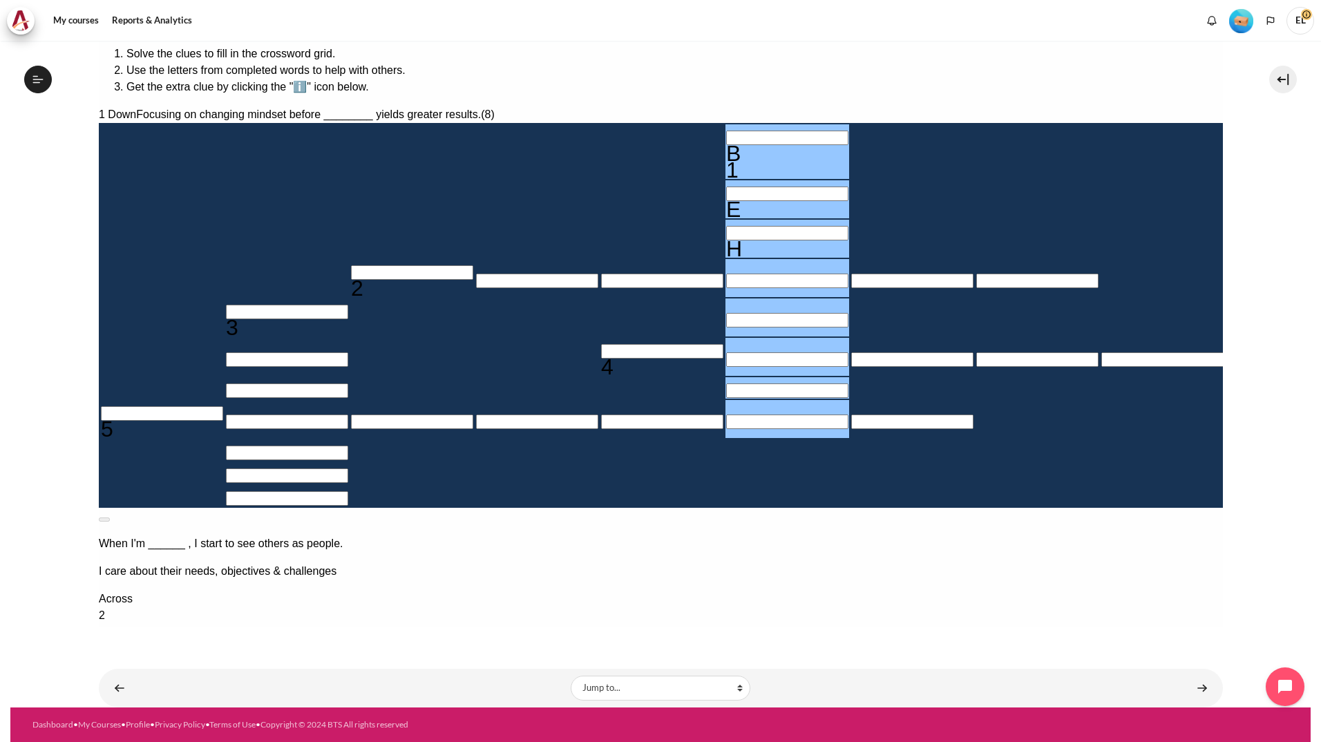
type input "＿＿＿A＿＿"
type input "BEHA＿＿＿＿"
type input "BEHAV＿＿＿"
type input "＿I＿＿＿＿＿"
type input "BEHAVI＿＿"
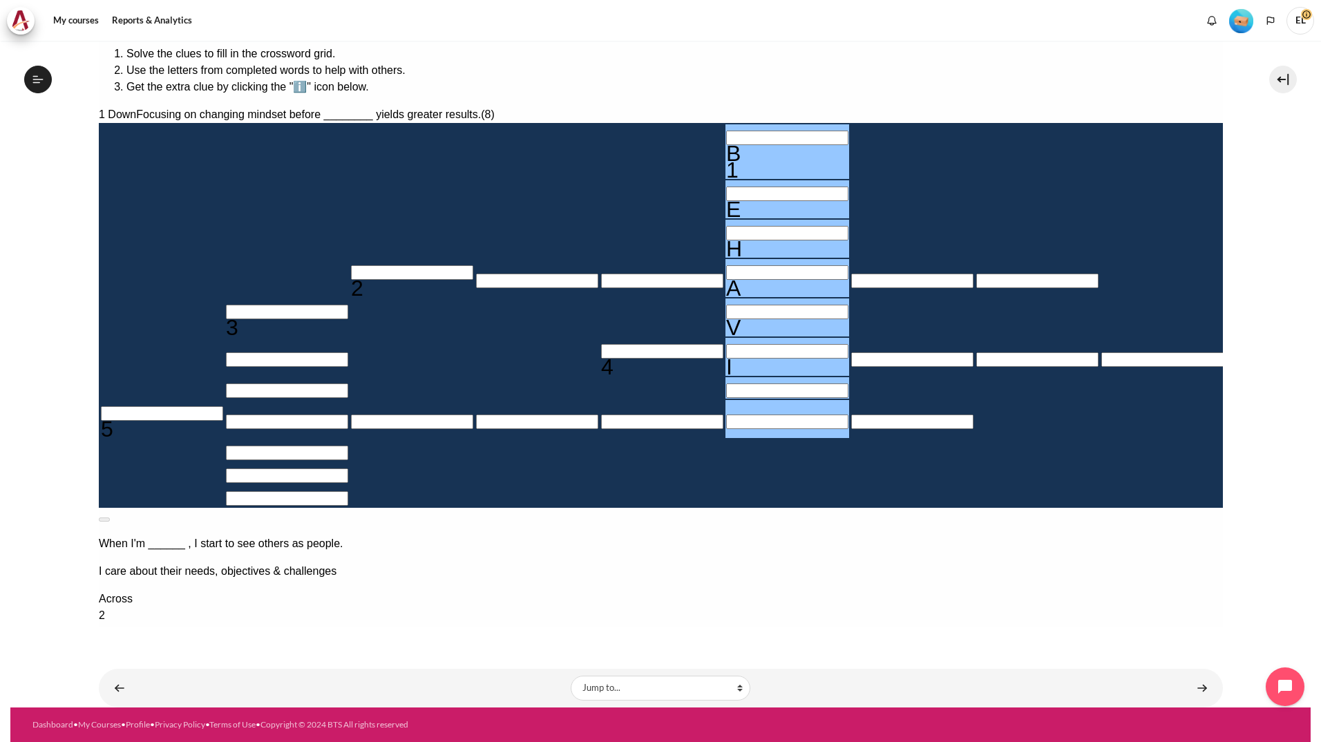
type input "BEHAVIO＿"
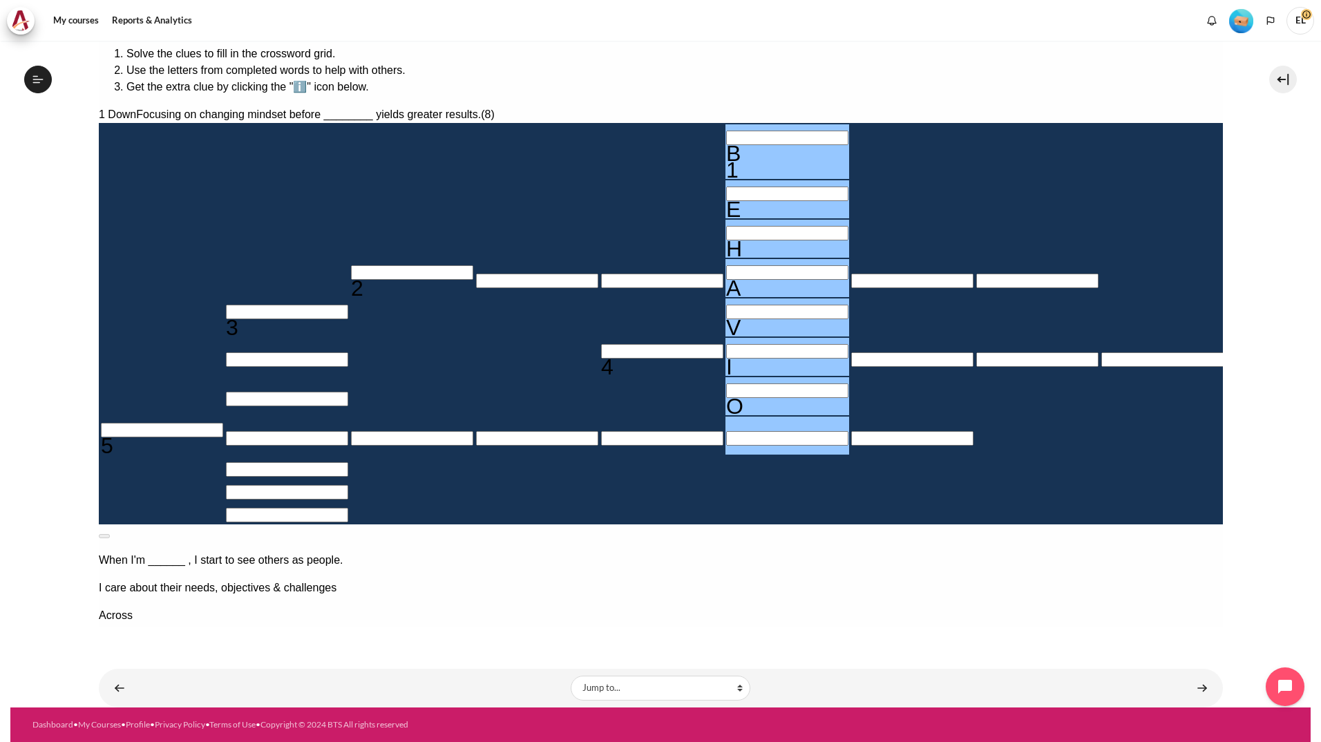
type input "＿＿＿＿＿R＿"
type input "BEHAVIOR"
click at [350, 265] on input "Row 4, Column 3. 2 Across. The mindset that focuses on self-interest and sees o…" at bounding box center [411, 272] width 122 height 15
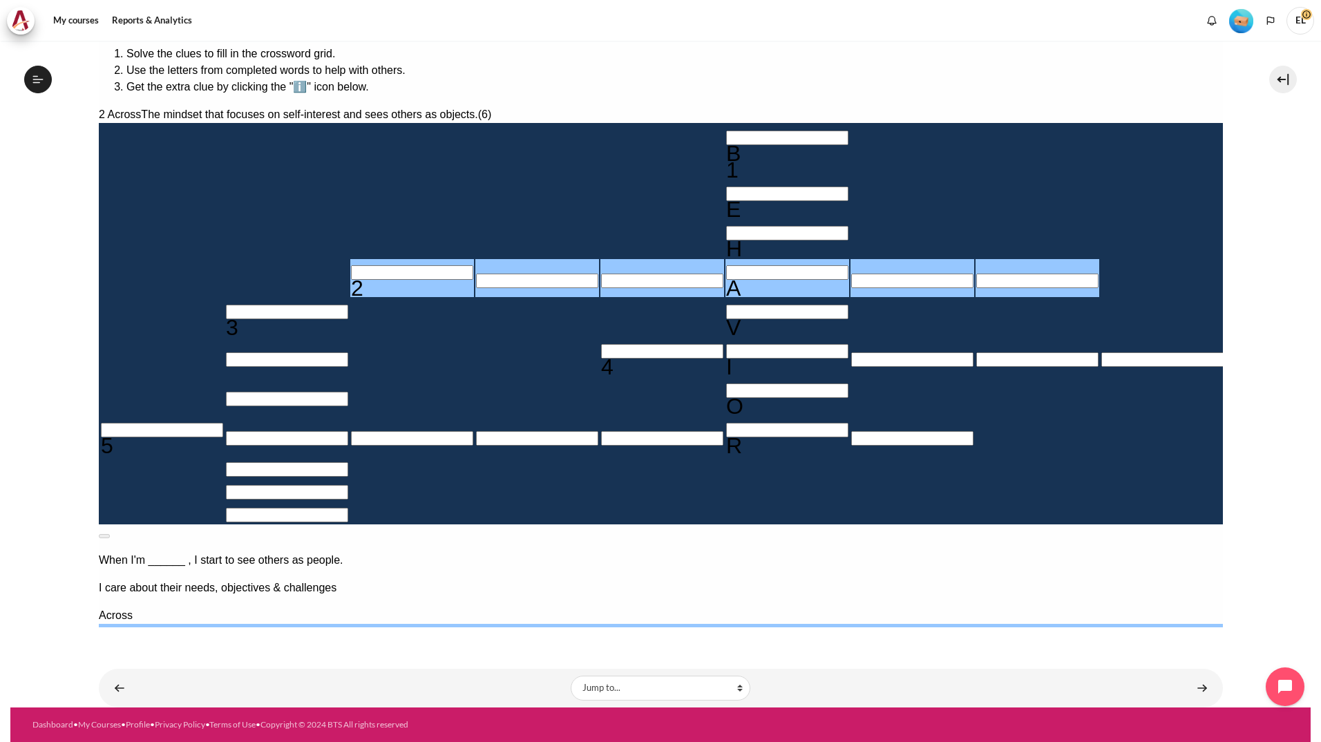
type input "M＿＿A＿＿"
type input "＿＿＿A＿＿"
click at [600, 347] on input "Crossword grid. Use arrow keys to navigate and the keyboard to enter characters…" at bounding box center [661, 351] width 122 height 15
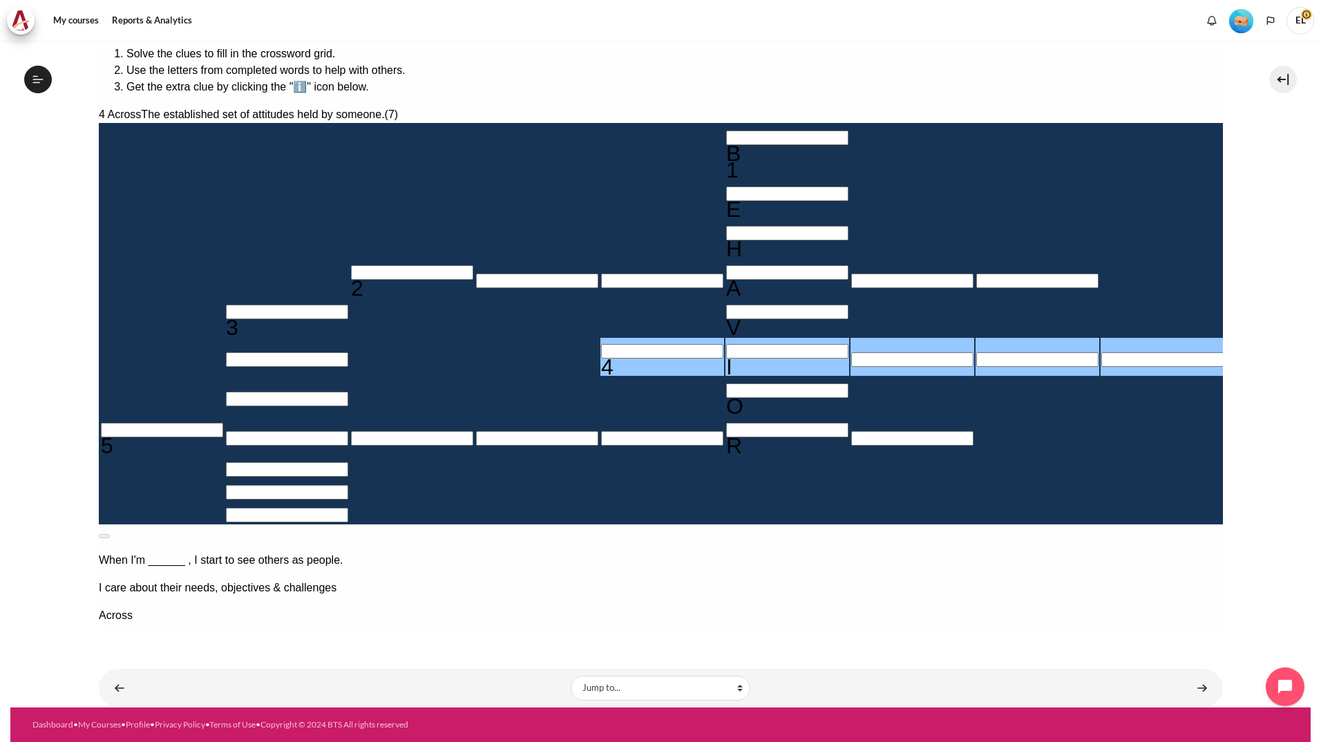
type input "MI＿＿＿＿＿"
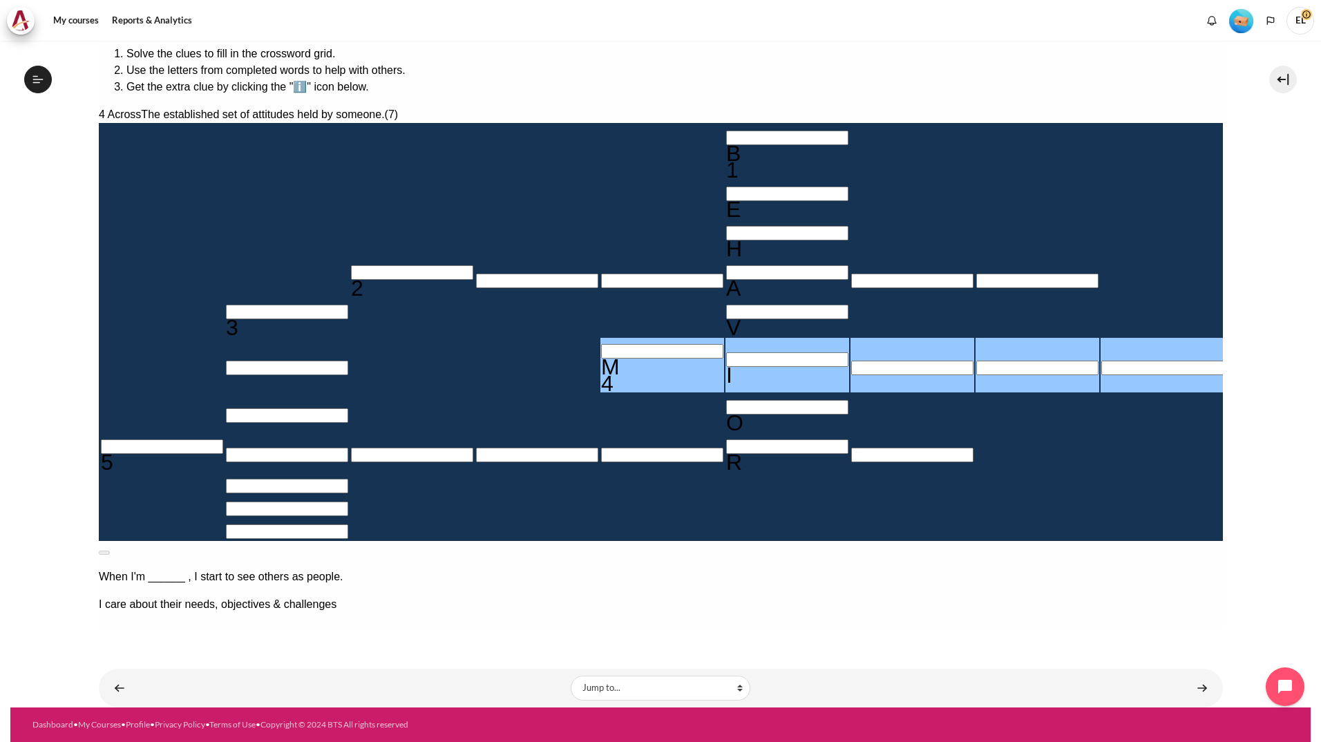
drag, startPoint x: 869, startPoint y: 117, endPoint x: 923, endPoint y: 146, distance: 60.9
click at [435, 659] on span "The mindset that focuses on self-interest and sees others as objects." at bounding box center [266, 665] width 336 height 12
click at [579, 41] on div "How to play Solve the clues to fill in the crossword grid. Use the letters from…" at bounding box center [660, 56] width 1124 height 77
drag, startPoint x: 1092, startPoint y: 152, endPoint x: 1058, endPoint y: 120, distance: 46.4
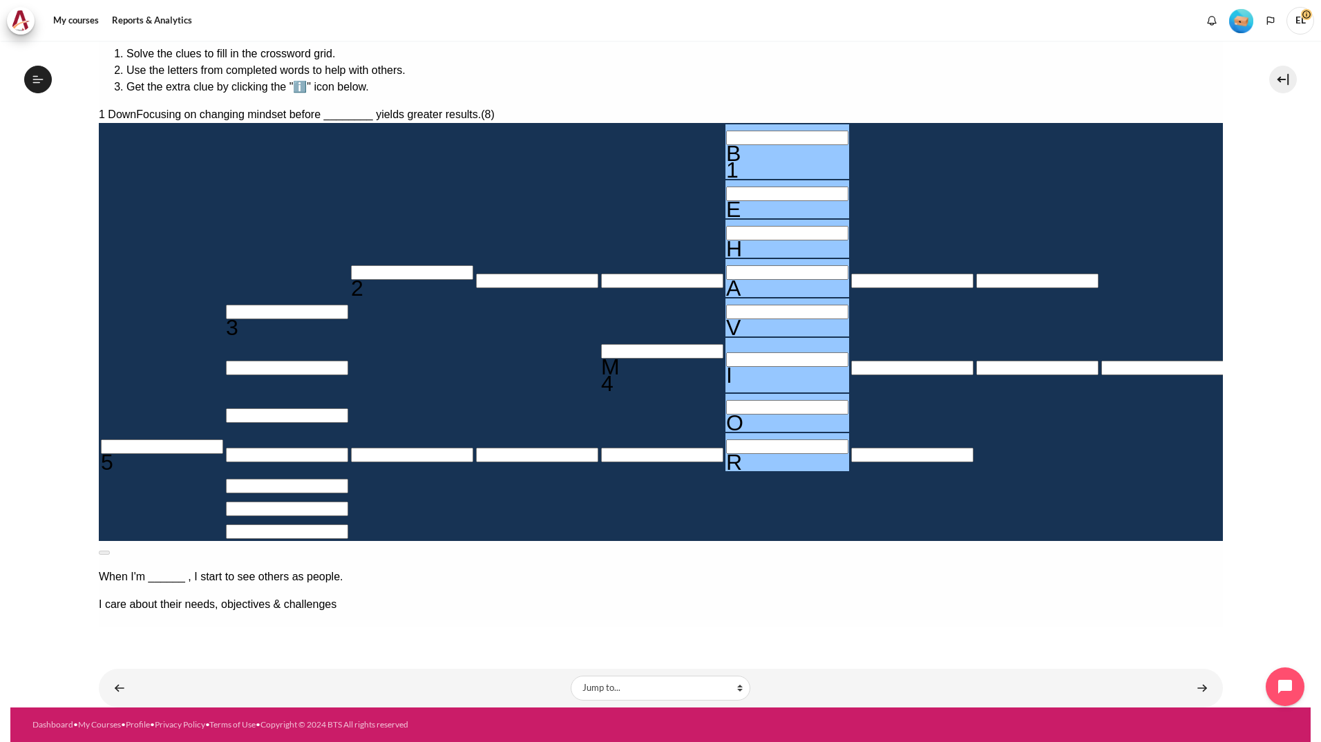
drag, startPoint x: 1139, startPoint y: 164, endPoint x: 1023, endPoint y: 175, distance: 116.7
drag, startPoint x: 1099, startPoint y: 164, endPoint x: 1038, endPoint y: 160, distance: 61.6
click at [350, 265] on input "Row 4, Column 3. 2 Across. The mindset that focuses on self-interest and sees o…" at bounding box center [411, 272] width 122 height 15
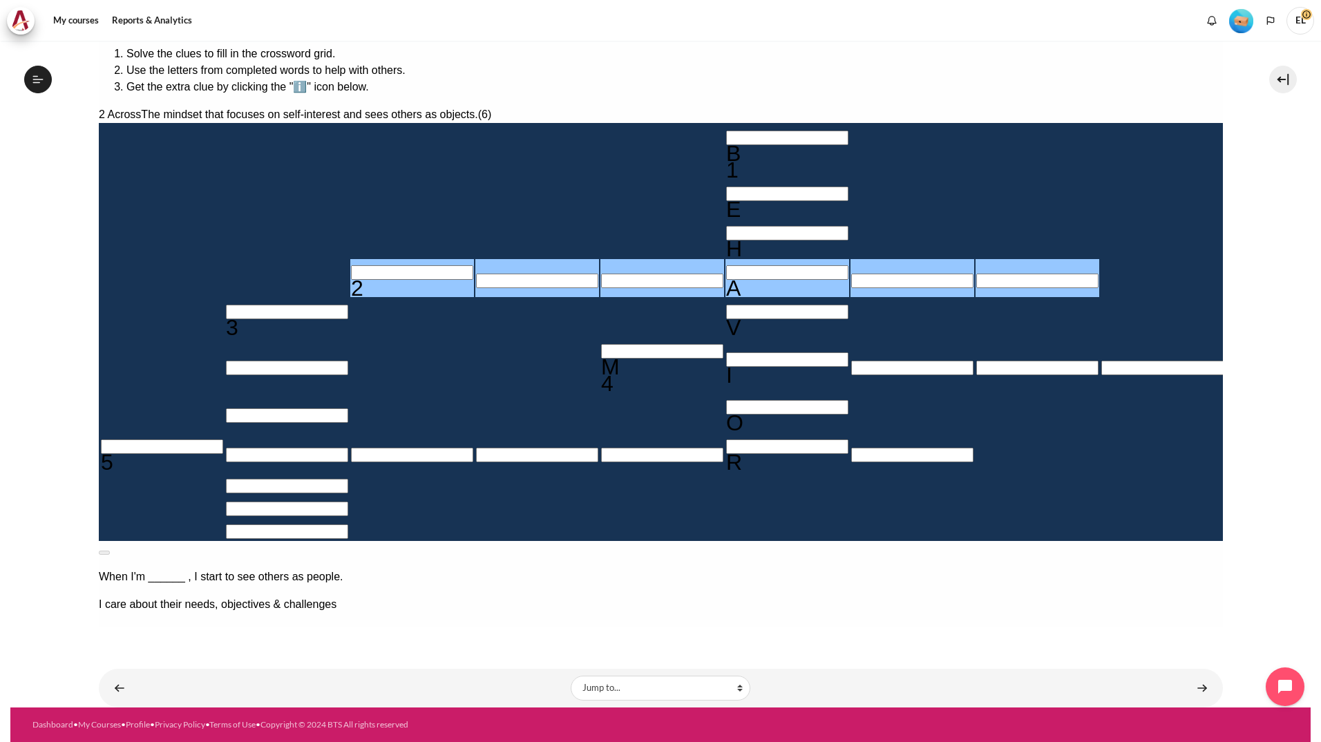
type input "I＿＿A＿＿"
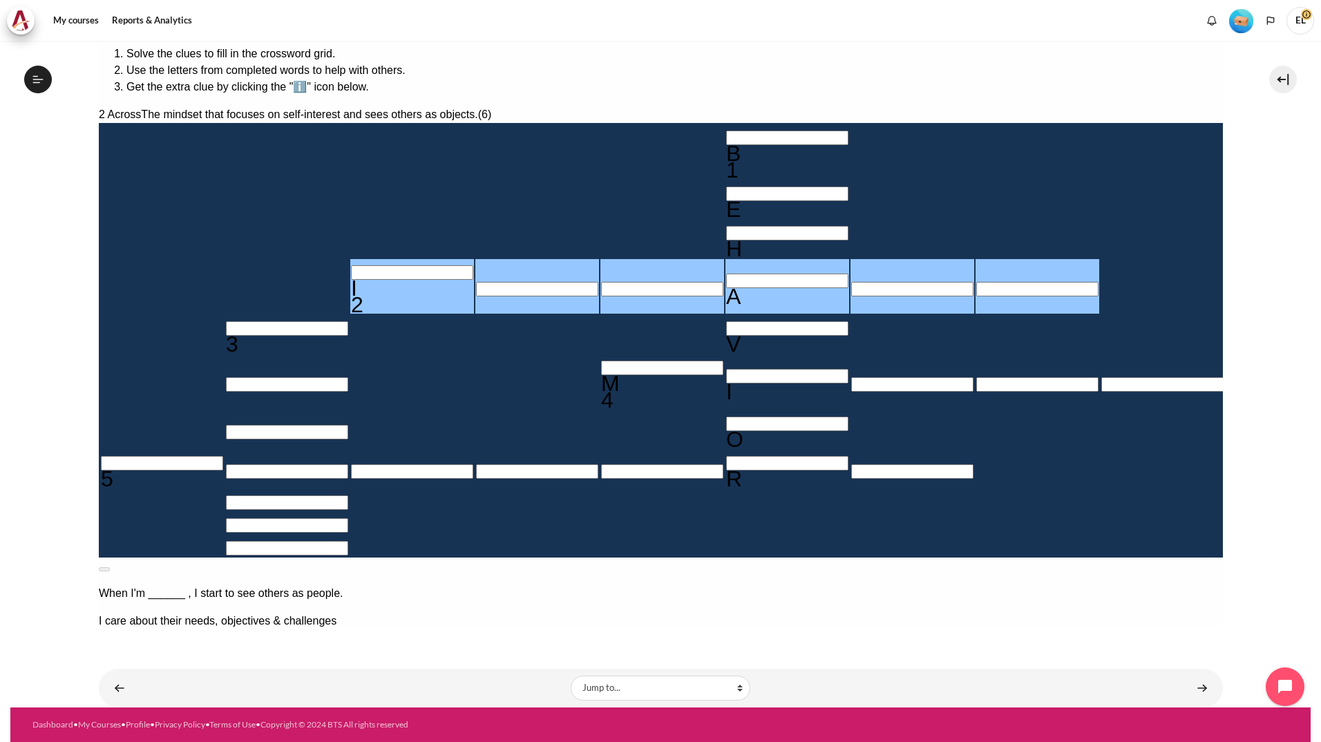
type input "IN＿A＿＿"
type input "INWA＿＿"
drag, startPoint x: 900, startPoint y: 170, endPoint x: 821, endPoint y: 153, distance: 81.2
click at [821, 153] on div "2 Across The mindset that focuses on self-interest and sees others as objects. …" at bounding box center [660, 514] width 1124 height 816
type input "＿＿＿＿＿＿"
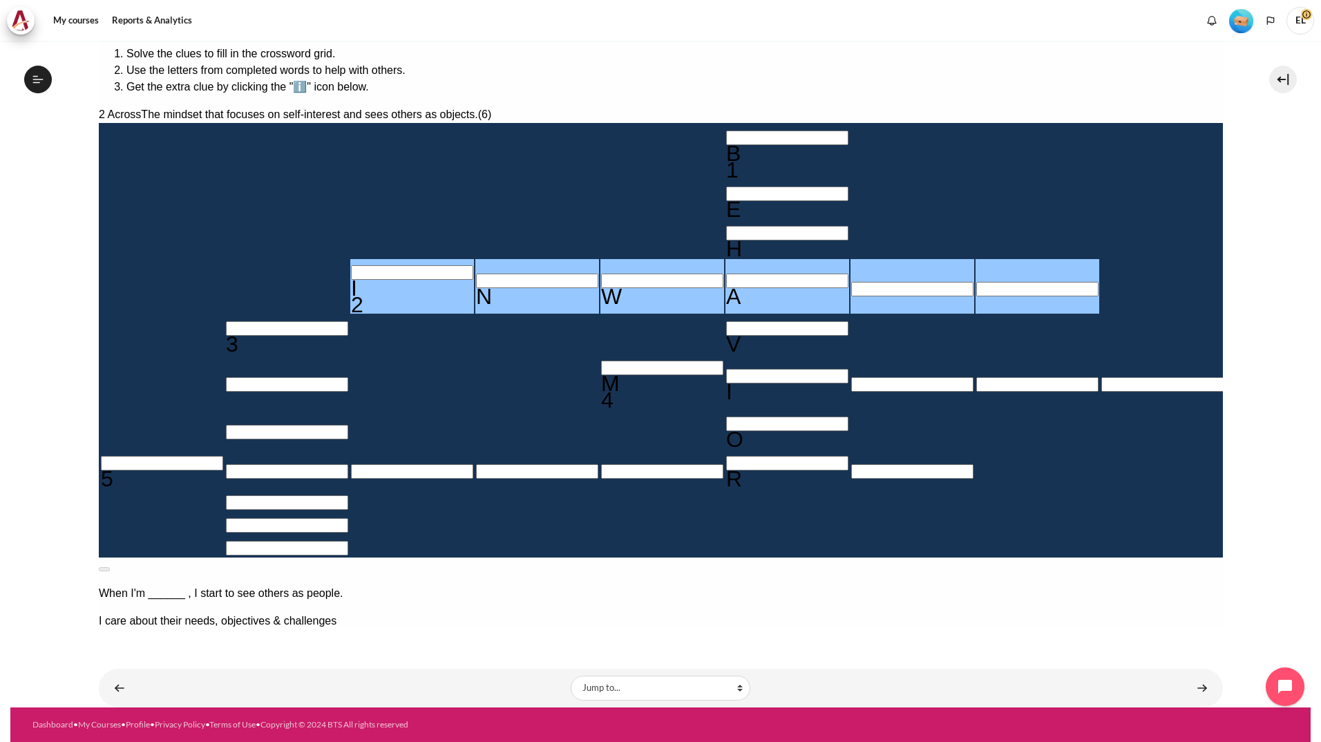
type input "BEH＿VIOR"
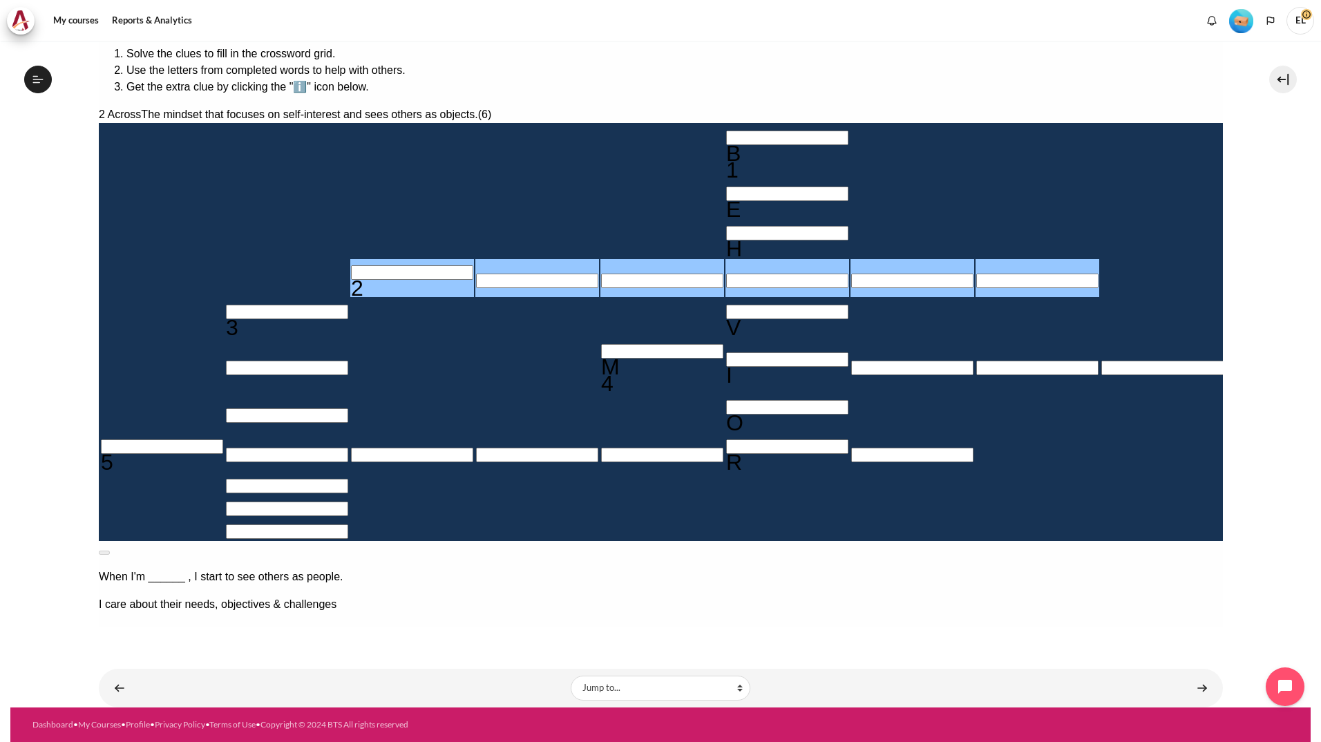
type input "＿＿＿＿＿＿"
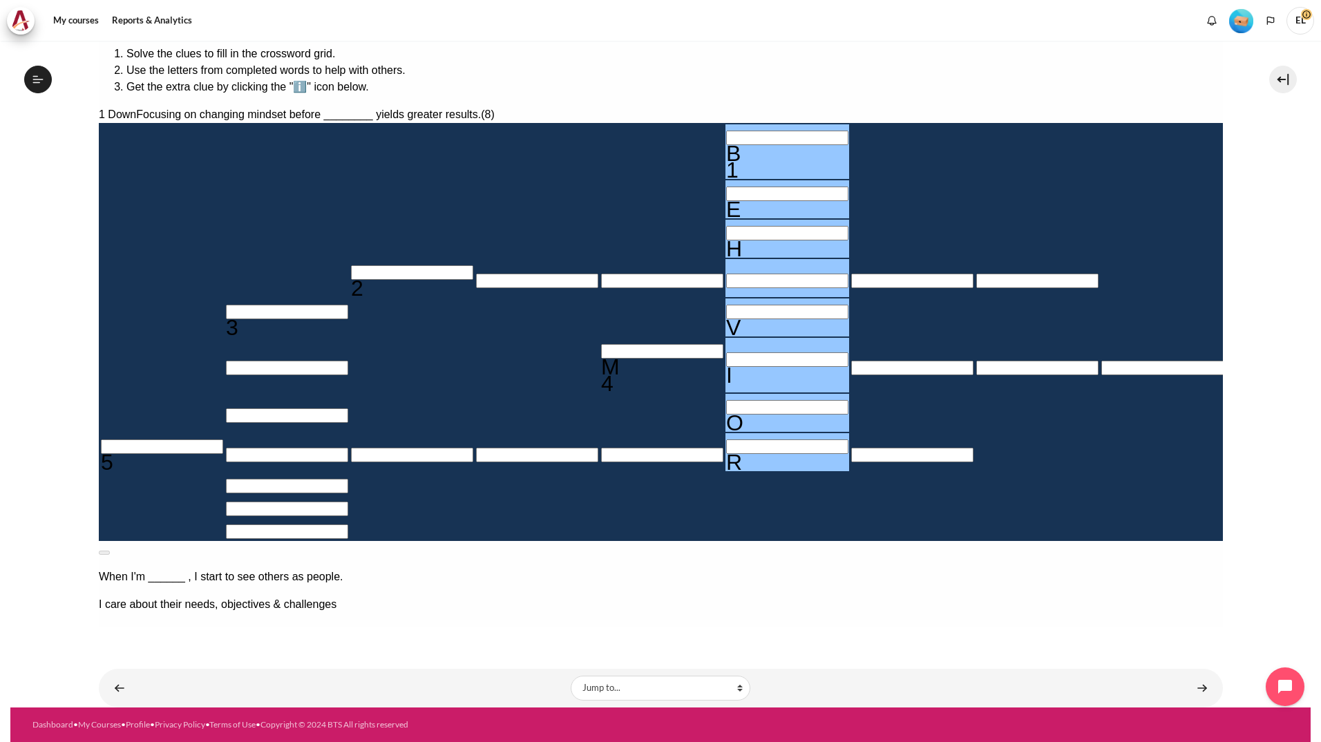
drag, startPoint x: 1100, startPoint y: 166, endPoint x: 978, endPoint y: 169, distance: 122.3
type input "M＿＿＿＿＿＿"
type input "＿＿＿＿＿＿＿"
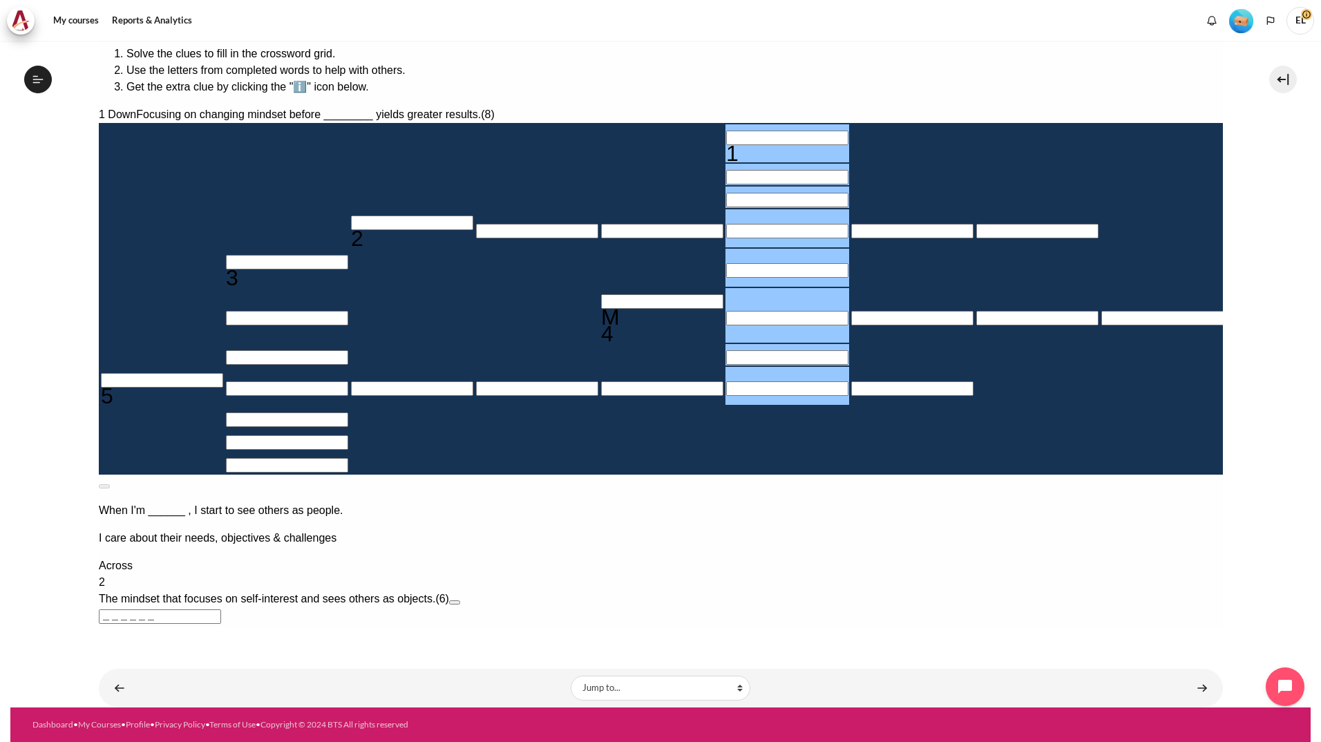
type input "＿＿＿＿＿＿＿＿"
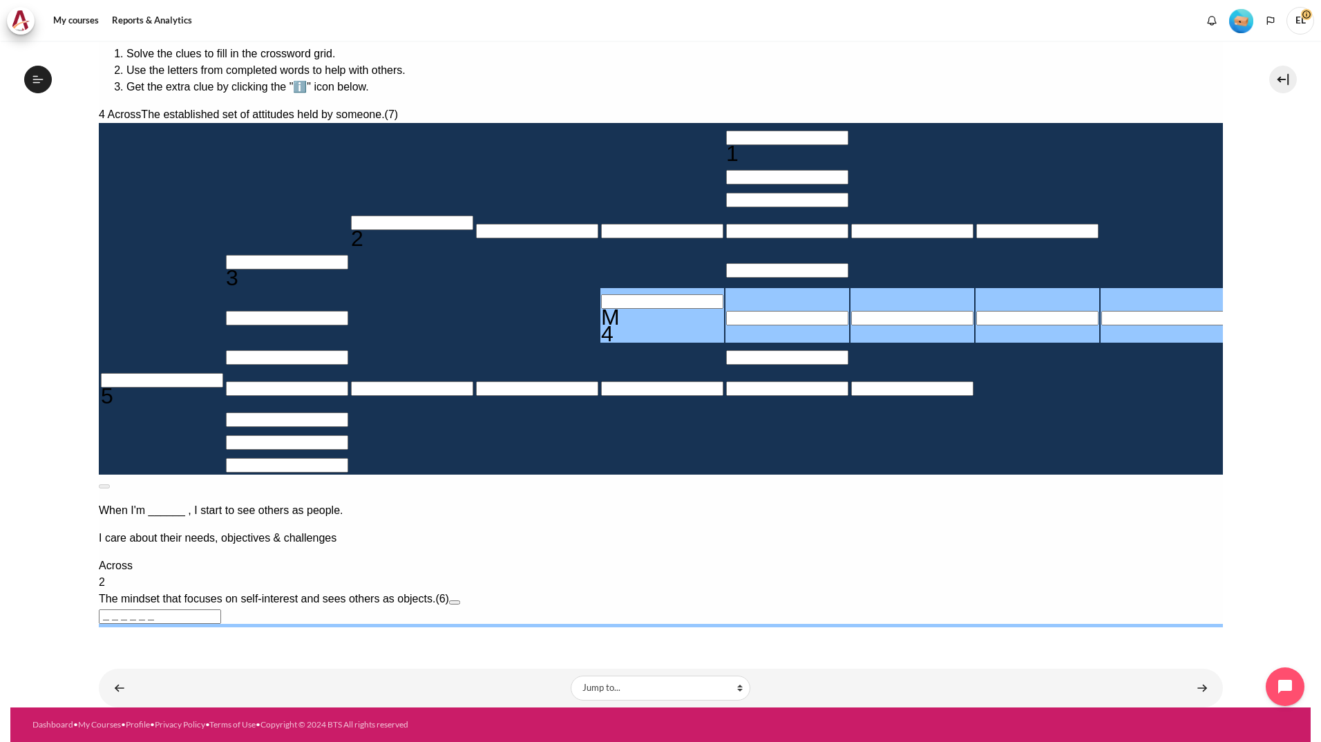
click at [600, 309] on input "Row 6, Column 5. 4 Across. The established set of attitudes held by someone., L…" at bounding box center [661, 301] width 122 height 15
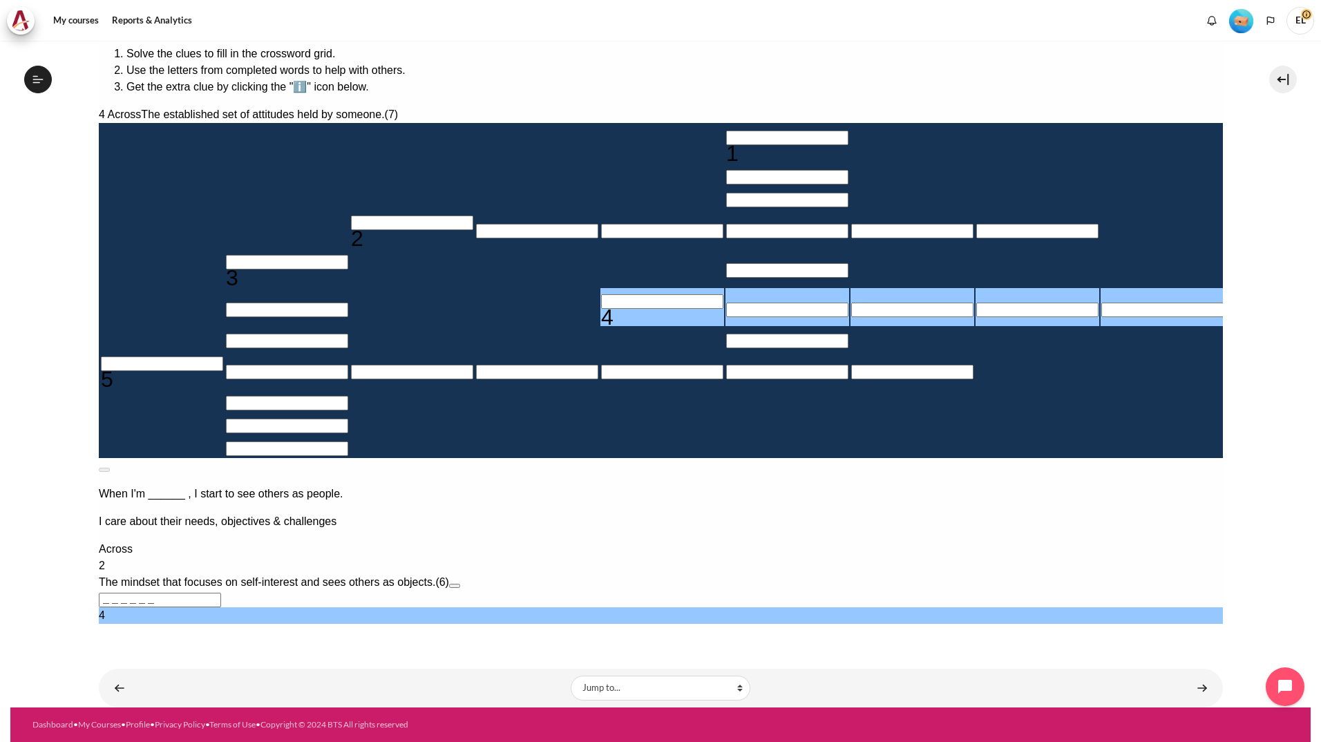
click at [899, 541] on div "Across 2 The mindset that focuses on self-interest and sees others as objects. …" at bounding box center [660, 624] width 1124 height 166
click at [220, 642] on input "＿＿＿＿＿＿＿" at bounding box center [159, 649] width 122 height 15
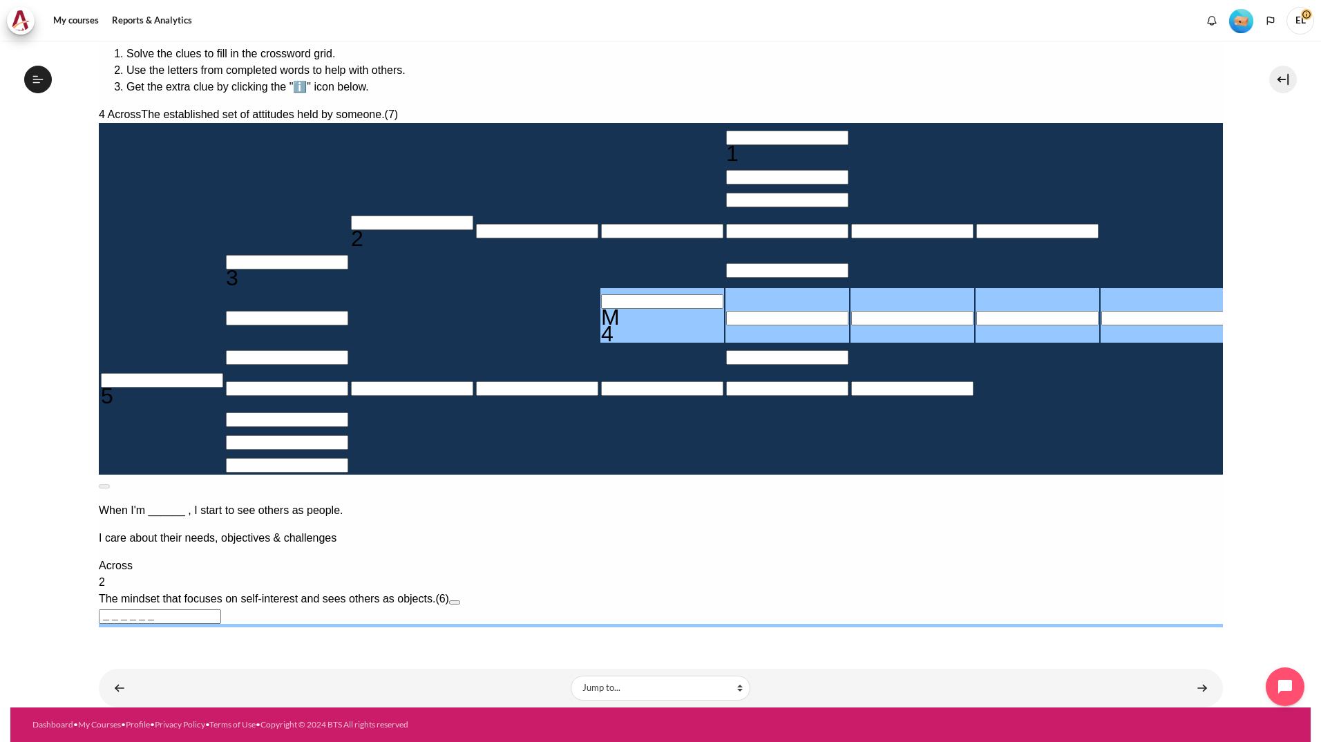
type input "MI＿＿＿＿＿"
type input "＿＿＿＿＿I＿＿"
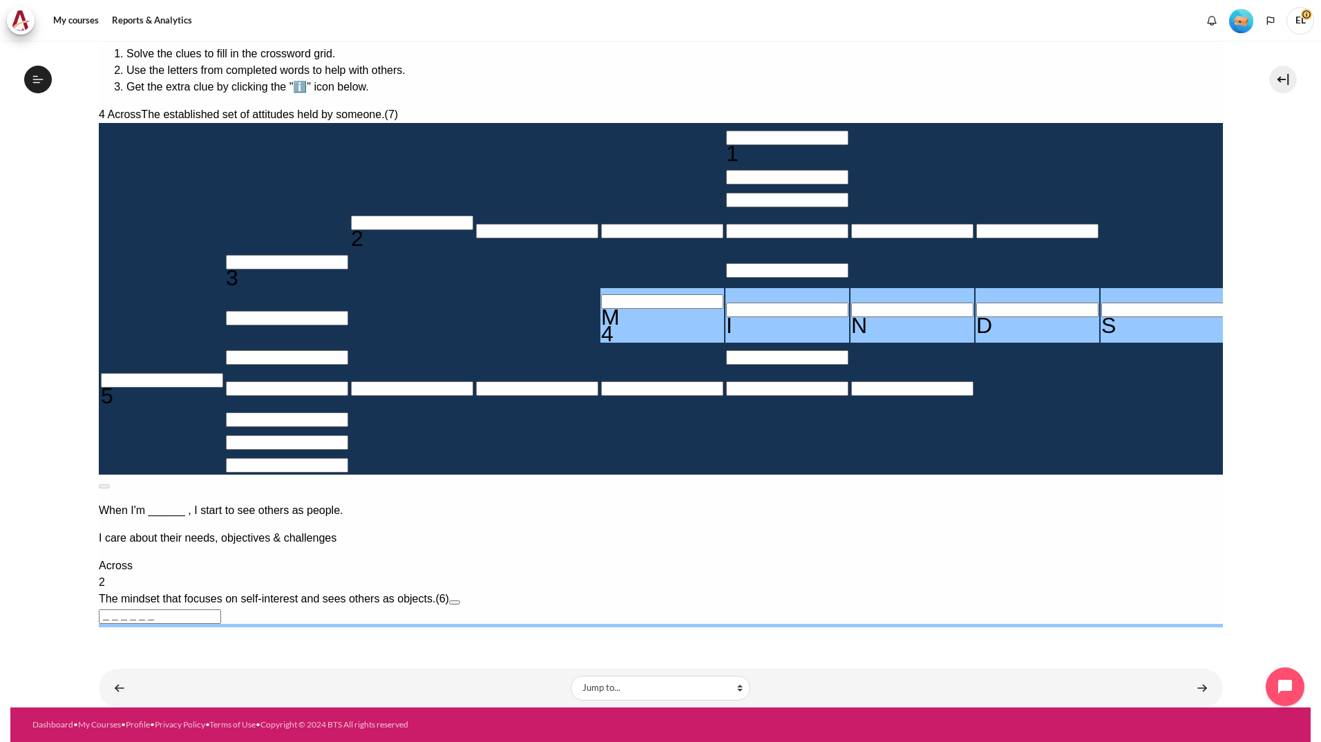
type input "MINDSET"
click at [855, 557] on div "Across 2 The mindset that focuses on self-interest and sees others as objects. …" at bounding box center [660, 640] width 1124 height 166
click at [725, 131] on input "Row 1, Column 6. 1 Down. Focusing on changing mindset before ________ yields gr…" at bounding box center [786, 138] width 122 height 15
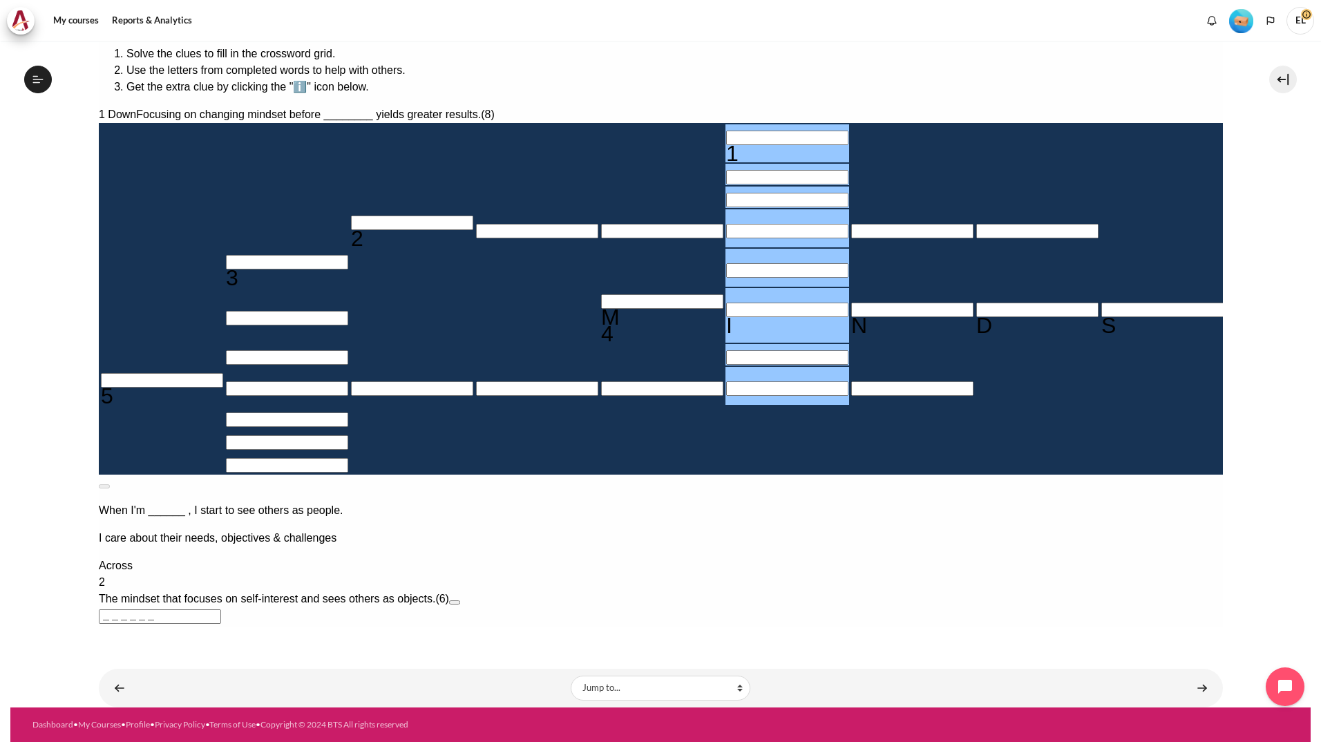
type input "B＿＿＿＿I＿＿"
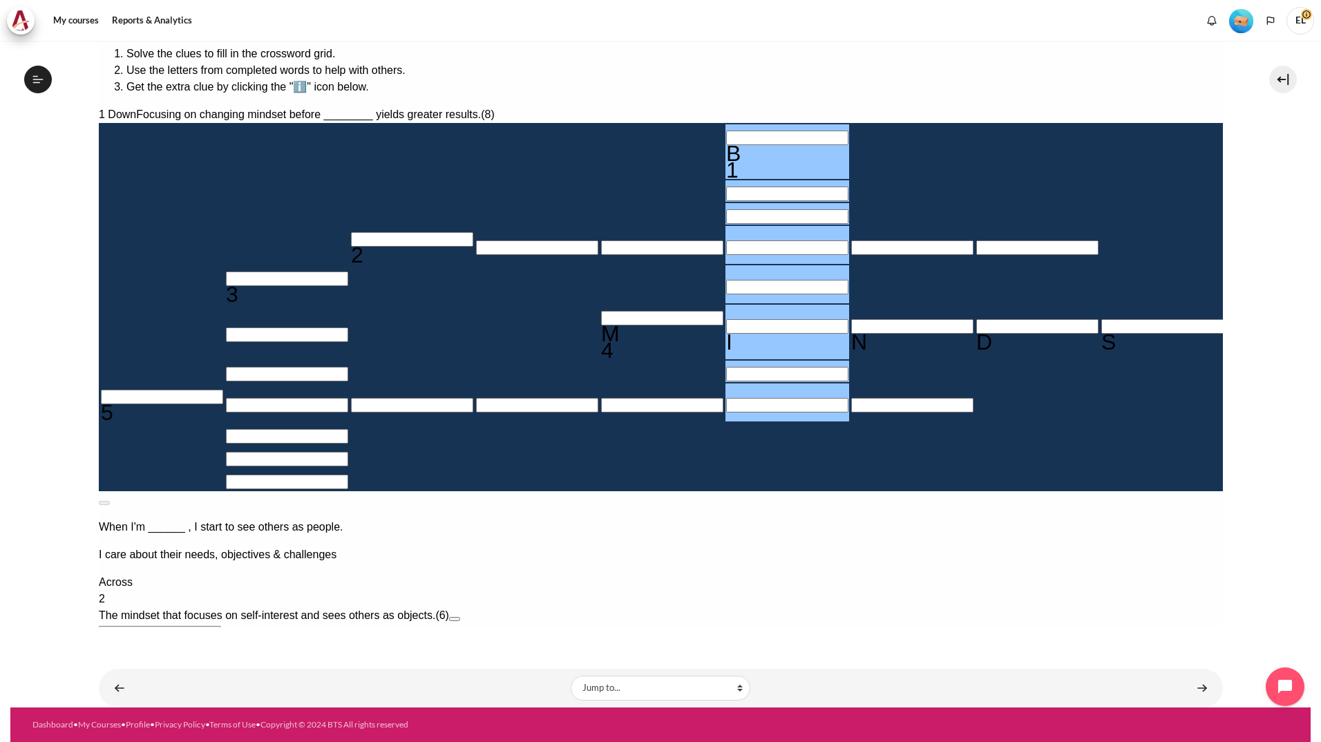
type input "BE＿＿＿I＿＿"
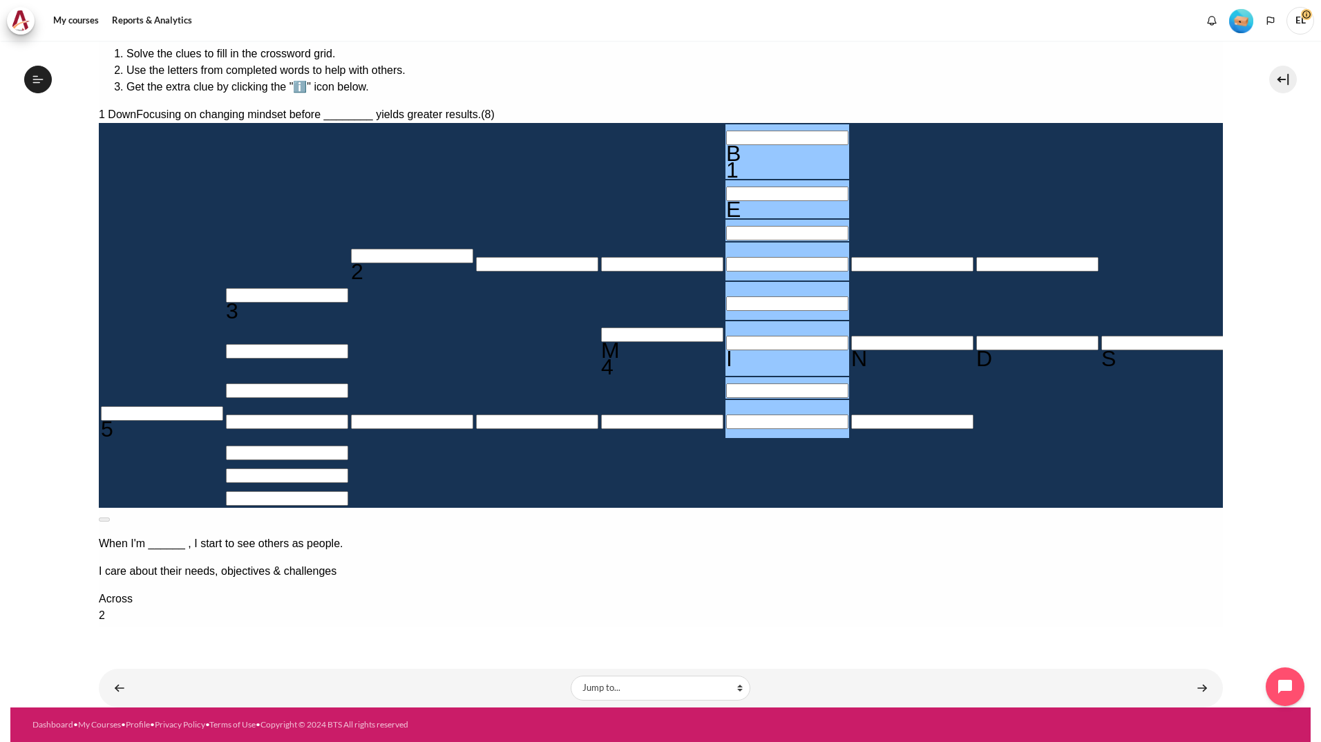
type input "BEH＿＿I＿＿"
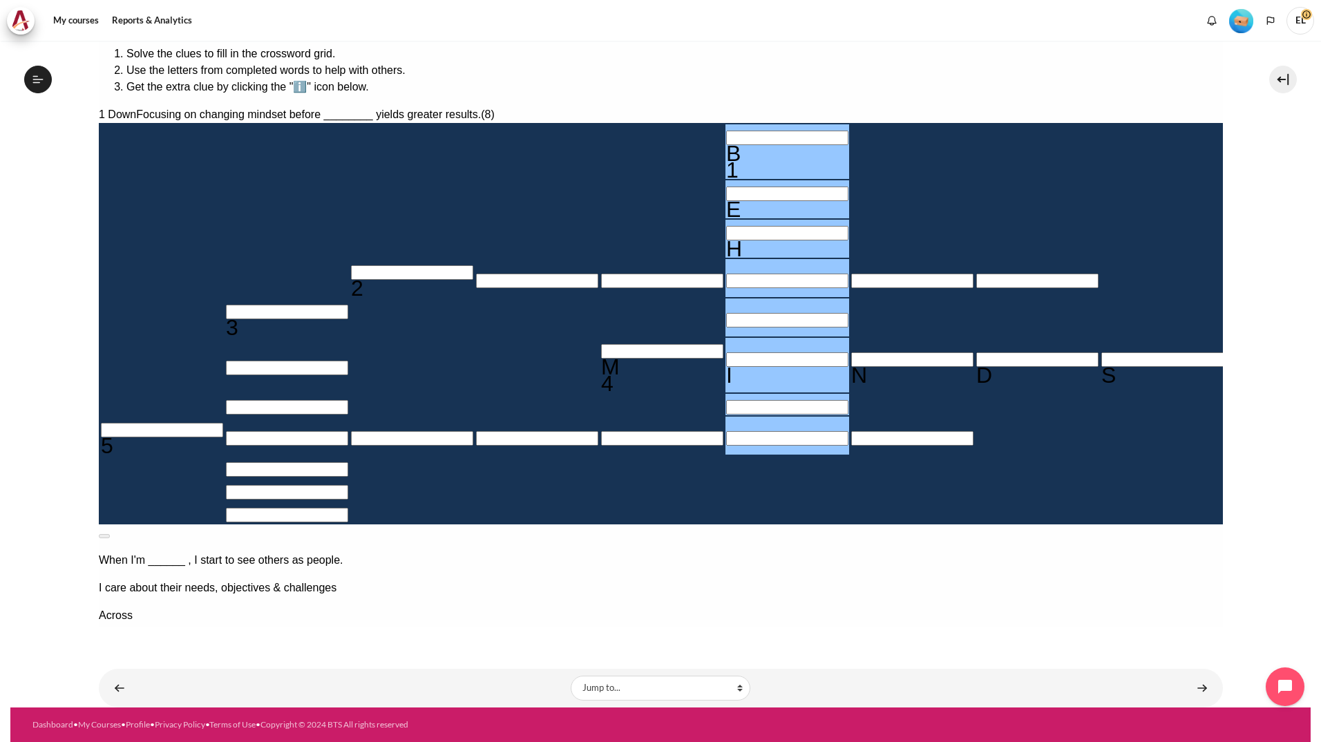
type input "＿＿＿A＿＿"
type input "BEHA＿I＿＿"
type input "BEHAVI＿＿"
type input "BEHAVIO＿"
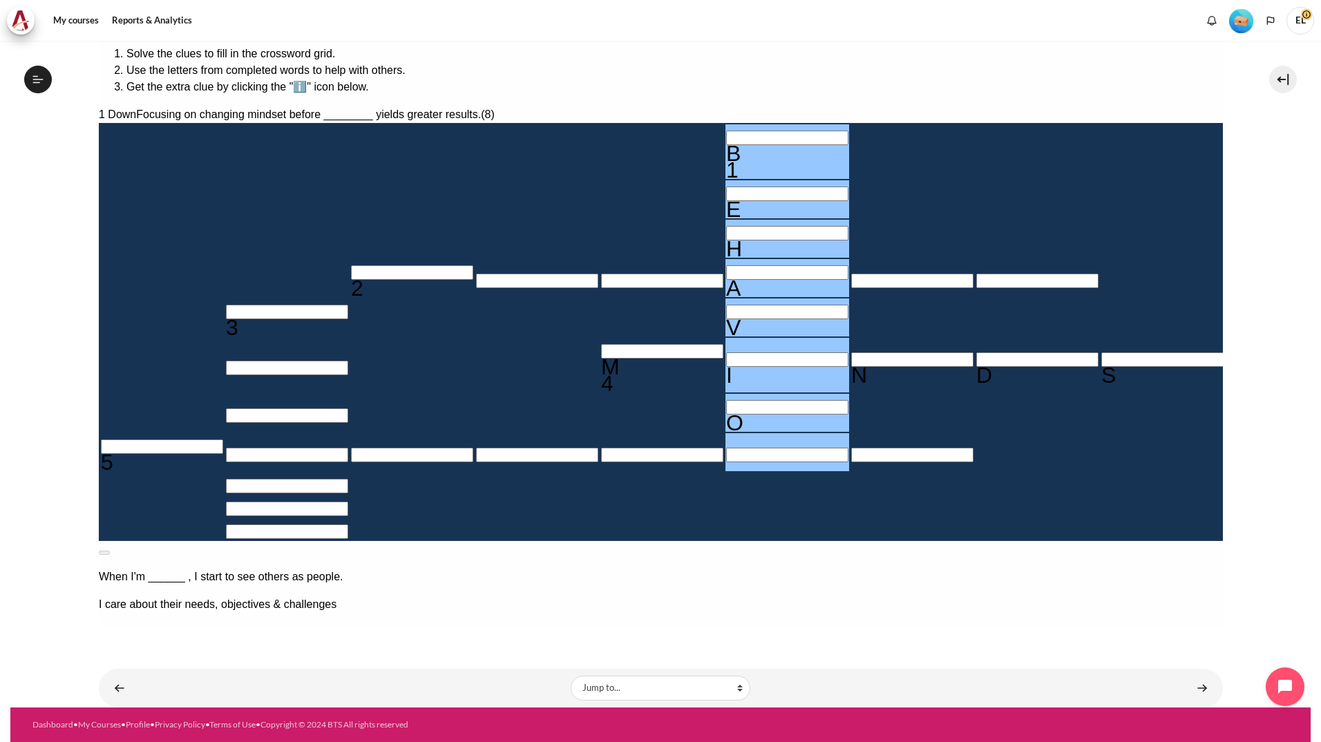
type input "＿＿＿＿＿N＿"
type input "BEHAVION"
click at [222, 439] on input "Row 8, Column 1. 5 Across. The mindset that sees people as people., Letter 1 of…" at bounding box center [161, 446] width 122 height 15
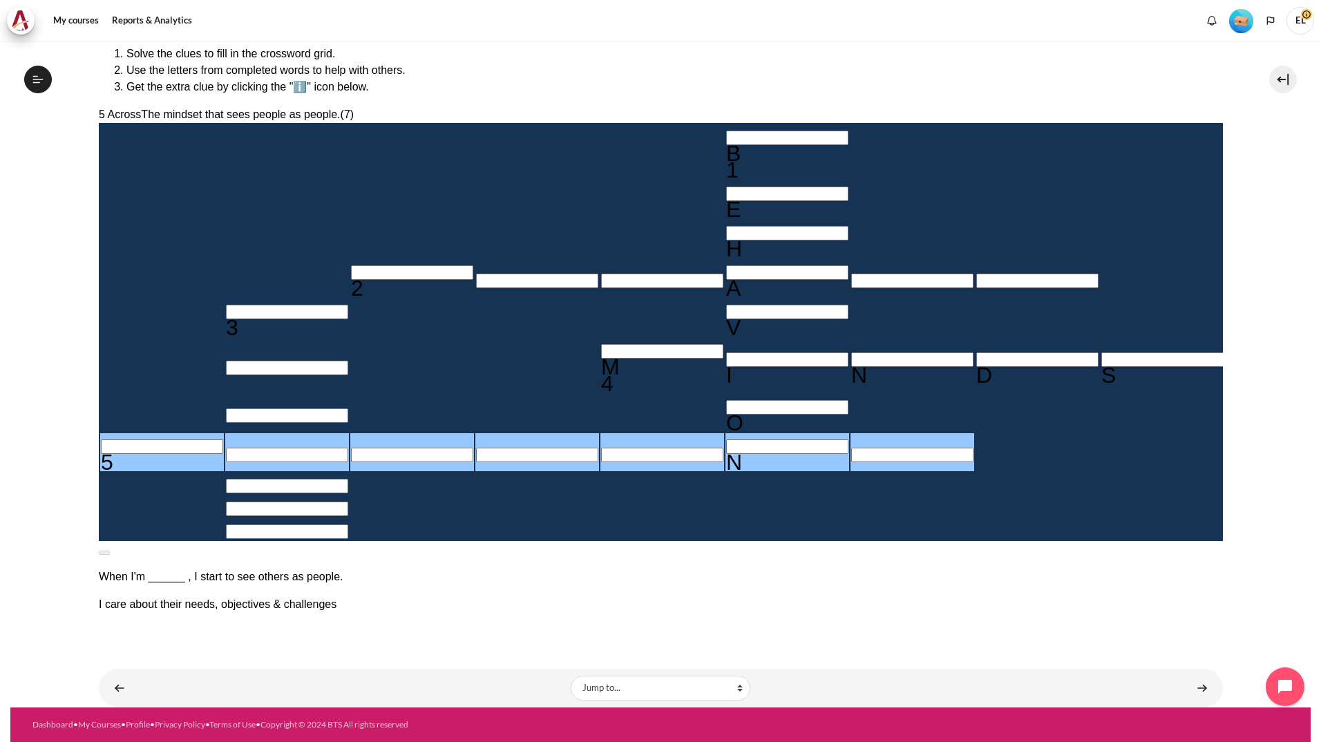
type input "I＿＿＿＿N＿"
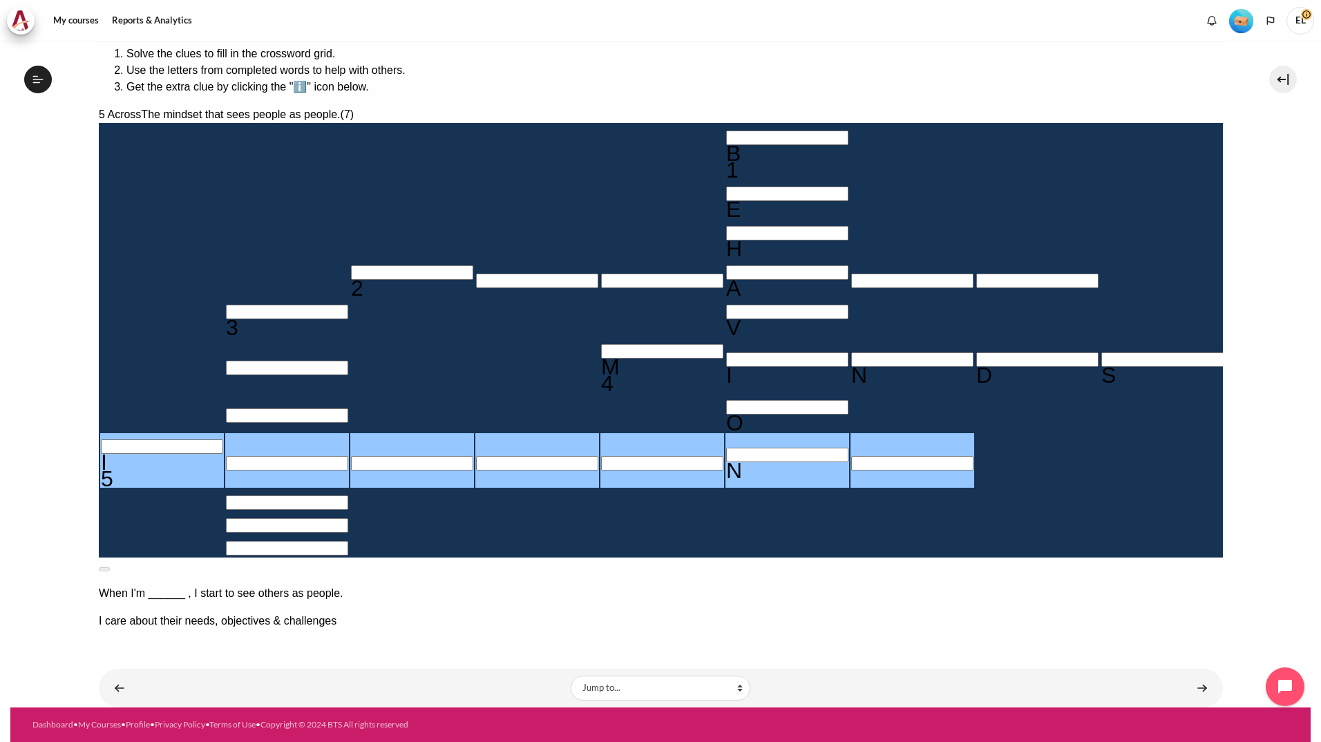
type input "IN＿＿＿N＿"
type input "＿＿＿N＿＿＿"
type input "INW＿＿N＿"
type input "INWA＿N＿"
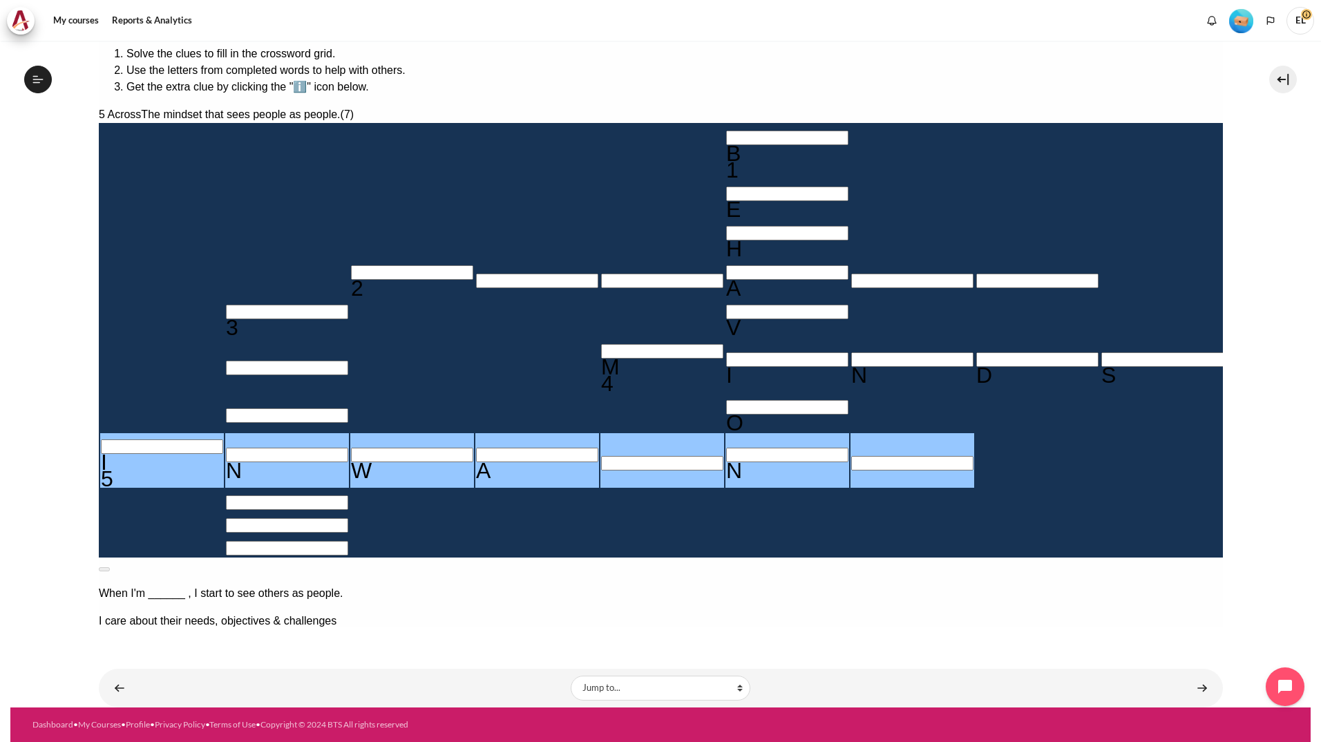
type input "INWARN＿"
drag, startPoint x: 238, startPoint y: 431, endPoint x: 493, endPoint y: 431, distance: 254.9
click at [493, 433] on tr "I 5 N W A R N" at bounding box center [786, 460] width 1374 height 55
drag, startPoint x: 898, startPoint y: 298, endPoint x: 779, endPoint y: 298, distance: 118.8
click at [779, 298] on div "5 Across The mindset that sees people as people. (7) B 1 E H 2 A 3 V M 4 I N D …" at bounding box center [660, 514] width 1124 height 816
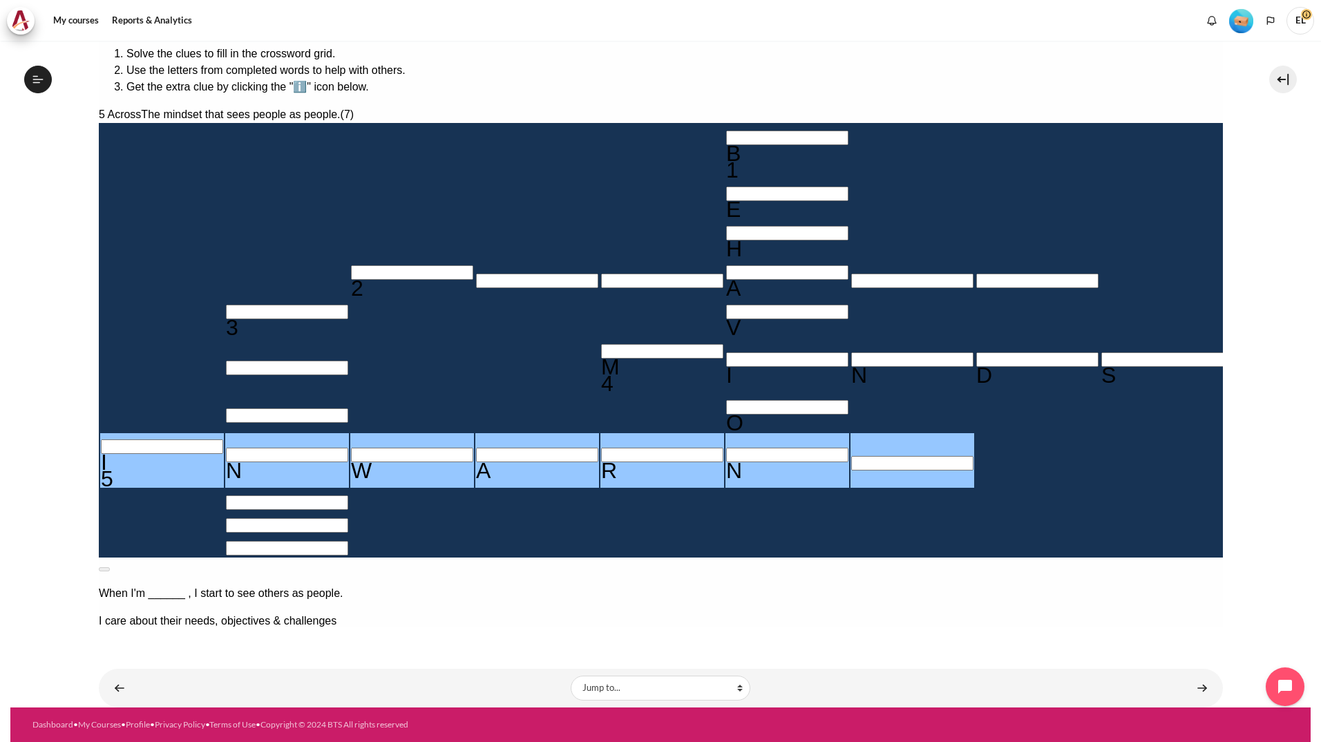
type input "＿＿＿＿＿＿＿"
type input "BEHAVIO＿"
type input "＿＿＿＿＿＿＿"
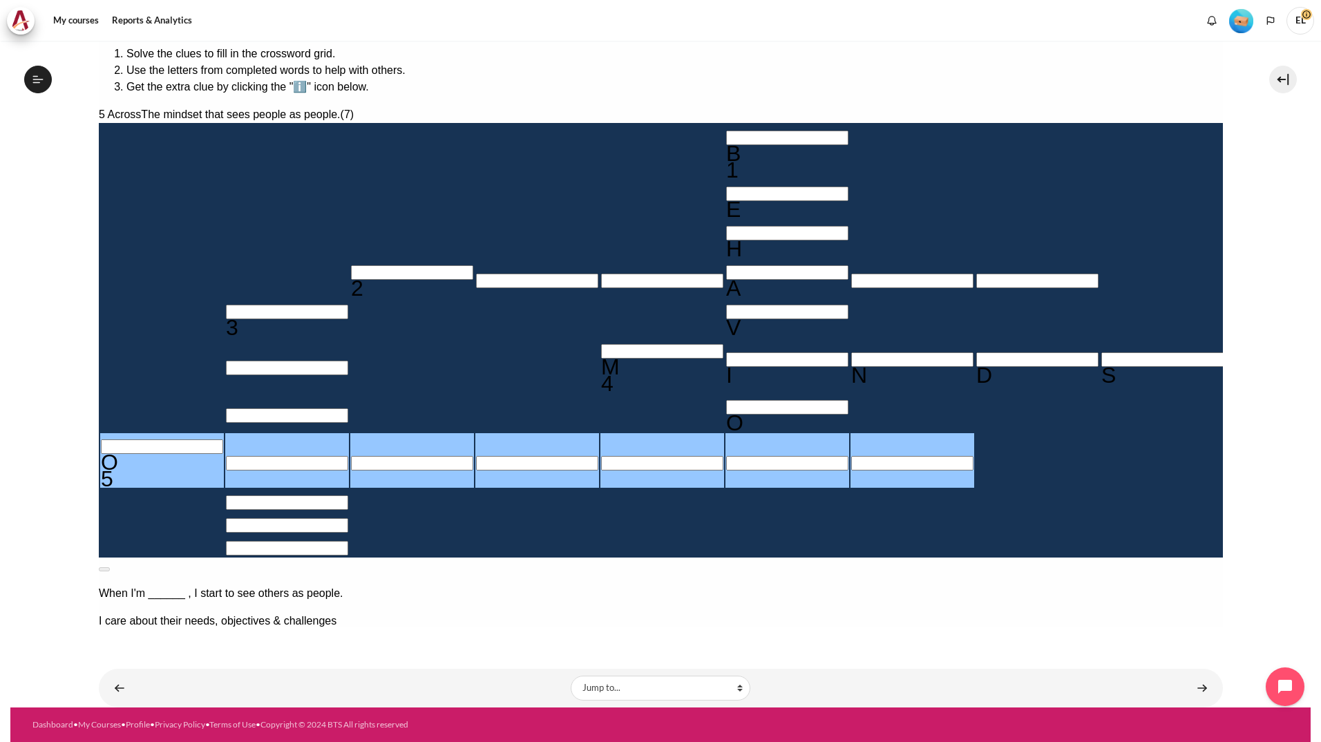
type input "OR＿＿＿＿＿"
type input "＿＿＿R＿＿＿"
type input "O＿＿＿＿＿＿"
type input "＿＿＿＿＿＿＿"
type input "OU＿＿＿＿＿"
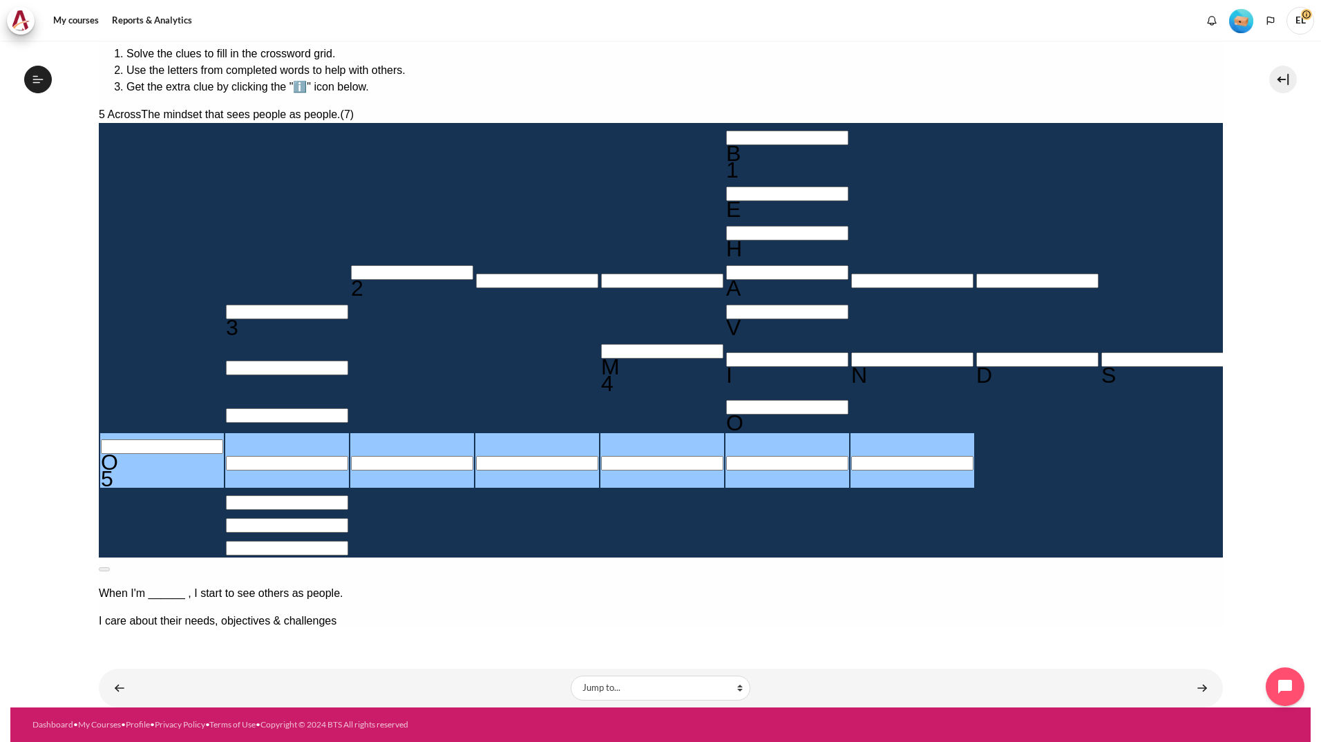
type input "＿＿＿U＿＿＿"
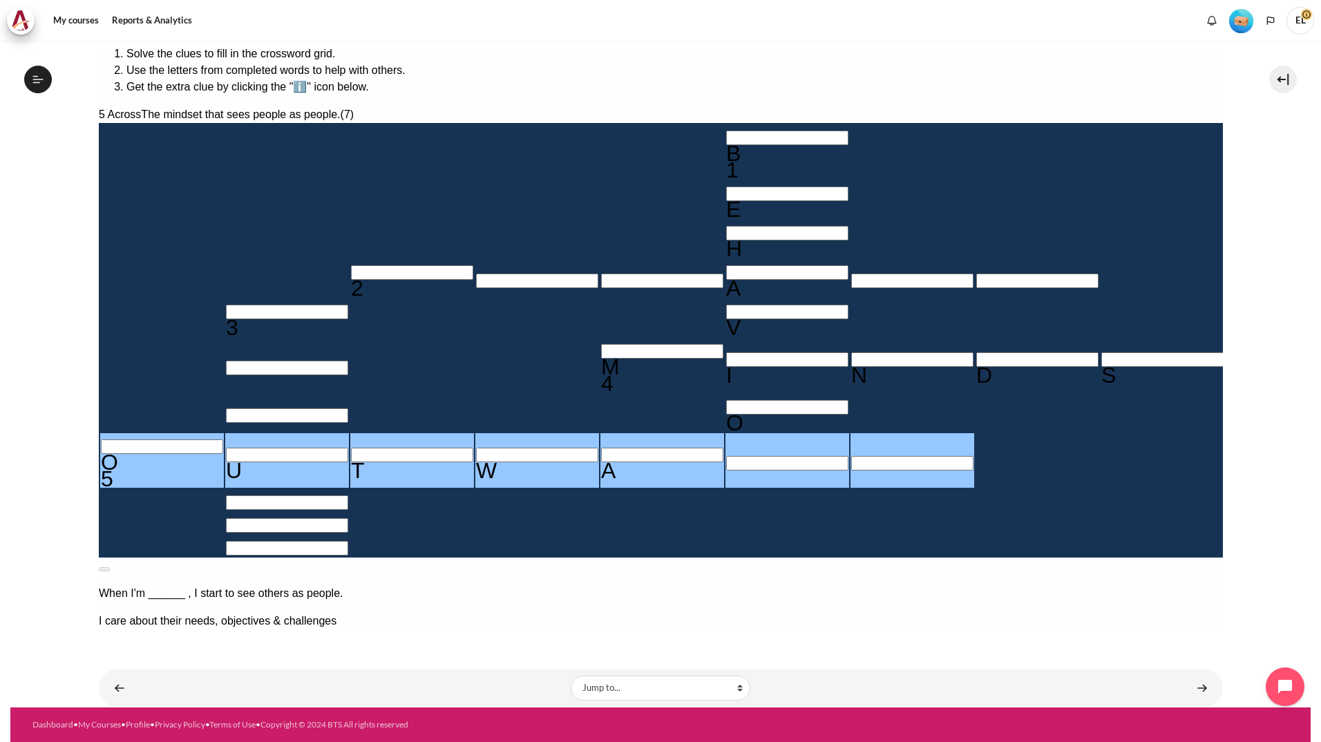
type input "OUTWAR＿"
type input "BEHAVIOR"
type input "OUTWARD"
click at [295, 305] on input "Row 5, Column 2. 3 Down. Mindset drives behaviors that drive _______., Letter 1…" at bounding box center [286, 312] width 122 height 15
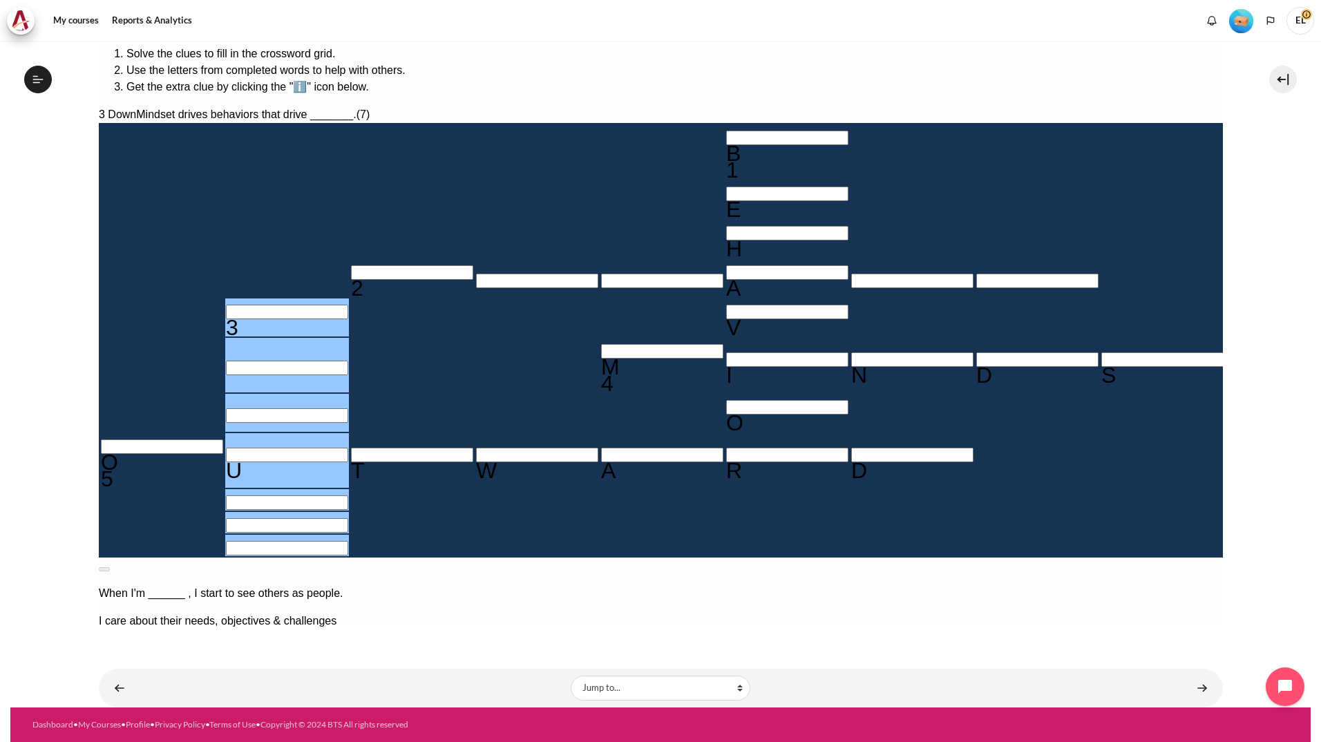
type input "R＿＿U＿＿＿"
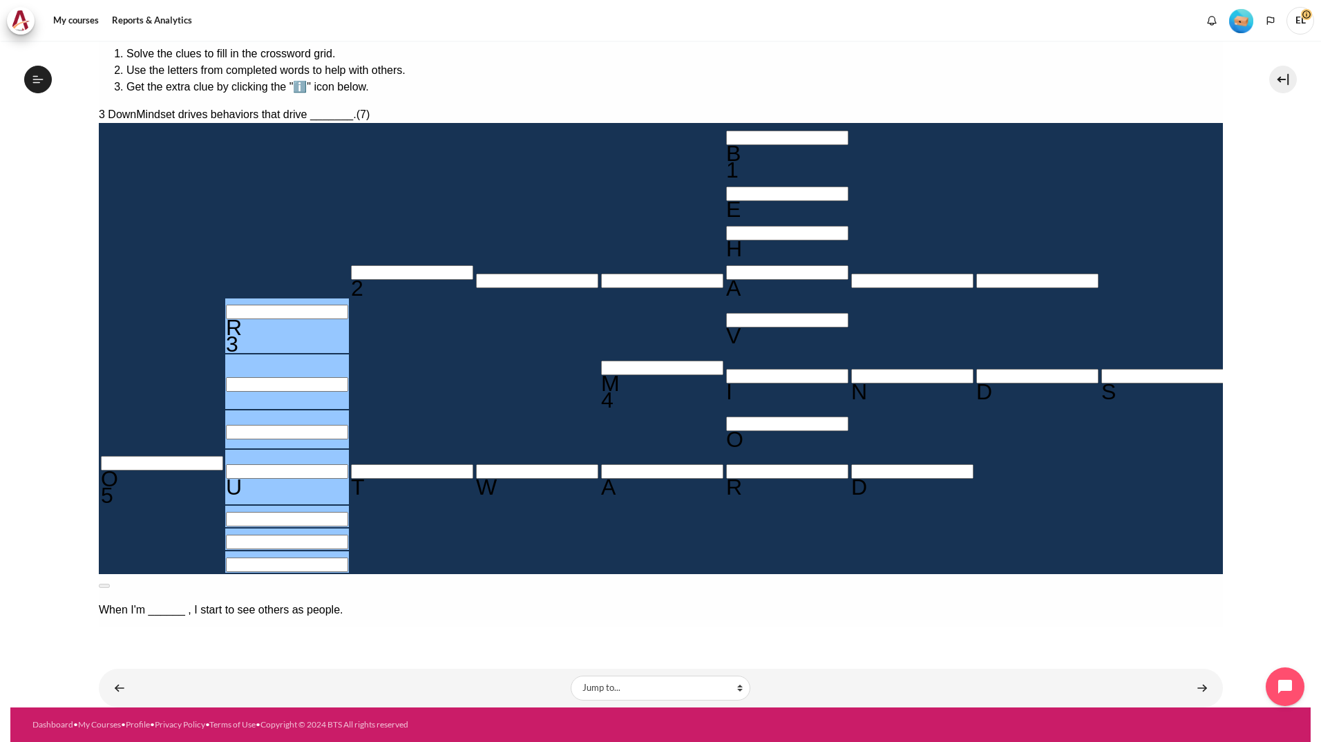
type input "RE＿U＿＿＿"
type input "RESU＿＿＿"
type input "RESUL＿＿"
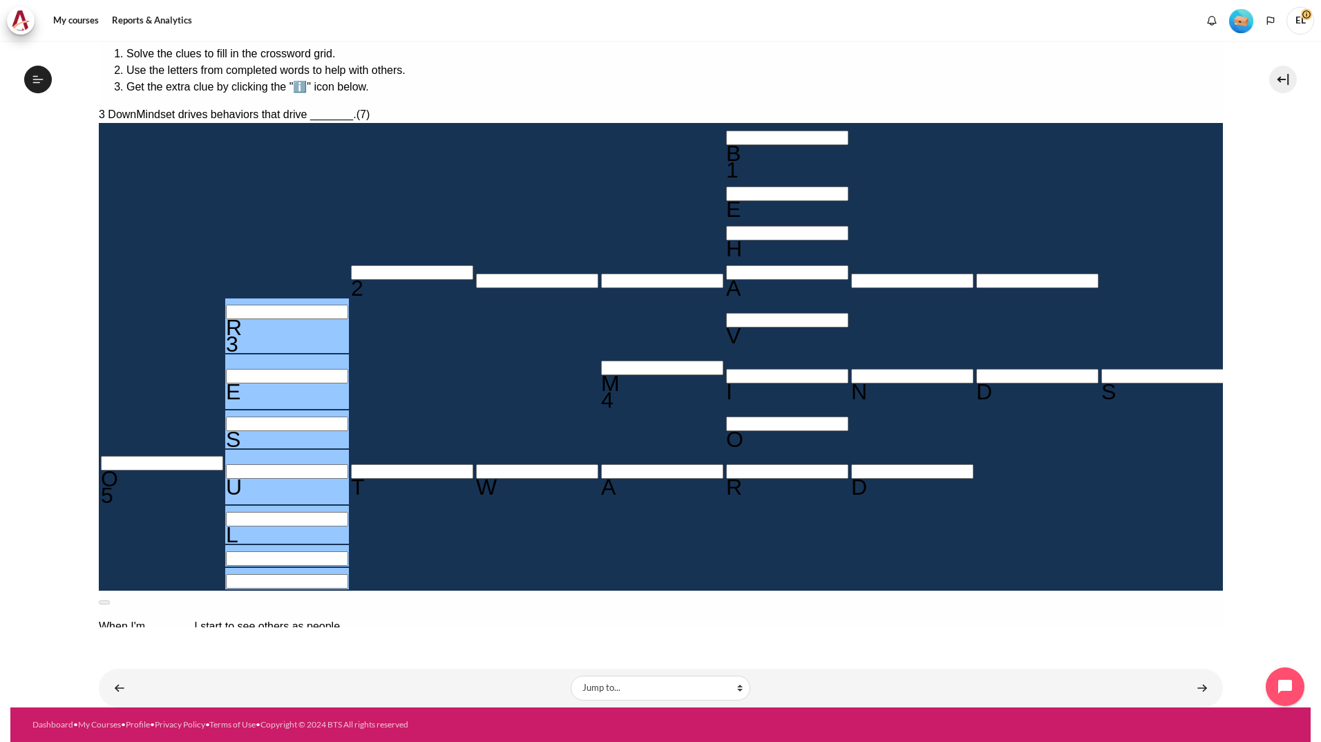
type input "RESULT＿"
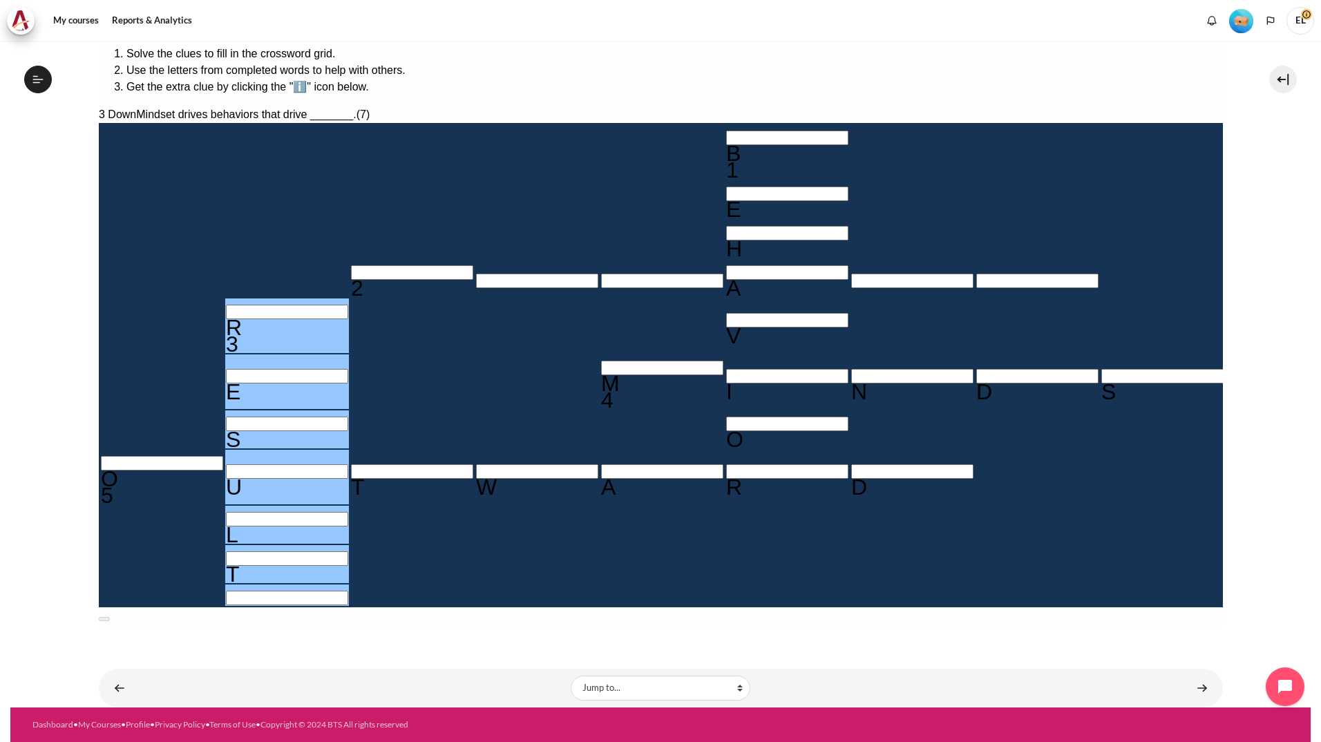
type input "RESULTS"
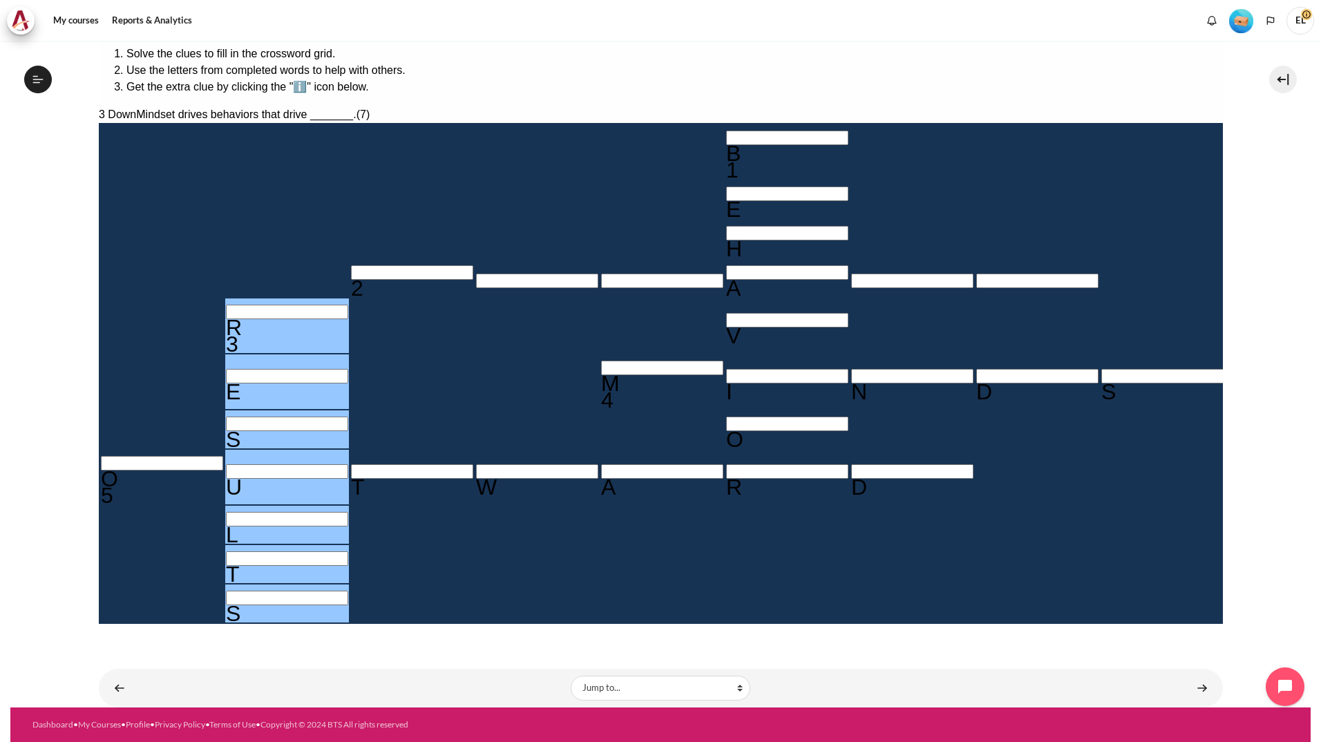
click at [350, 265] on input "Row 4, Column 3. 2 Across. The mindset that focuses on self-interest and sees o…" at bounding box center [411, 272] width 122 height 15
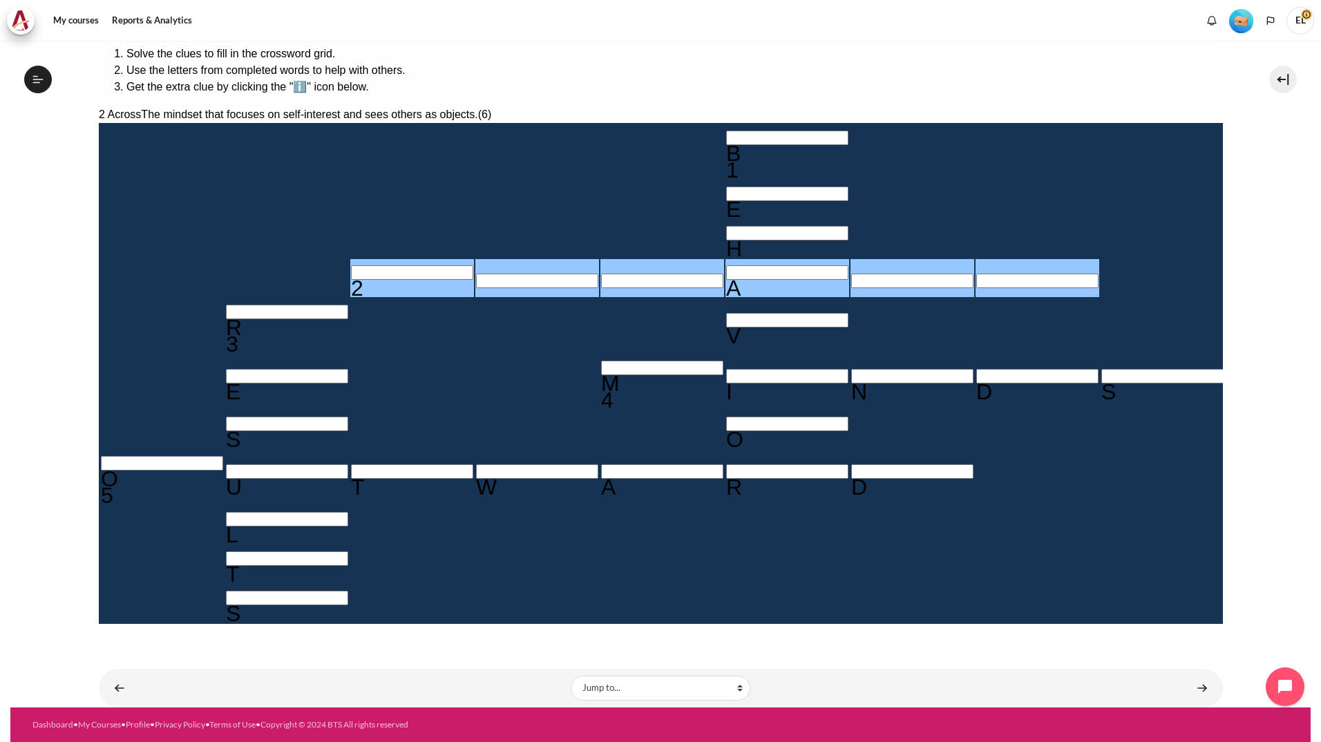
type input "I＿＿A＿＿"
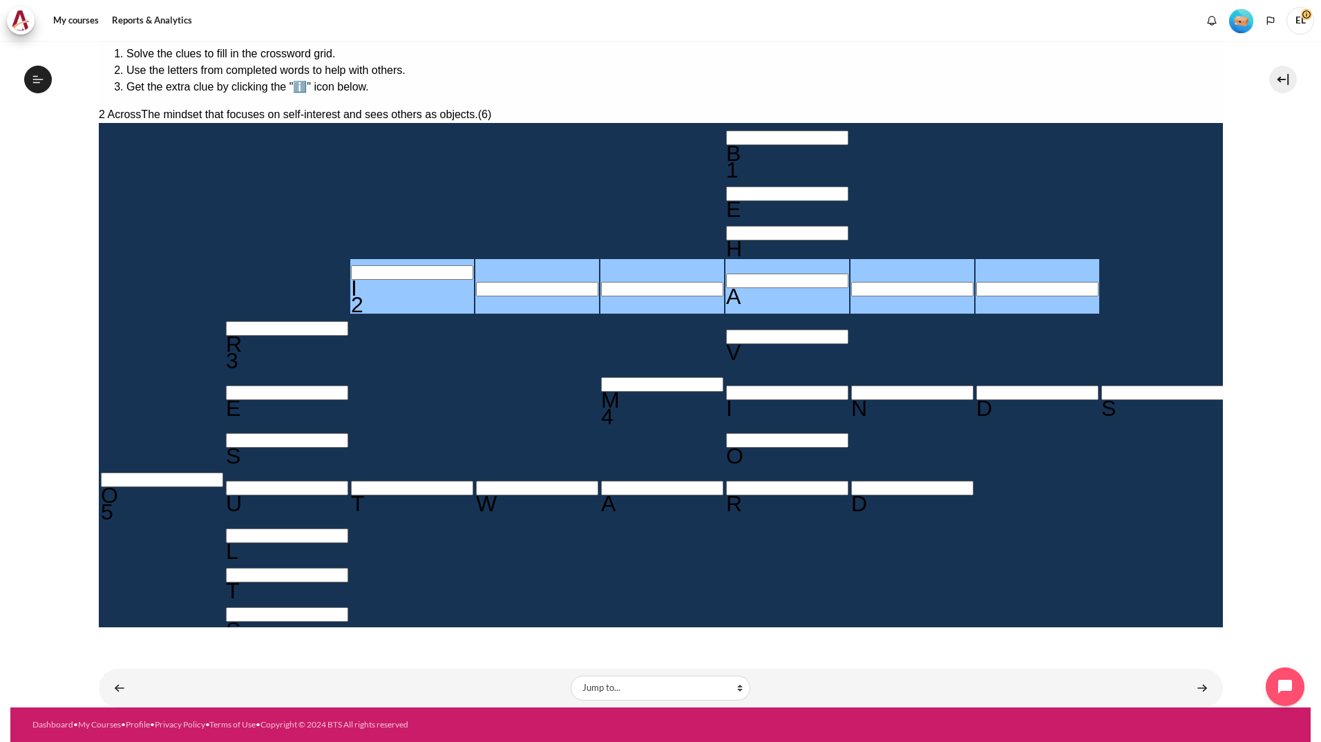
type input "IN＿A＿＿"
type input "INWA＿＿"
type input "INWAR＿"
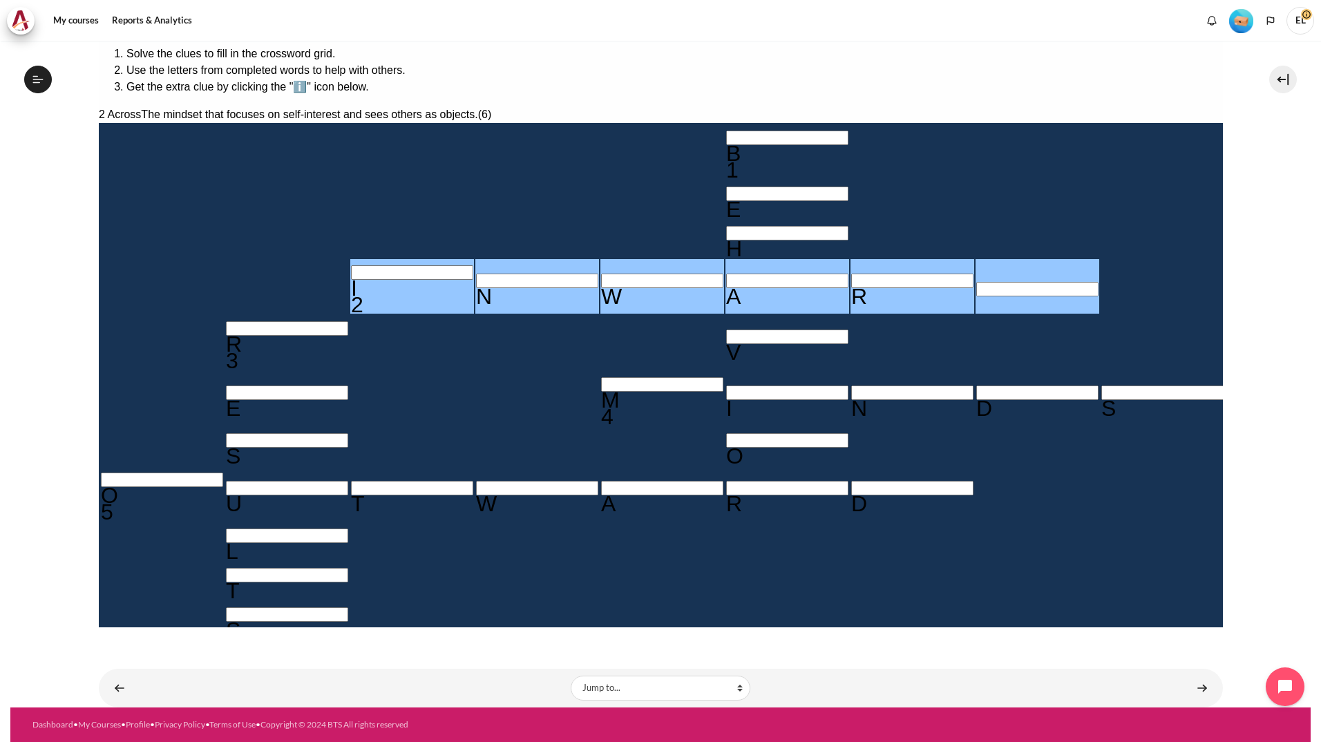
type input "INWARD"
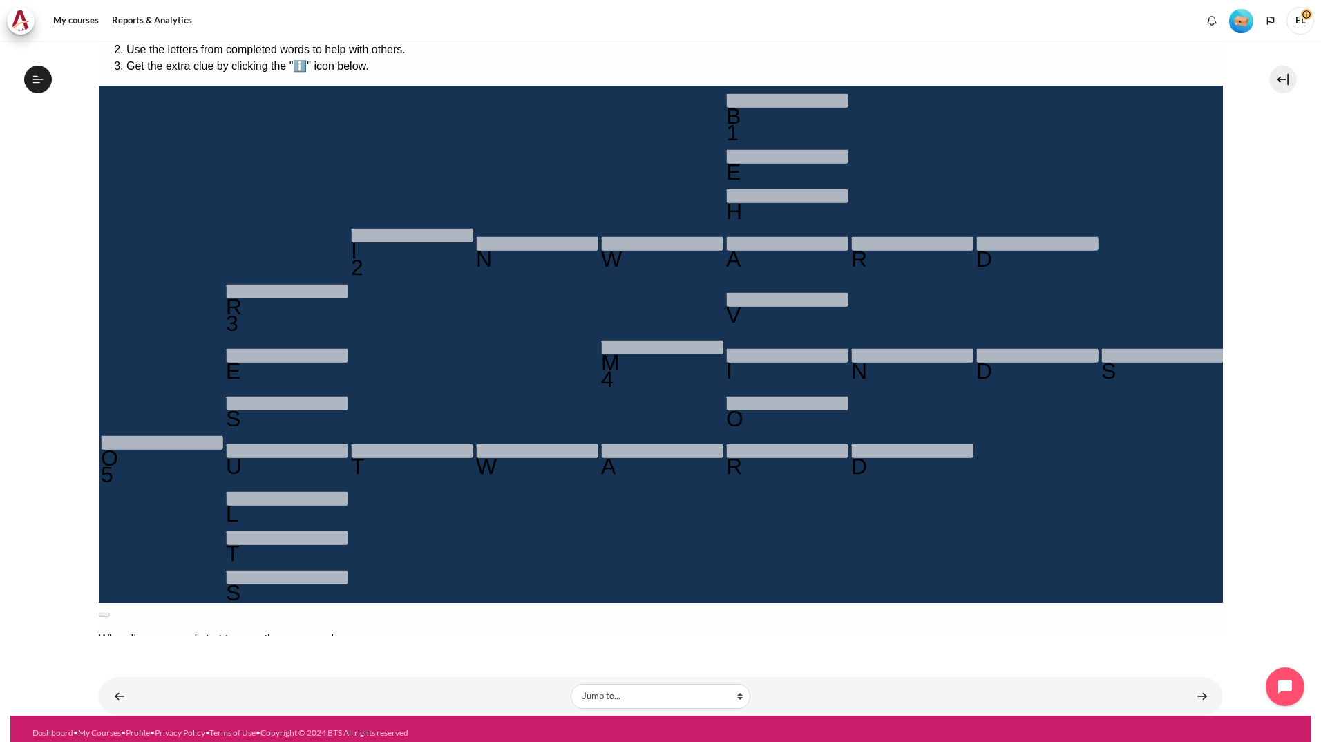
scroll to position [268, 0]
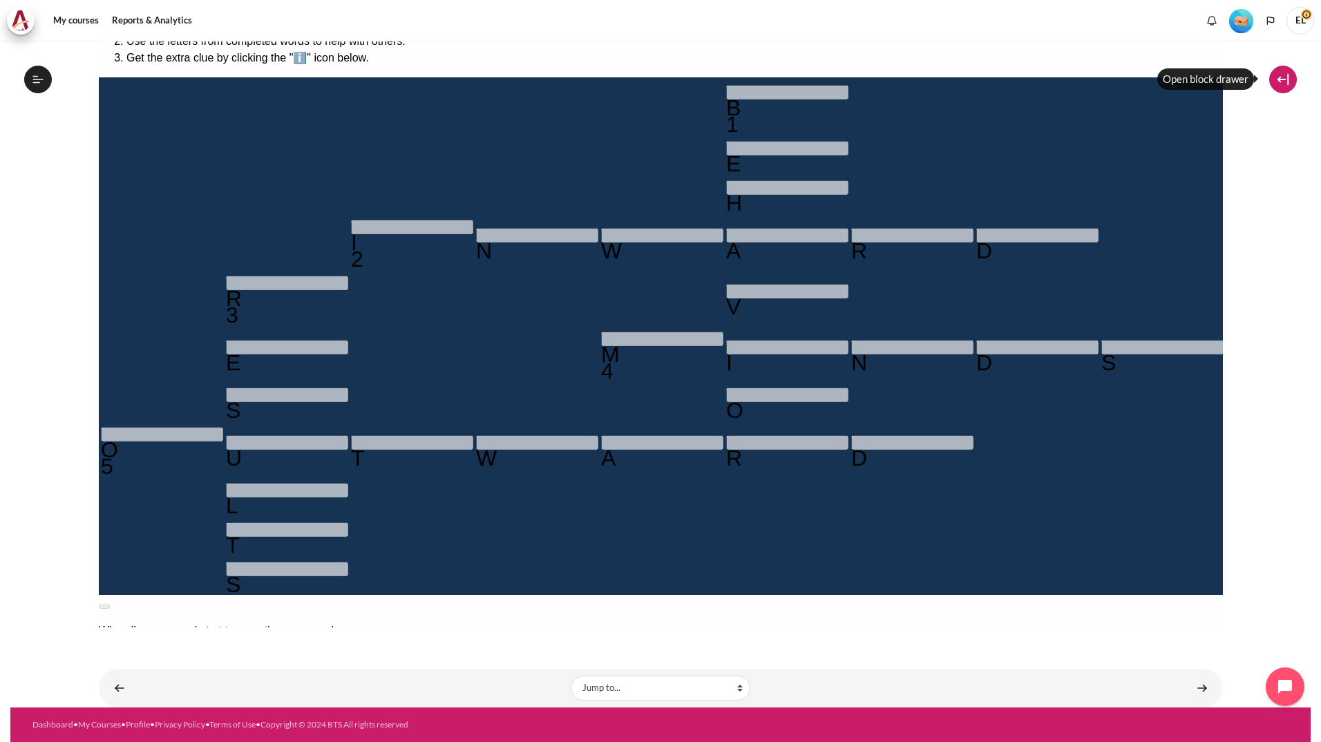
click at [1053, 74] on button at bounding box center [1283, 80] width 28 height 28
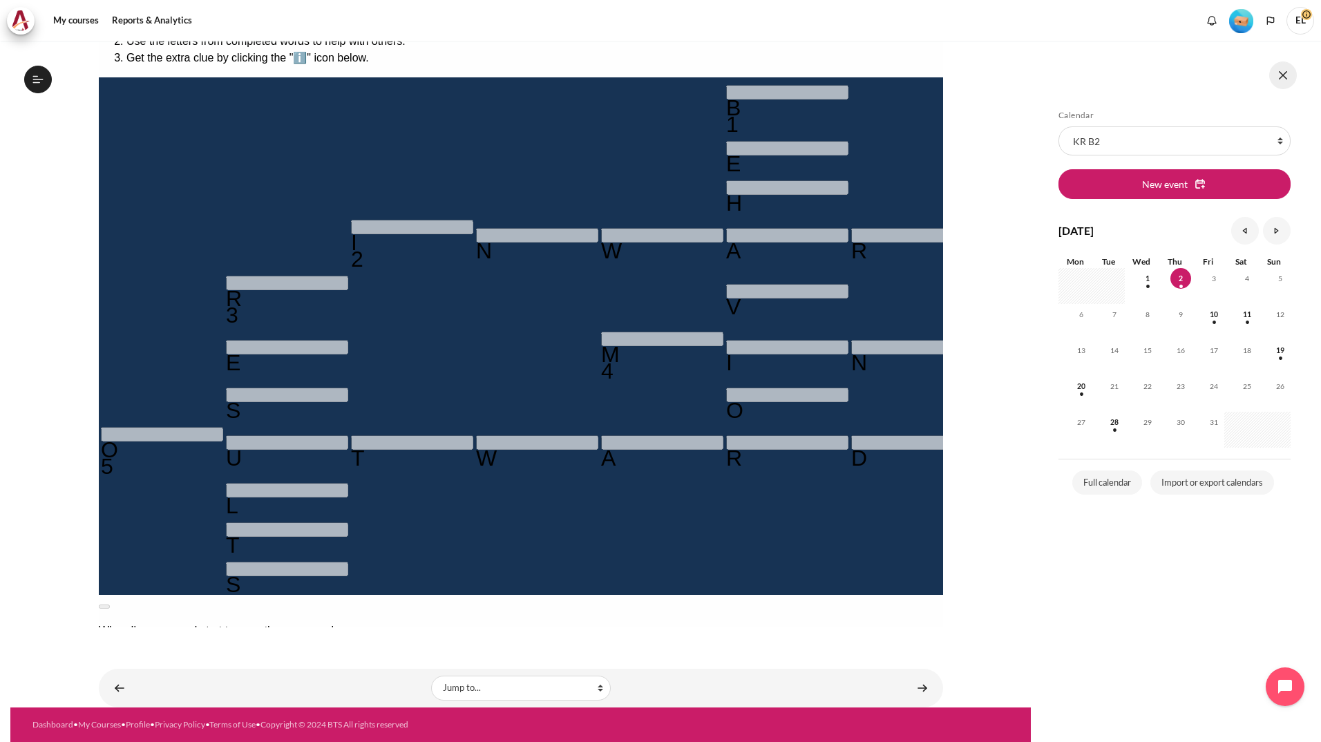
click at [1053, 73] on button at bounding box center [1283, 75] width 28 height 28
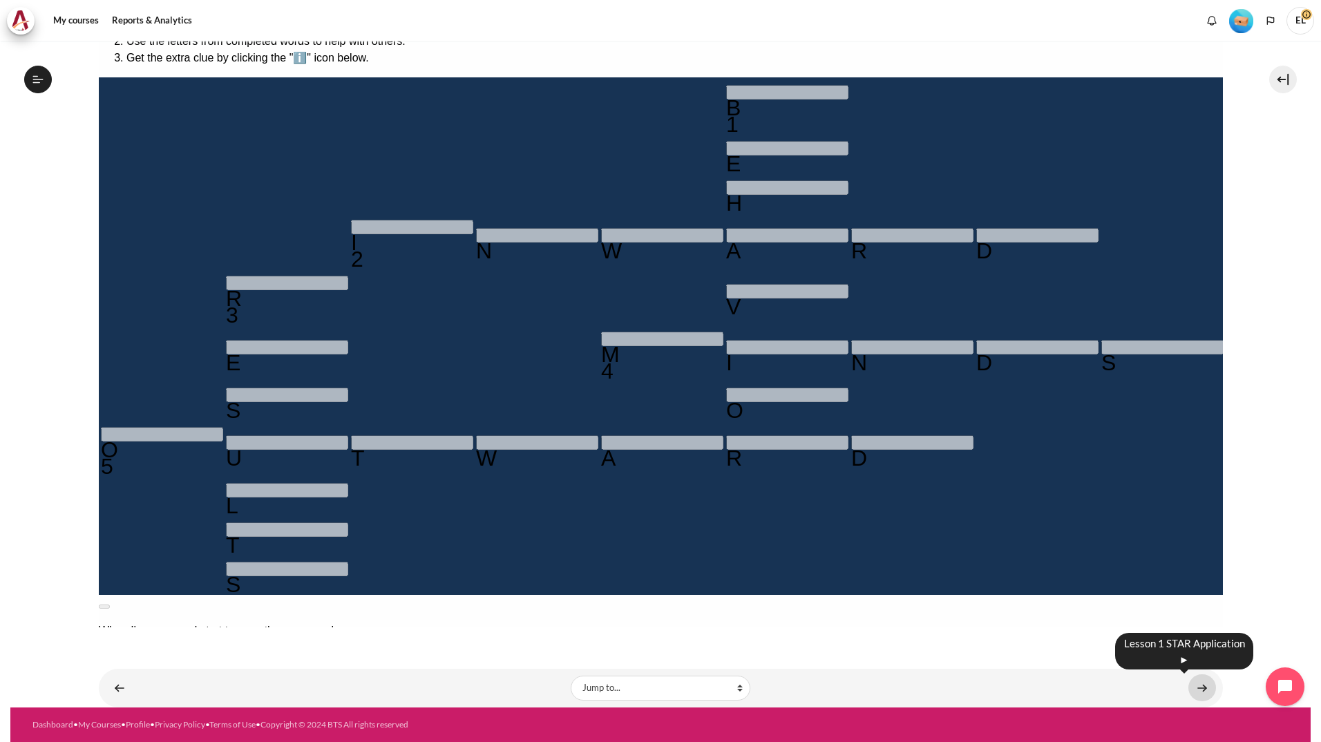
click at [1053, 688] on link "Content" at bounding box center [1202, 687] width 28 height 27
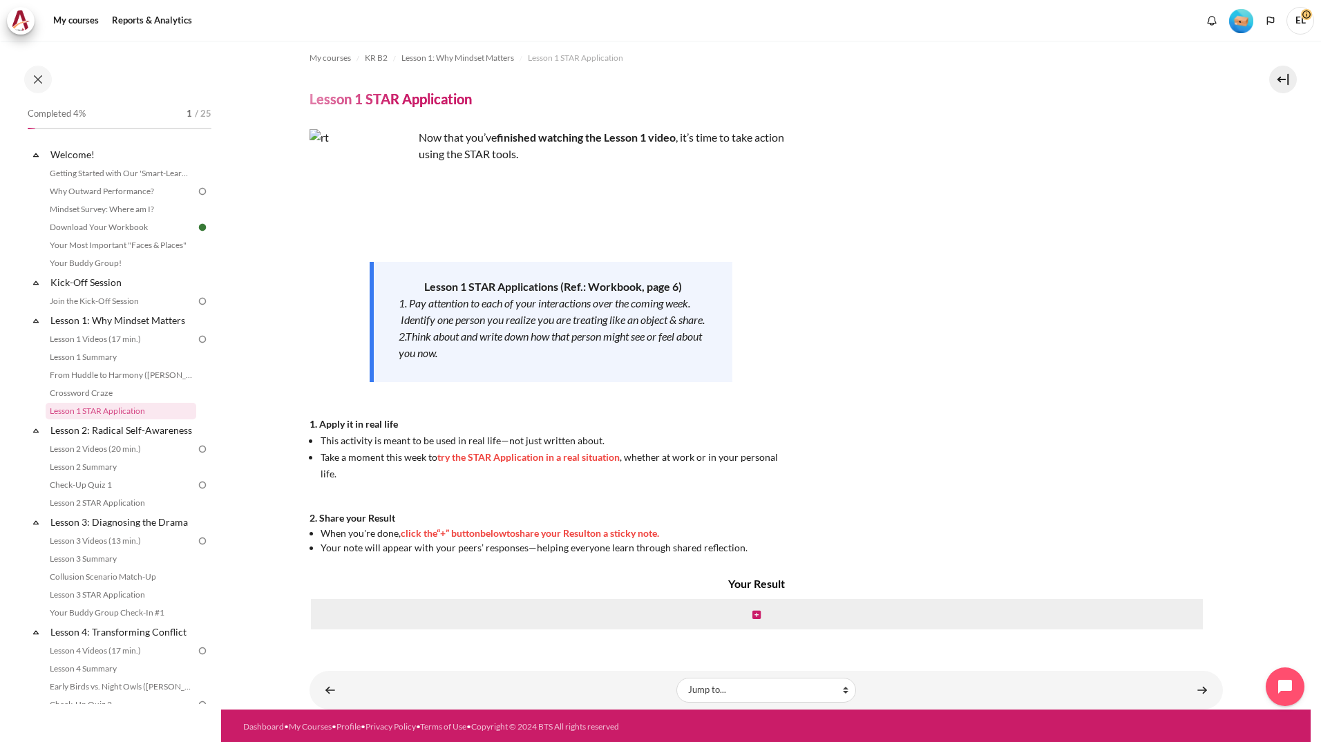
scroll to position [10, 0]
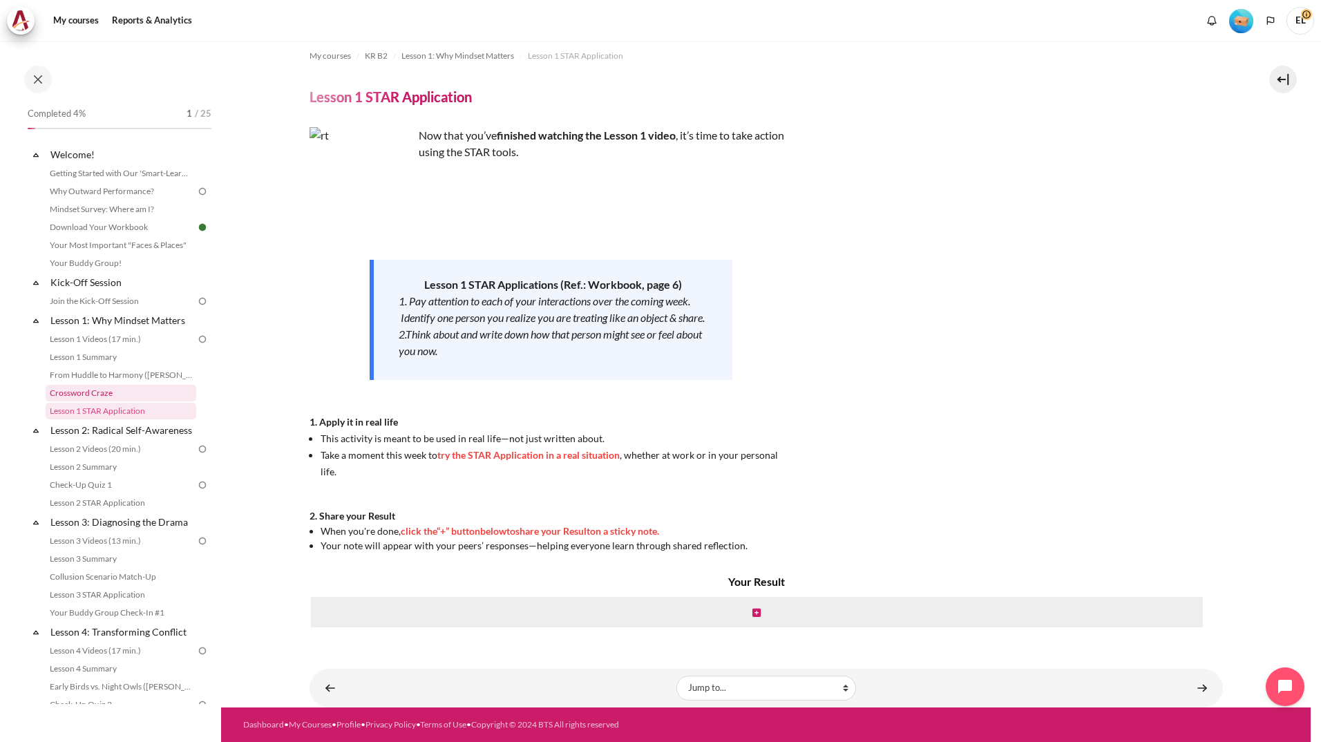
click at [101, 389] on link "Crossword Craze" at bounding box center [121, 393] width 151 height 17
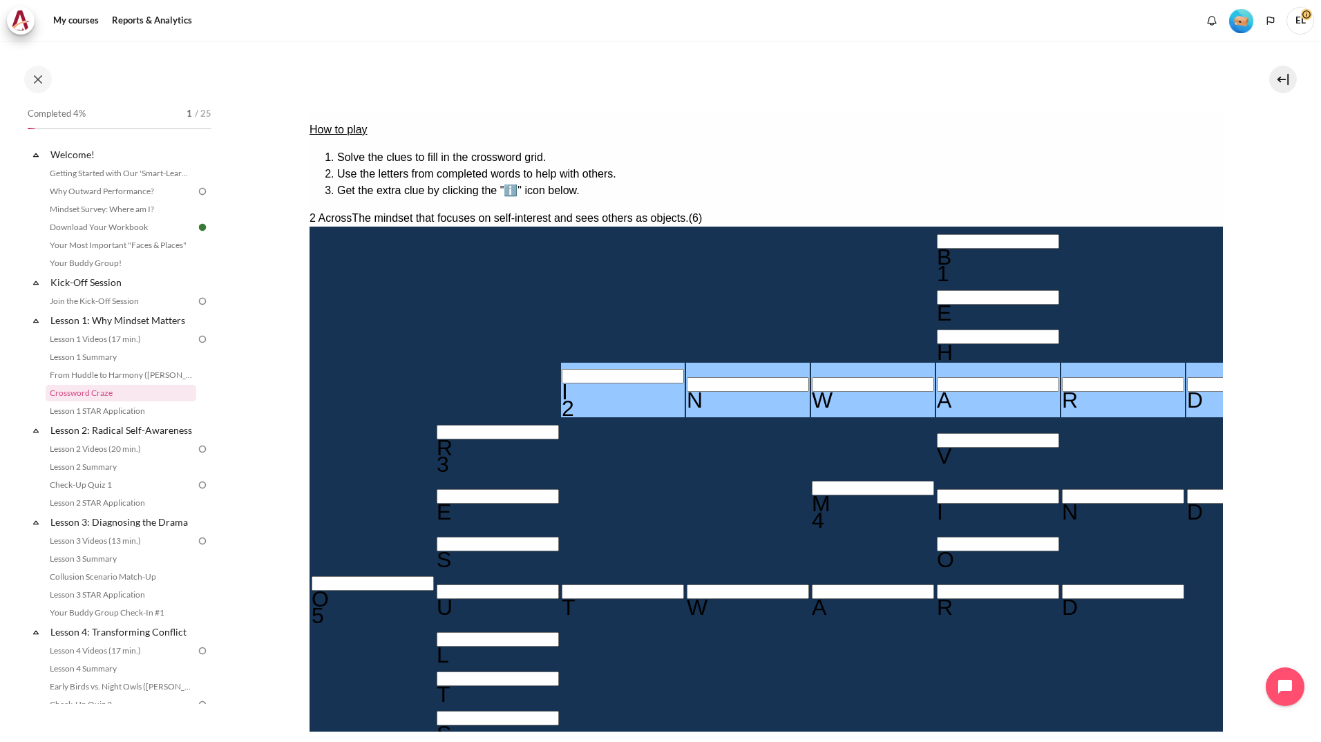
scroll to position [138, 0]
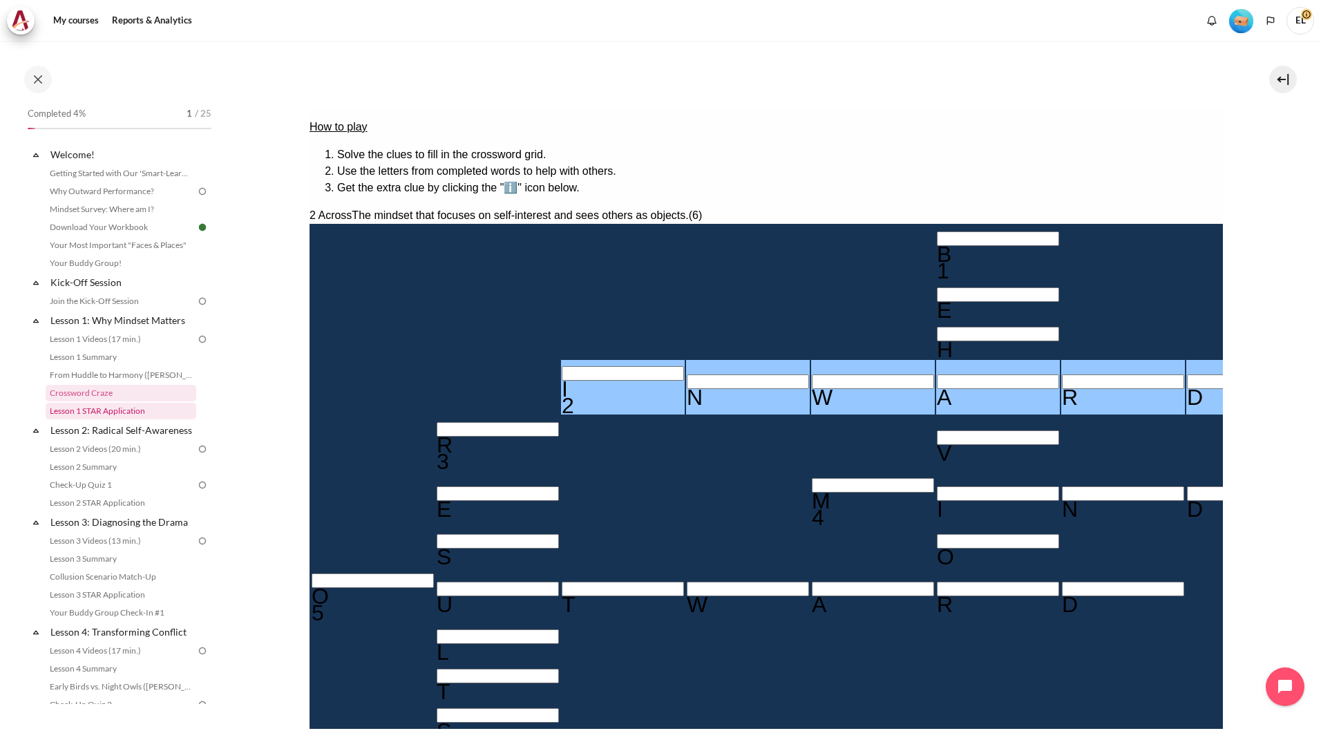
click at [97, 410] on link "Lesson 1 STAR Application" at bounding box center [121, 411] width 151 height 17
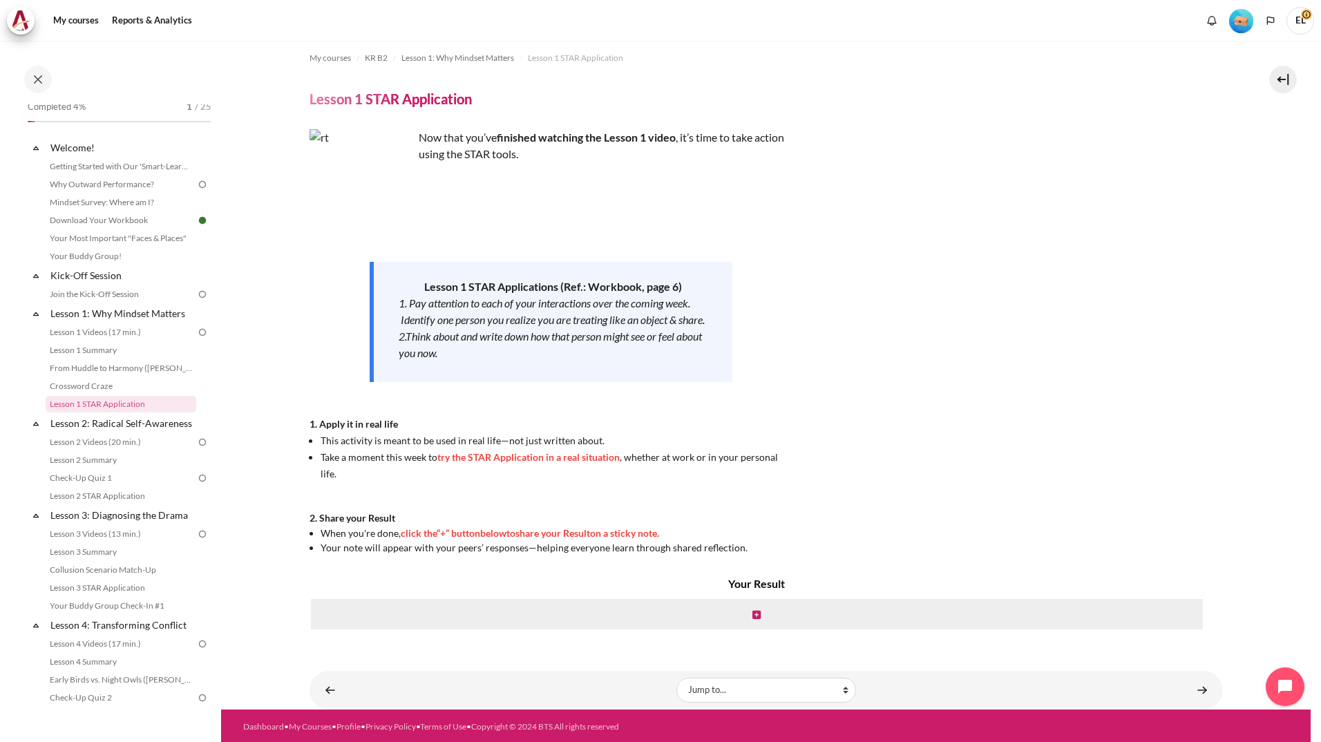
scroll to position [10, 0]
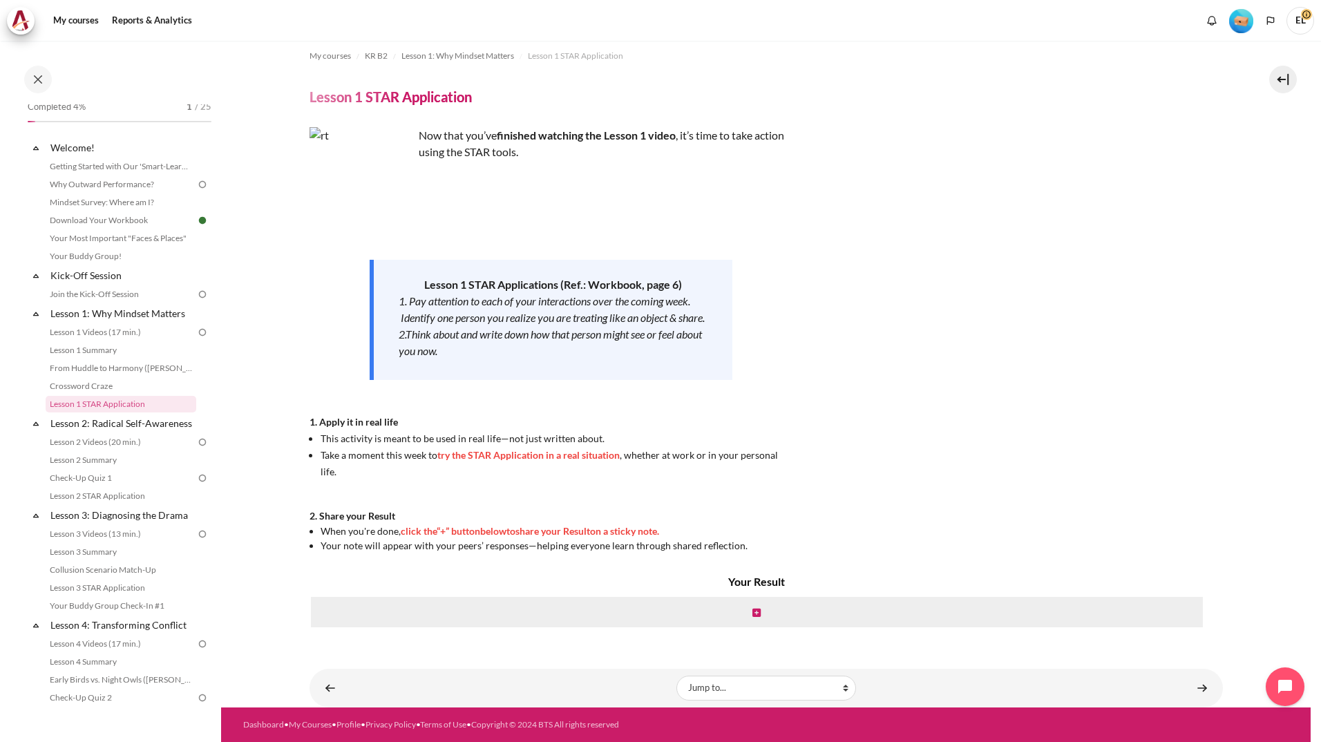
click at [537, 323] on em "1. Pay attention to each of your interactions over the coming week. Identify on…" at bounding box center [552, 309] width 306 height 30
click at [752, 582] on h4 "Your Result" at bounding box center [756, 581] width 895 height 17
click at [1199, 683] on link "Content" at bounding box center [1202, 687] width 28 height 27
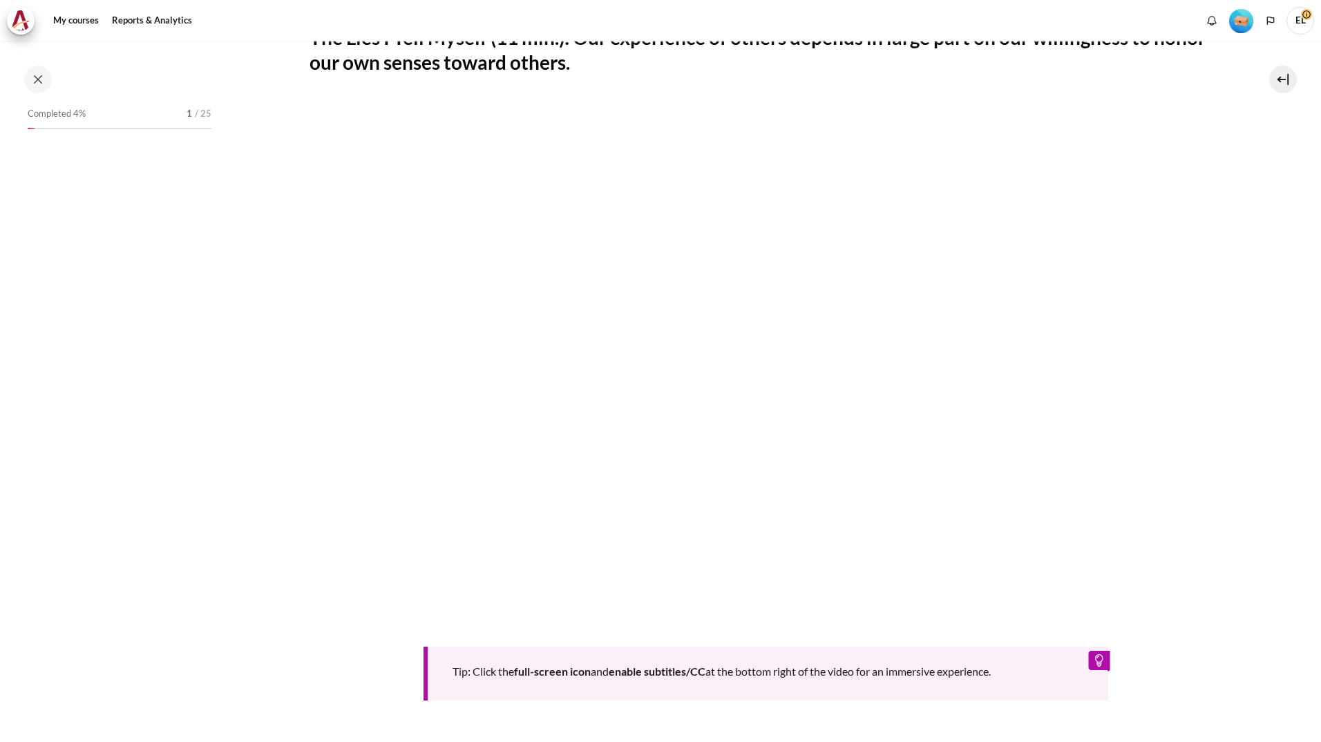
scroll to position [59, 0]
